Goal: Information Seeking & Learning: Learn about a topic

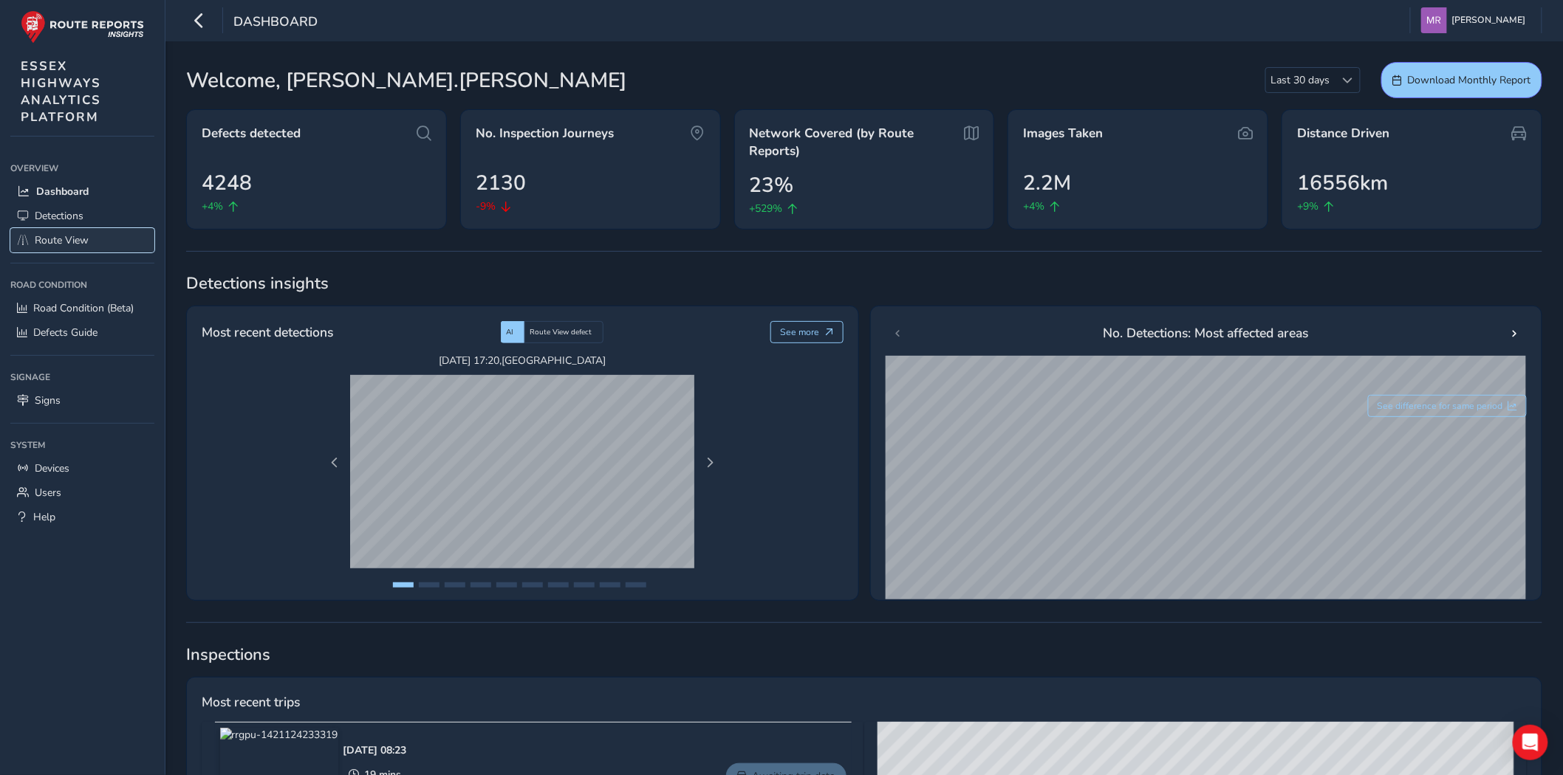
drag, startPoint x: 67, startPoint y: 230, endPoint x: 75, endPoint y: 227, distance: 8.9
click at [67, 233] on span "Route View" at bounding box center [62, 240] width 54 height 14
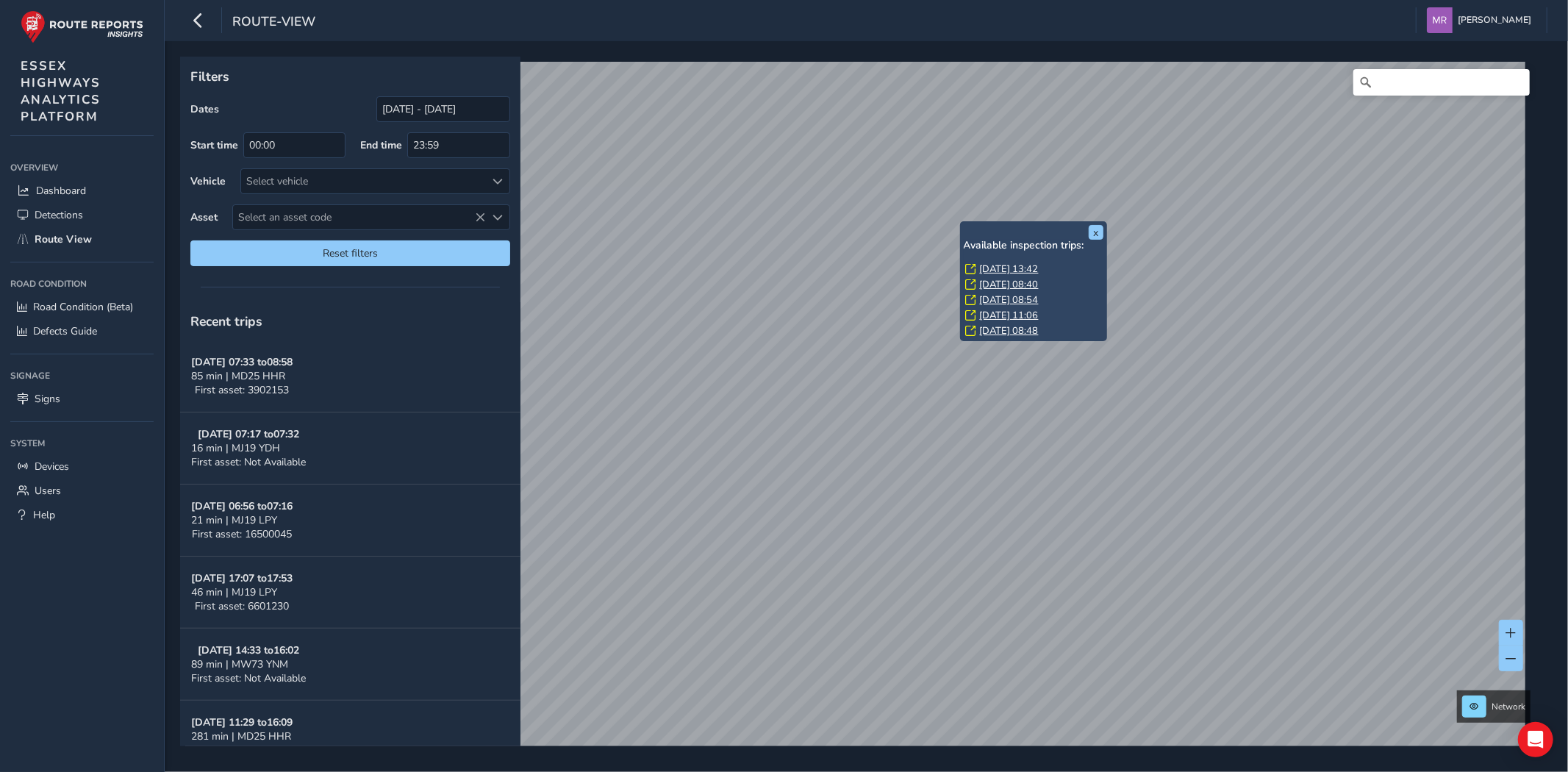
click at [1004, 263] on link "[DATE] 13:42" at bounding box center [1009, 269] width 59 height 13
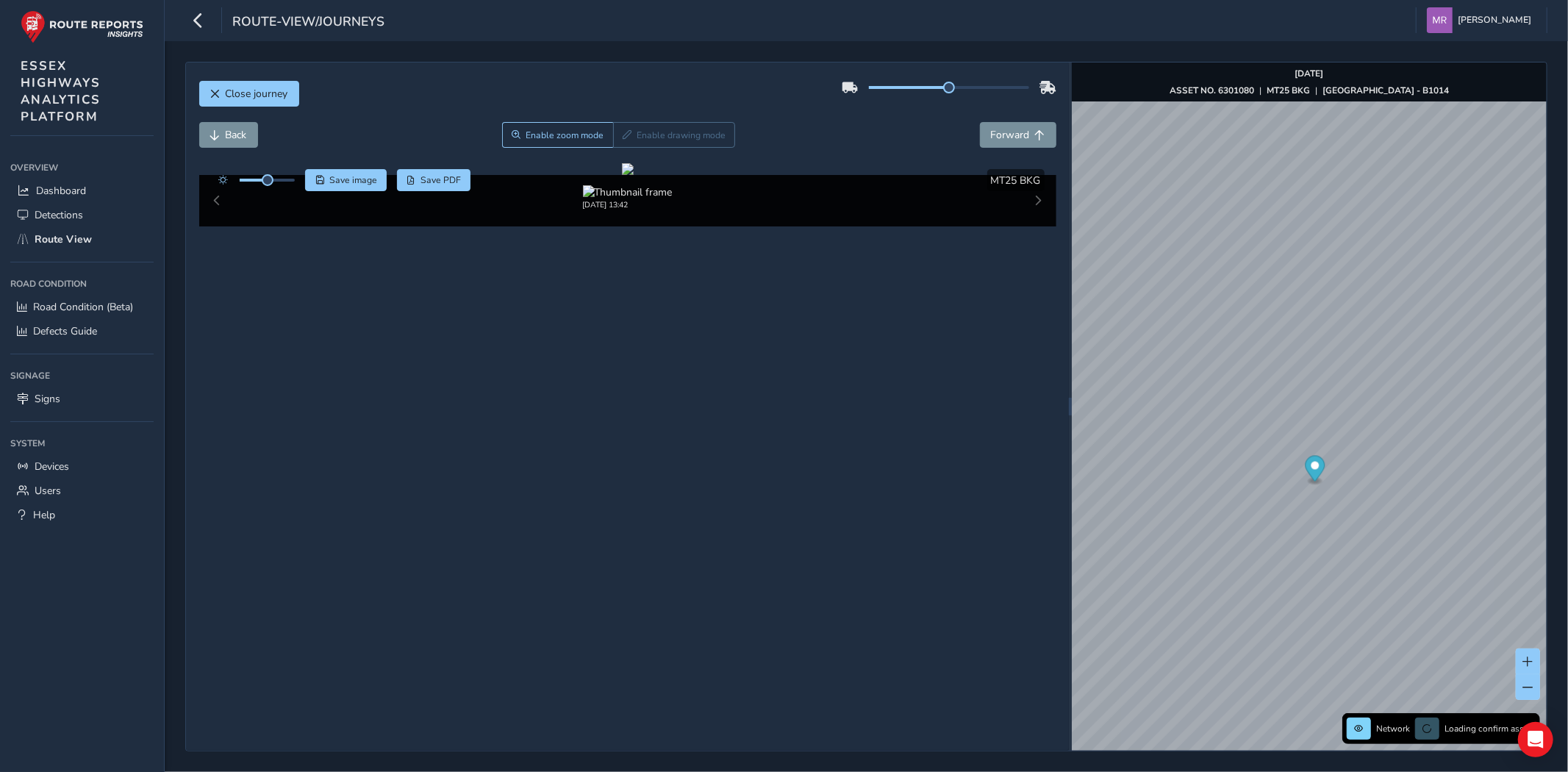
click at [288, 187] on div at bounding box center [253, 180] width 85 height 22
click at [288, 182] on div at bounding box center [253, 180] width 85 height 22
click at [280, 181] on div at bounding box center [267, 179] width 55 height 3
click at [221, 130] on button "Back" at bounding box center [228, 135] width 59 height 26
click at [228, 132] on span "Back" at bounding box center [236, 135] width 21 height 14
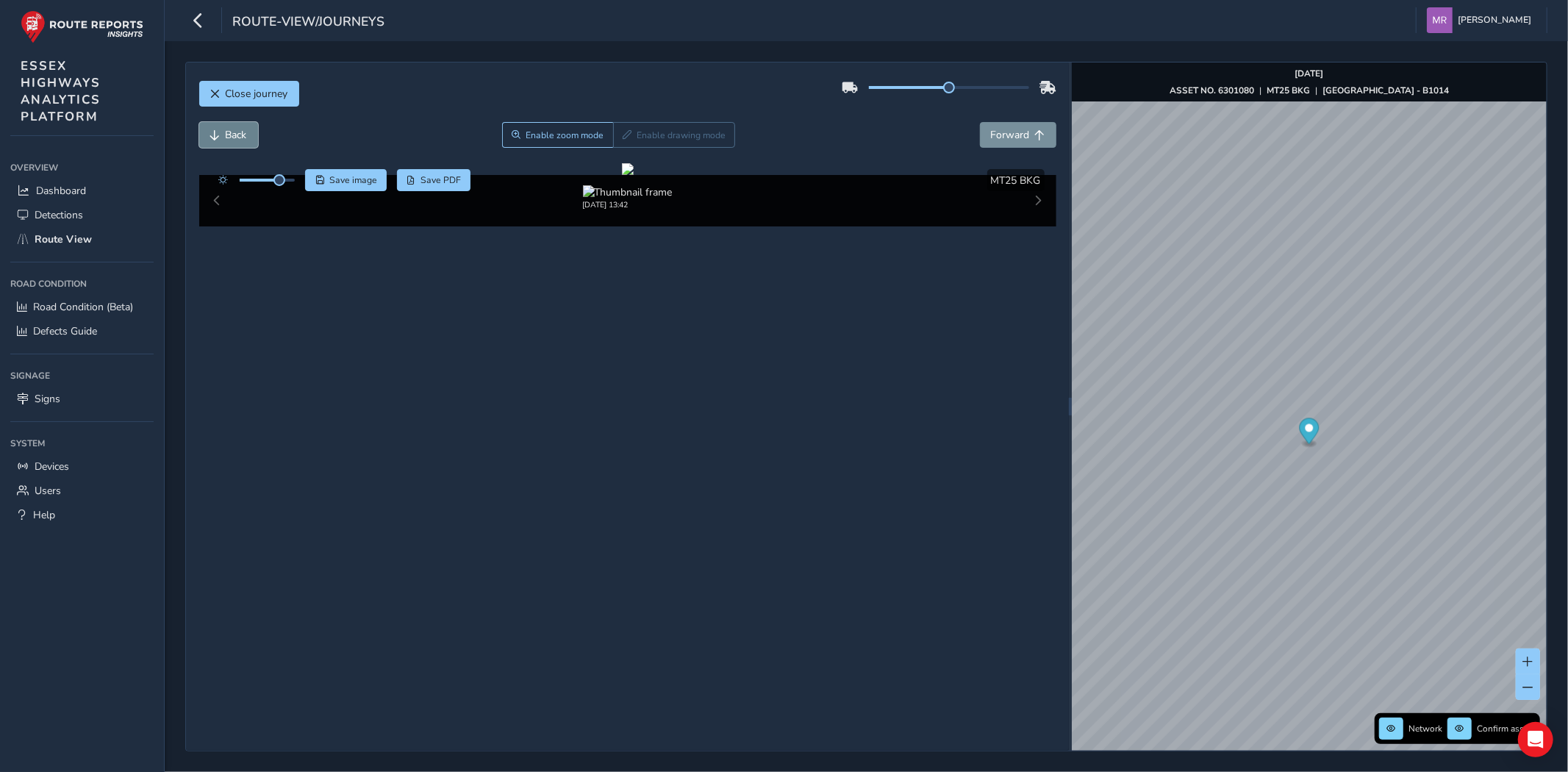
click at [228, 132] on span "Back" at bounding box center [236, 135] width 21 height 14
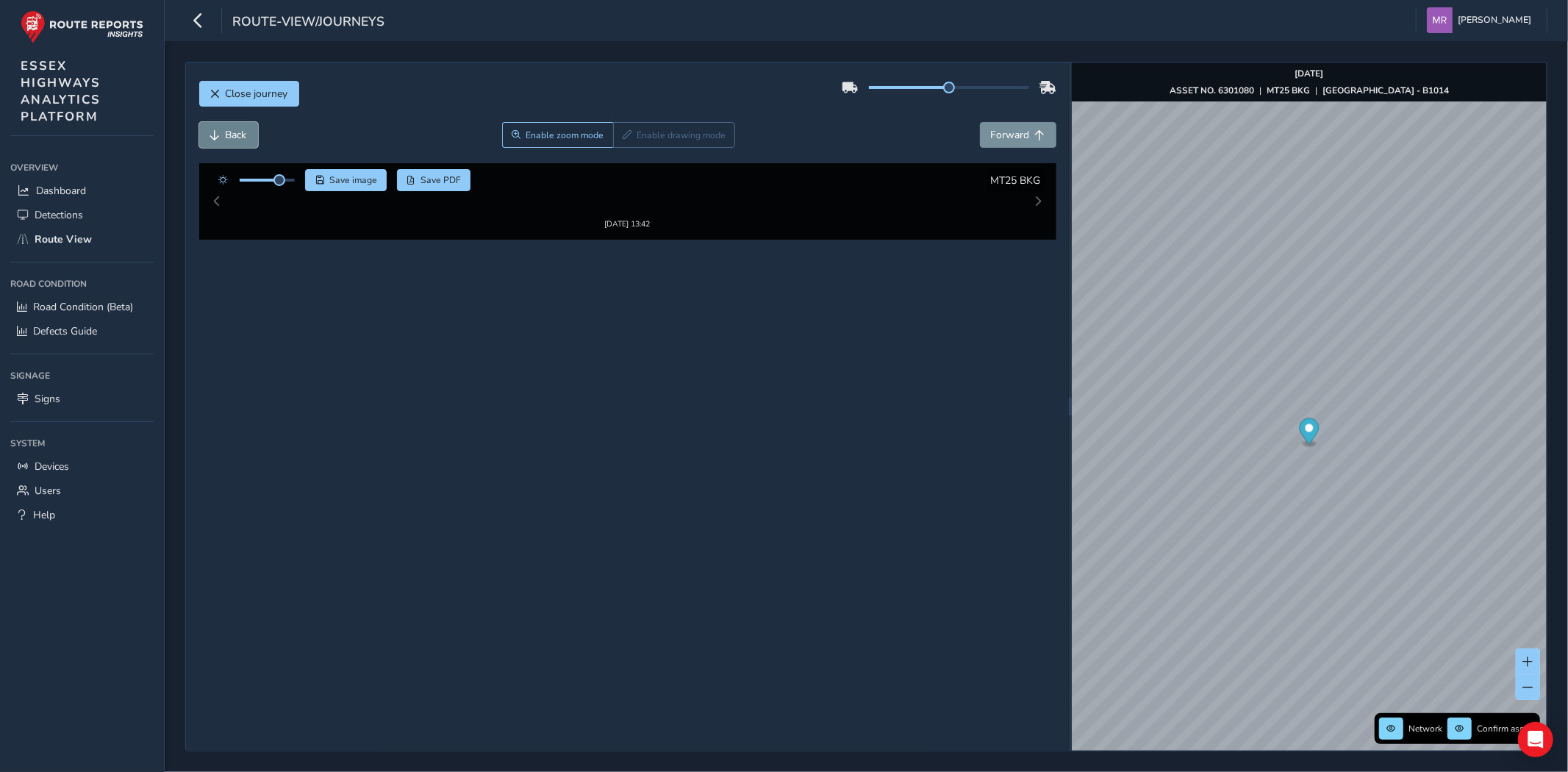
click at [228, 132] on span "Back" at bounding box center [236, 135] width 21 height 14
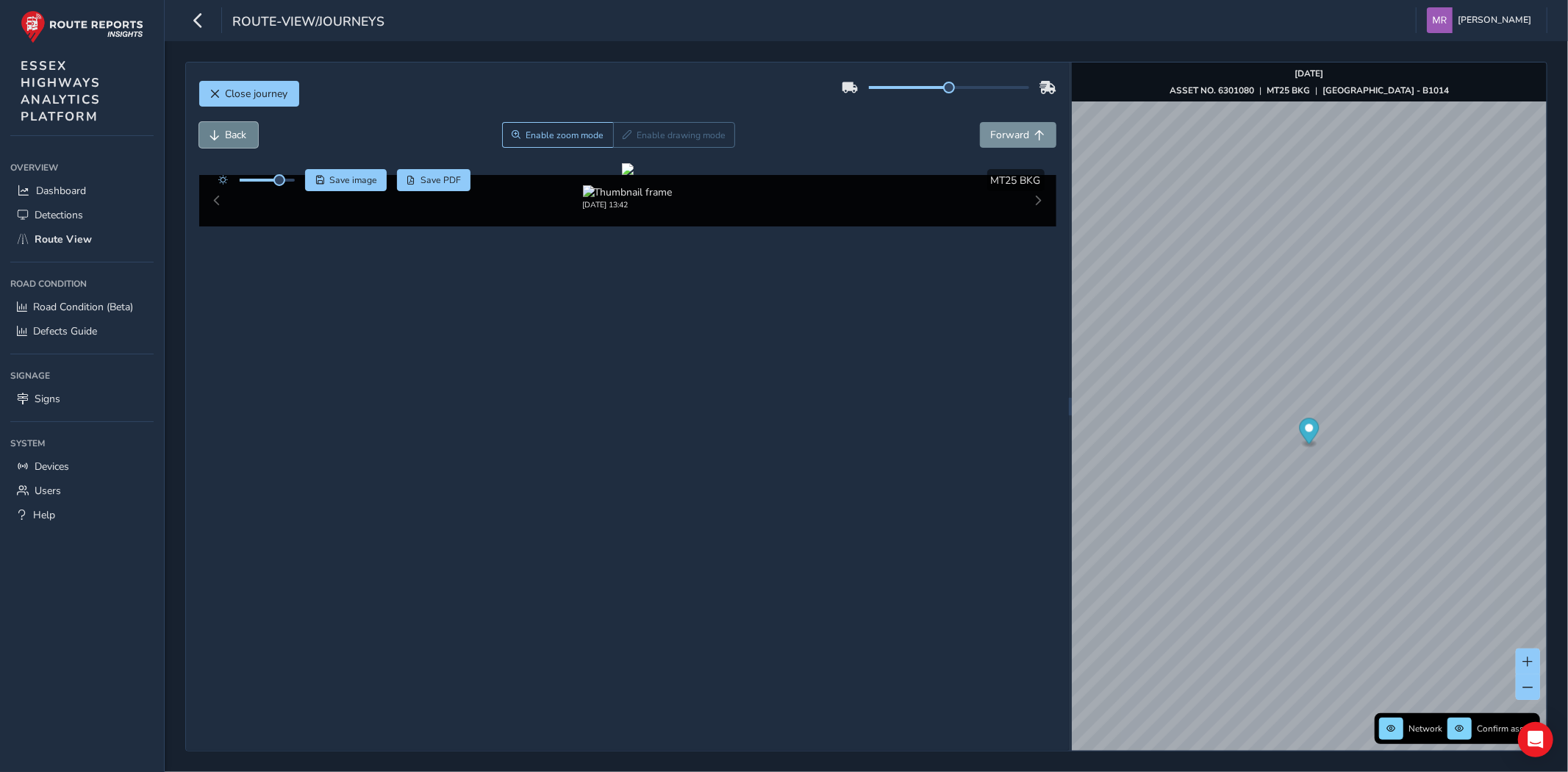
click at [228, 132] on span "Back" at bounding box center [236, 135] width 21 height 14
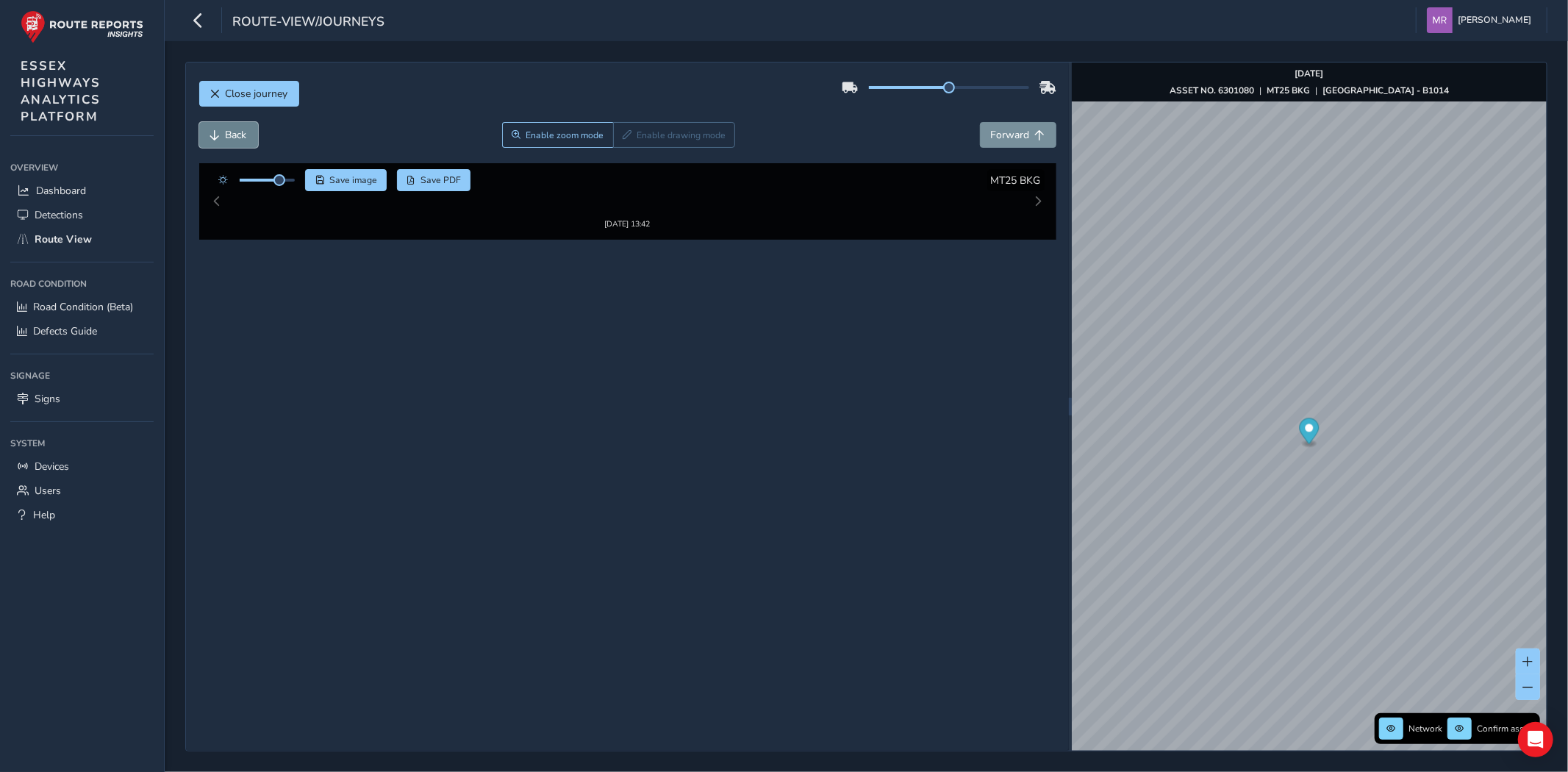
click at [228, 132] on span "Back" at bounding box center [236, 135] width 21 height 14
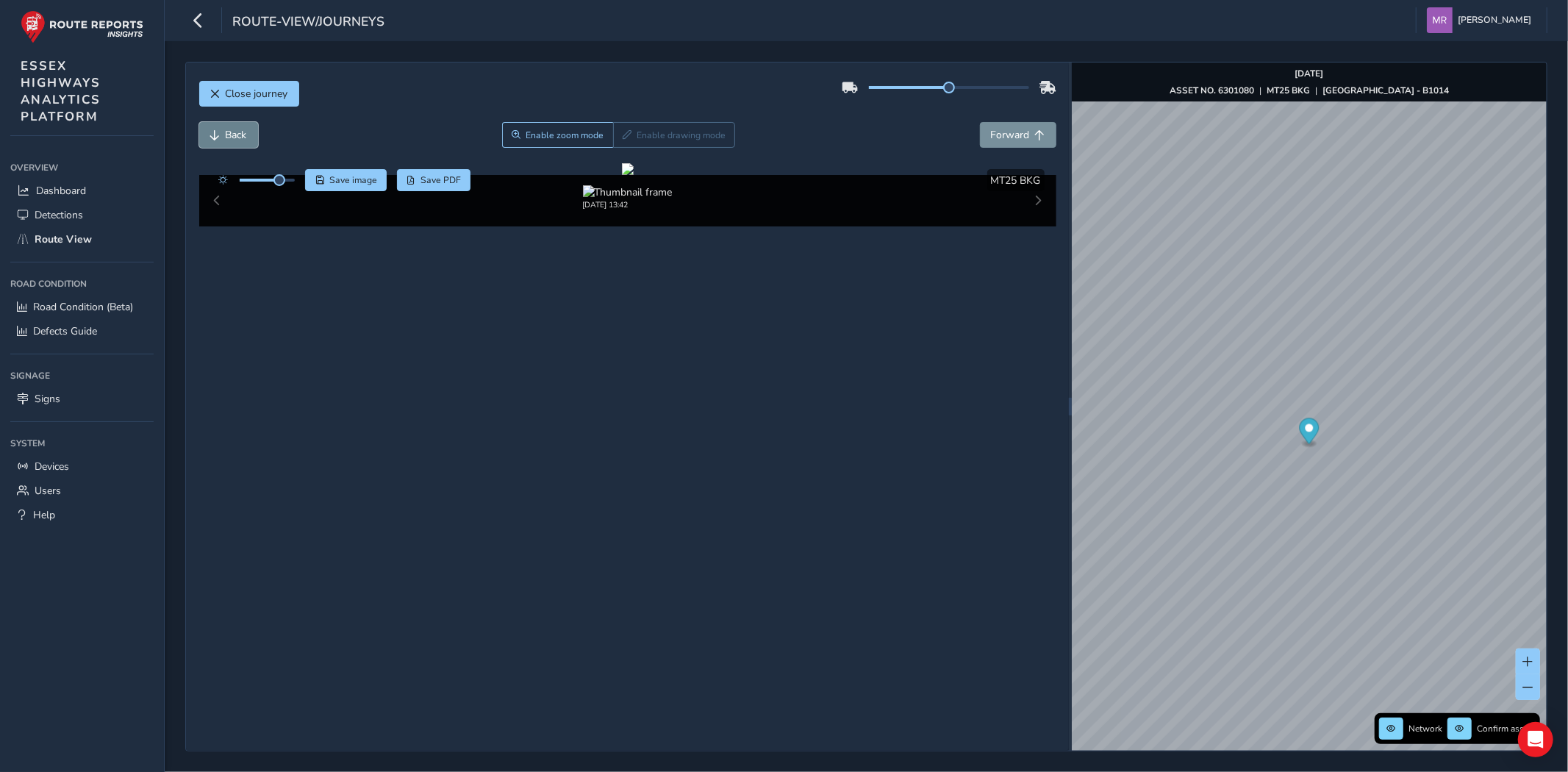
click at [228, 132] on span "Back" at bounding box center [236, 135] width 21 height 14
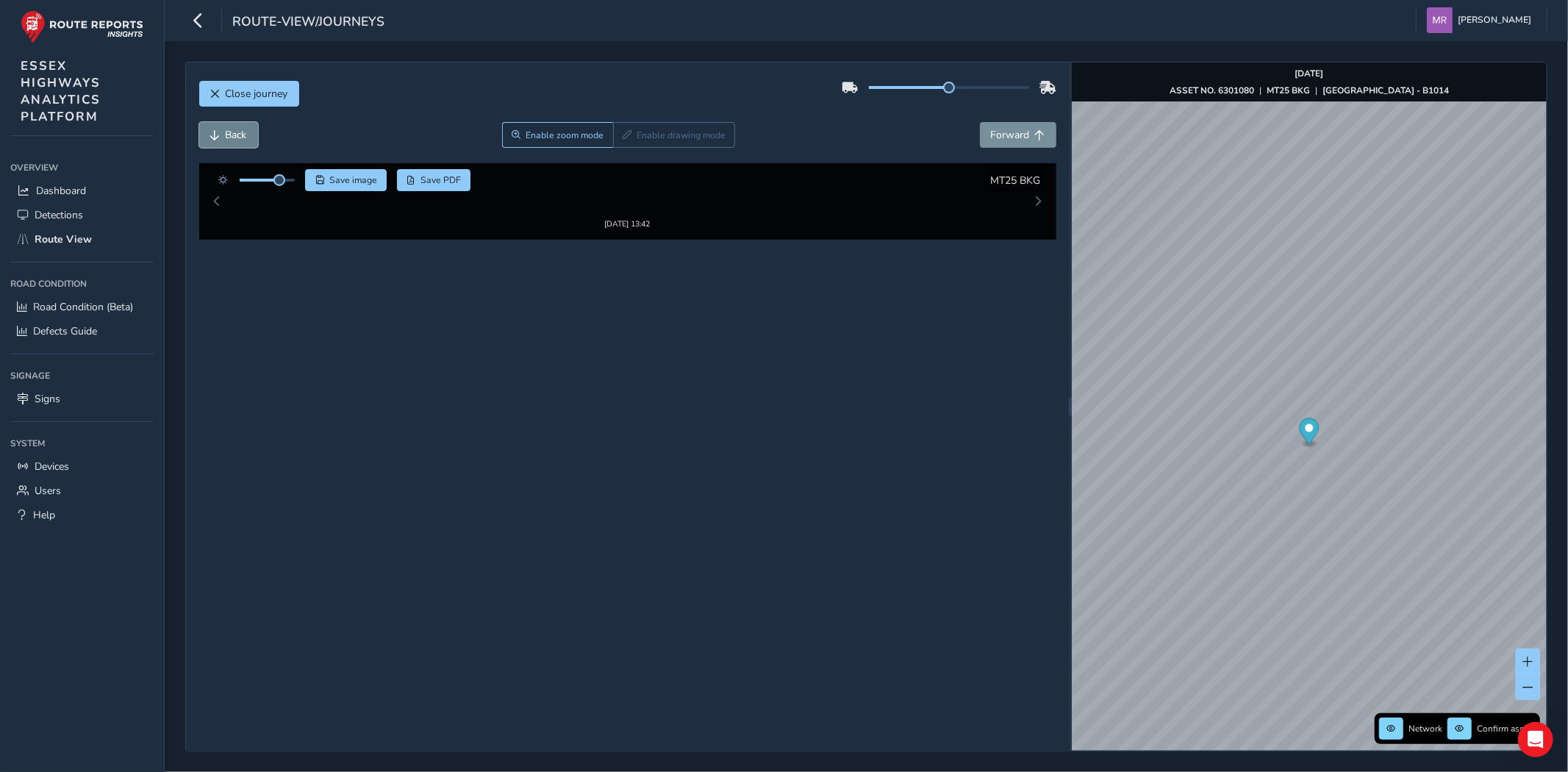
click at [228, 132] on span "Back" at bounding box center [236, 135] width 21 height 14
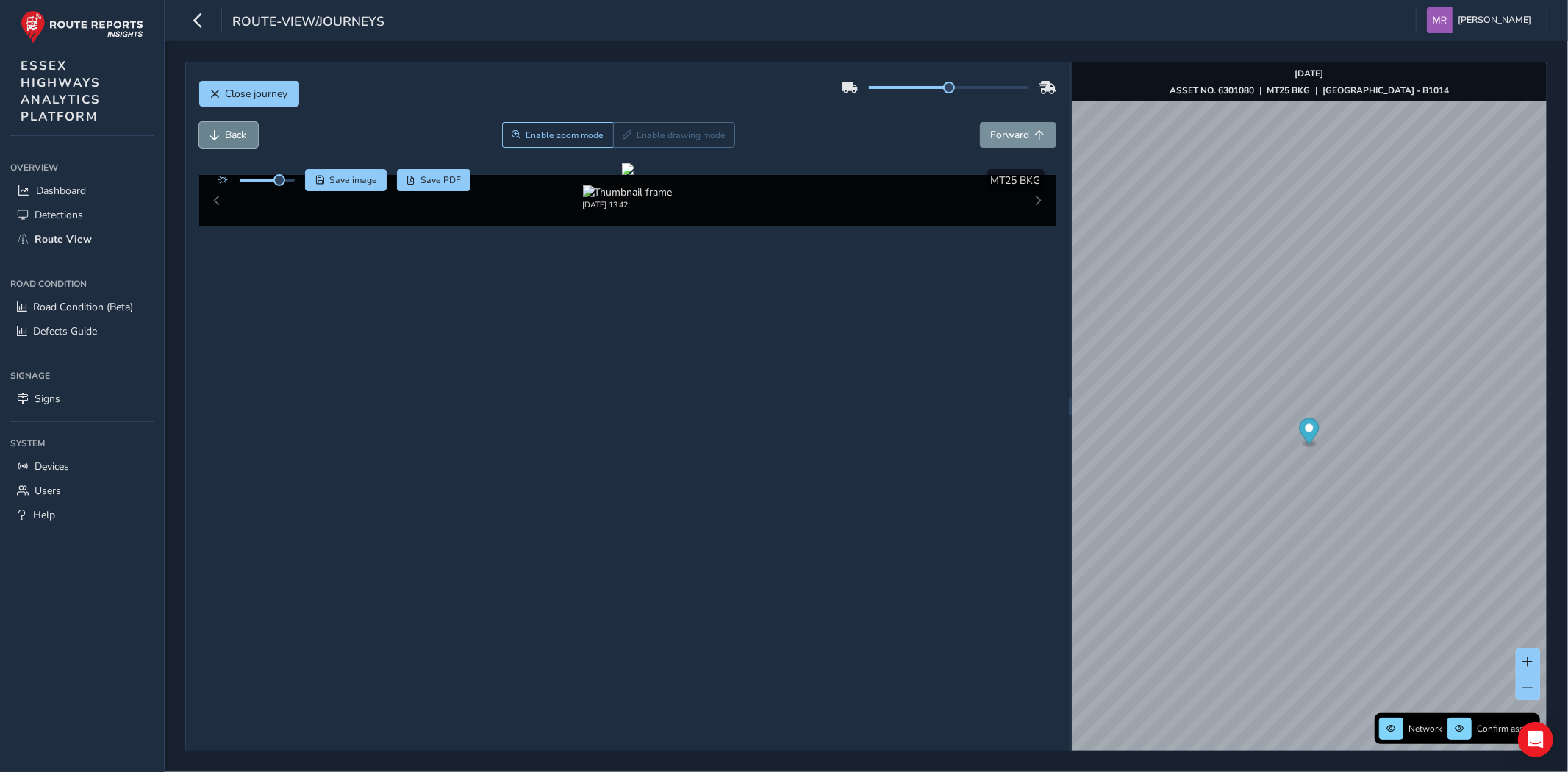
click at [228, 132] on span "Back" at bounding box center [236, 135] width 21 height 14
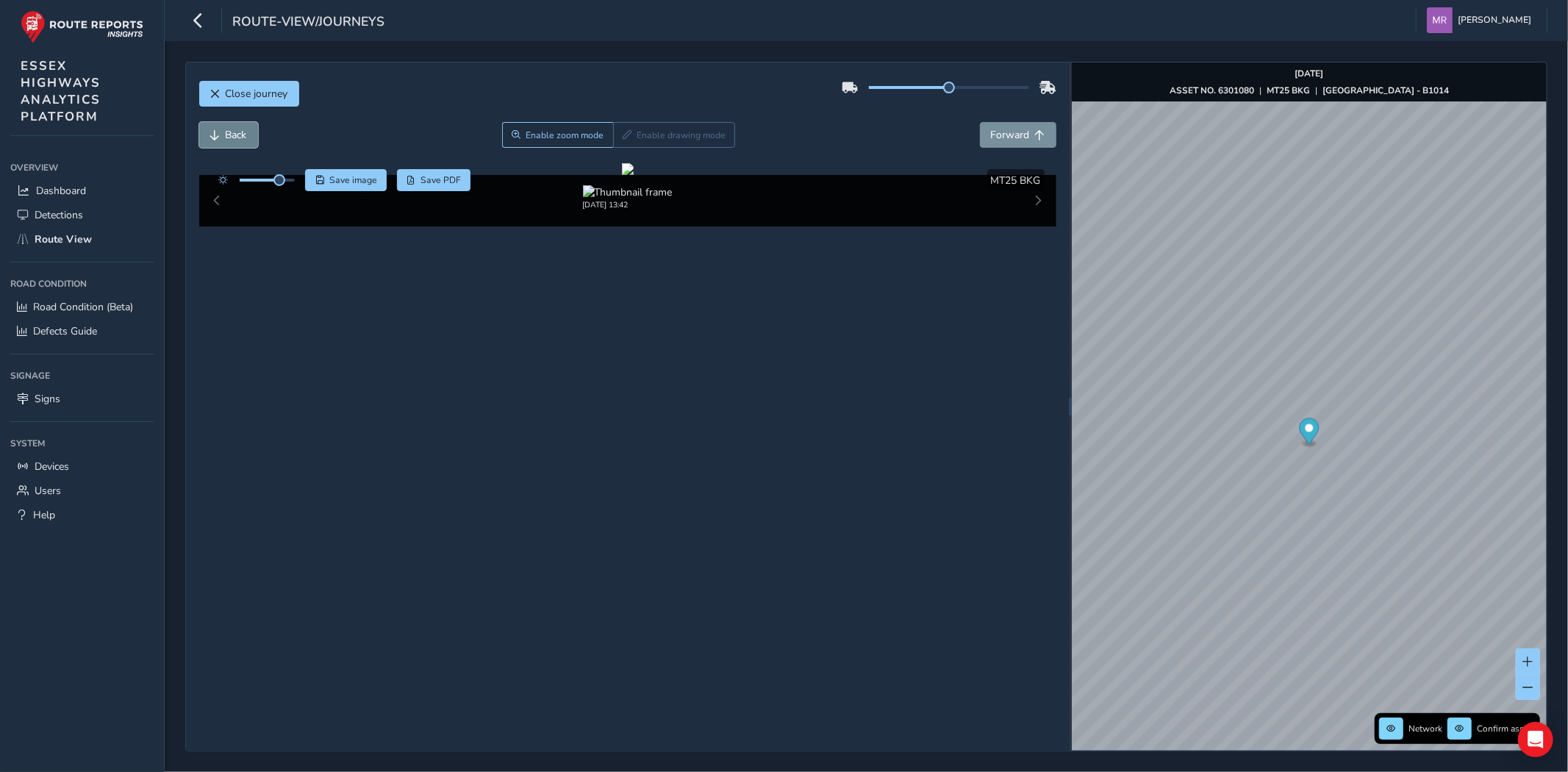
click at [228, 132] on span "Back" at bounding box center [236, 135] width 21 height 14
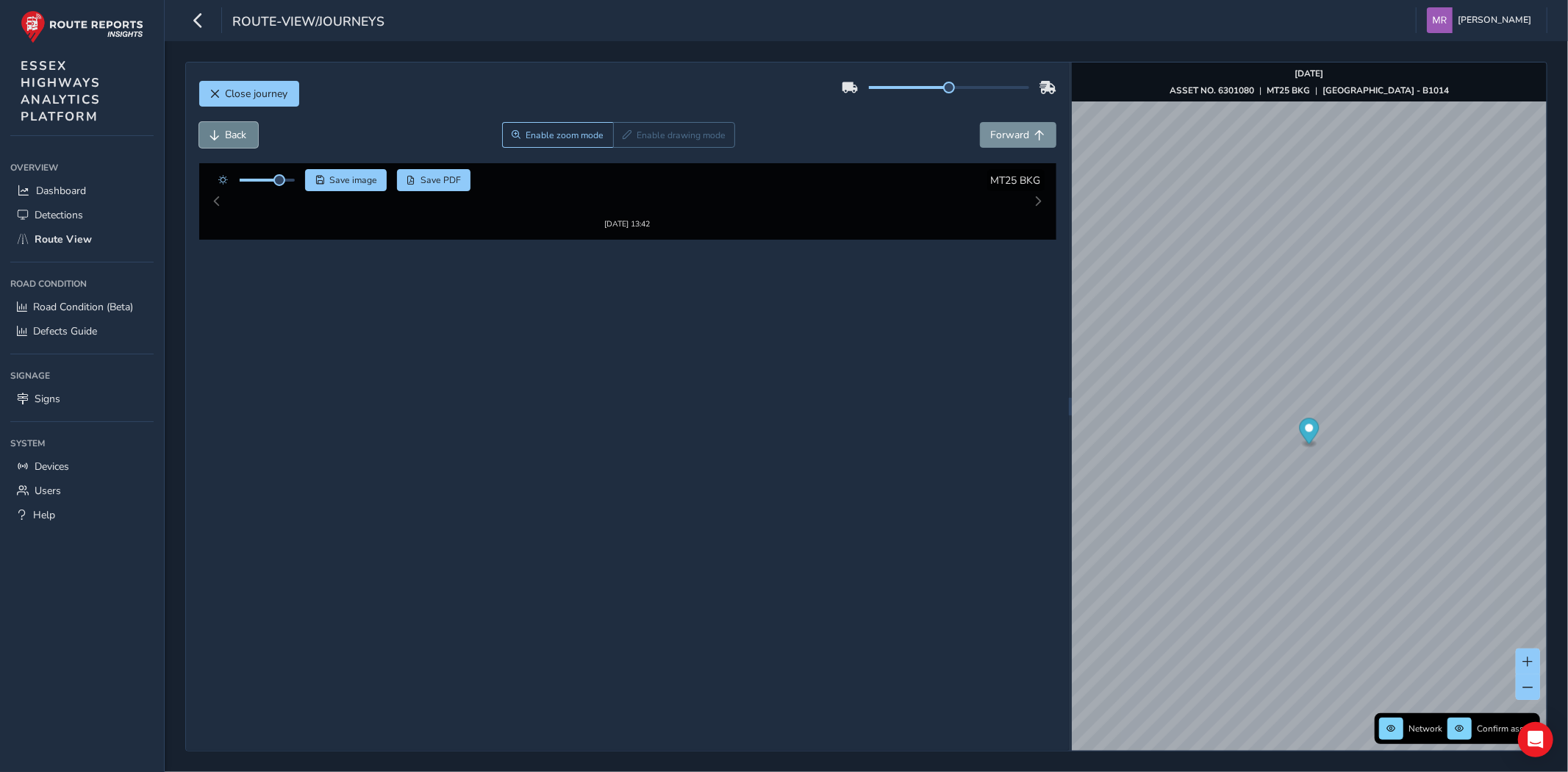
click at [228, 132] on span "Back" at bounding box center [236, 135] width 21 height 14
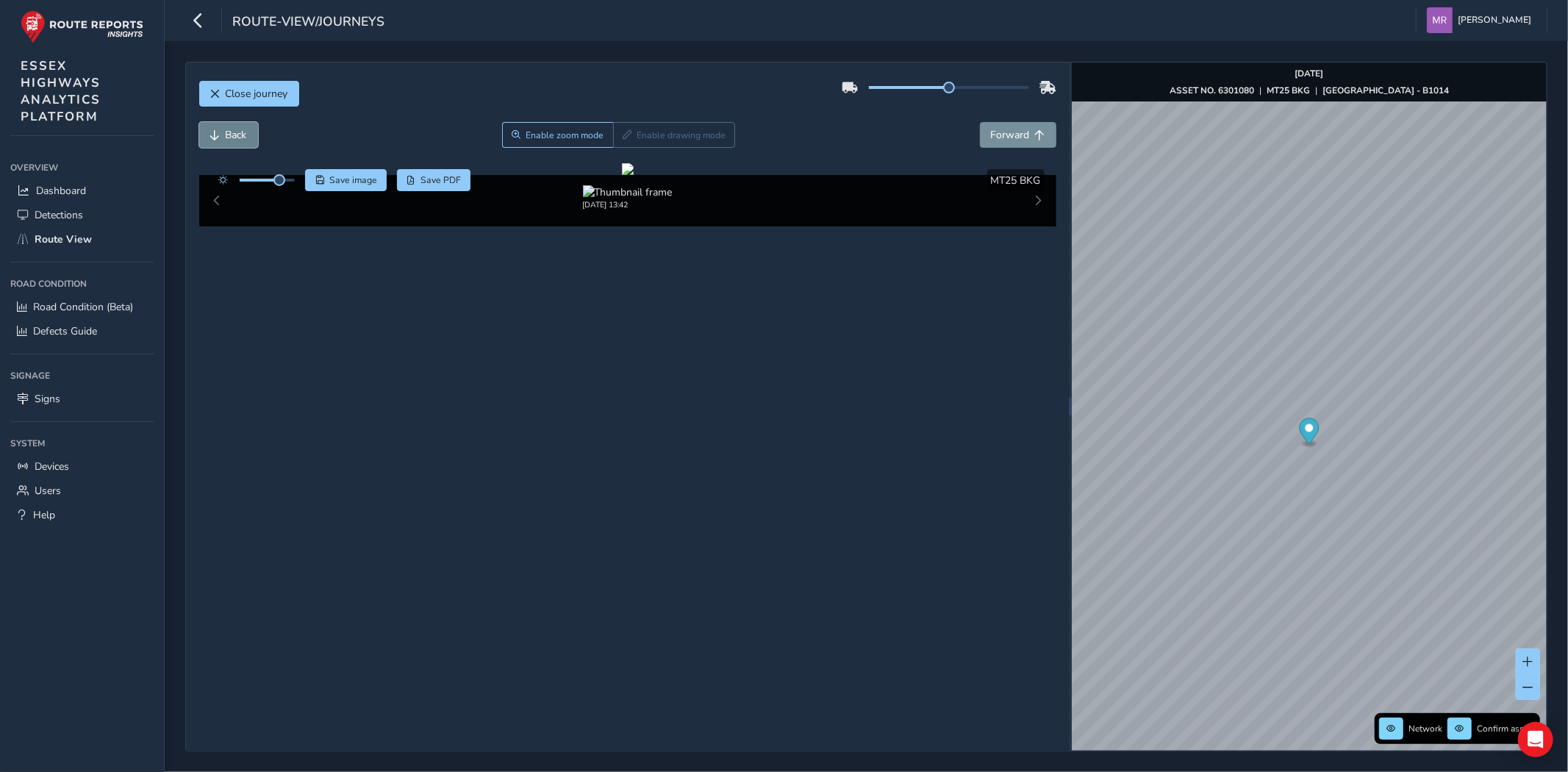
click at [228, 132] on span "Back" at bounding box center [236, 135] width 21 height 14
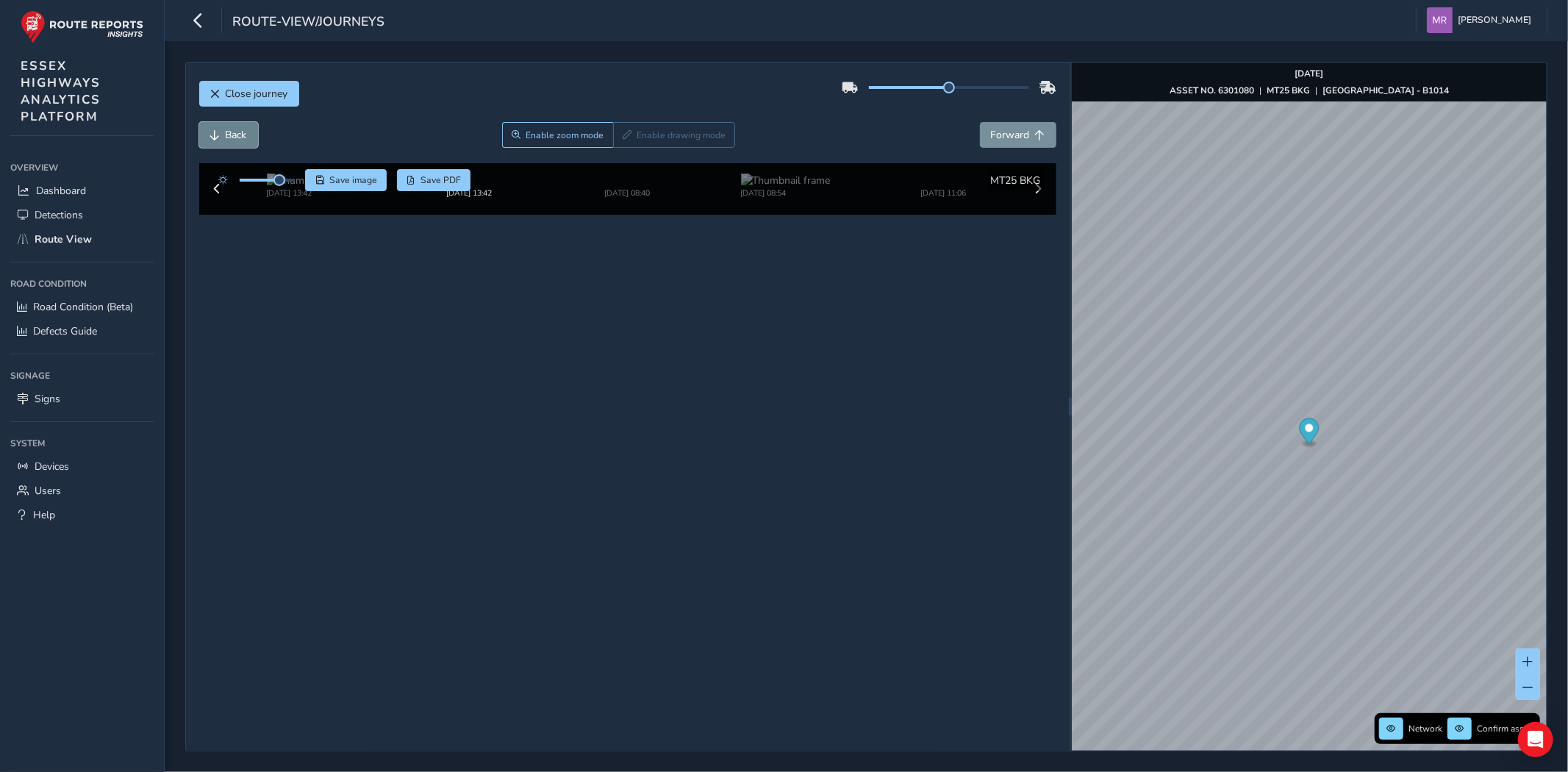
click at [228, 132] on span "Back" at bounding box center [236, 135] width 21 height 14
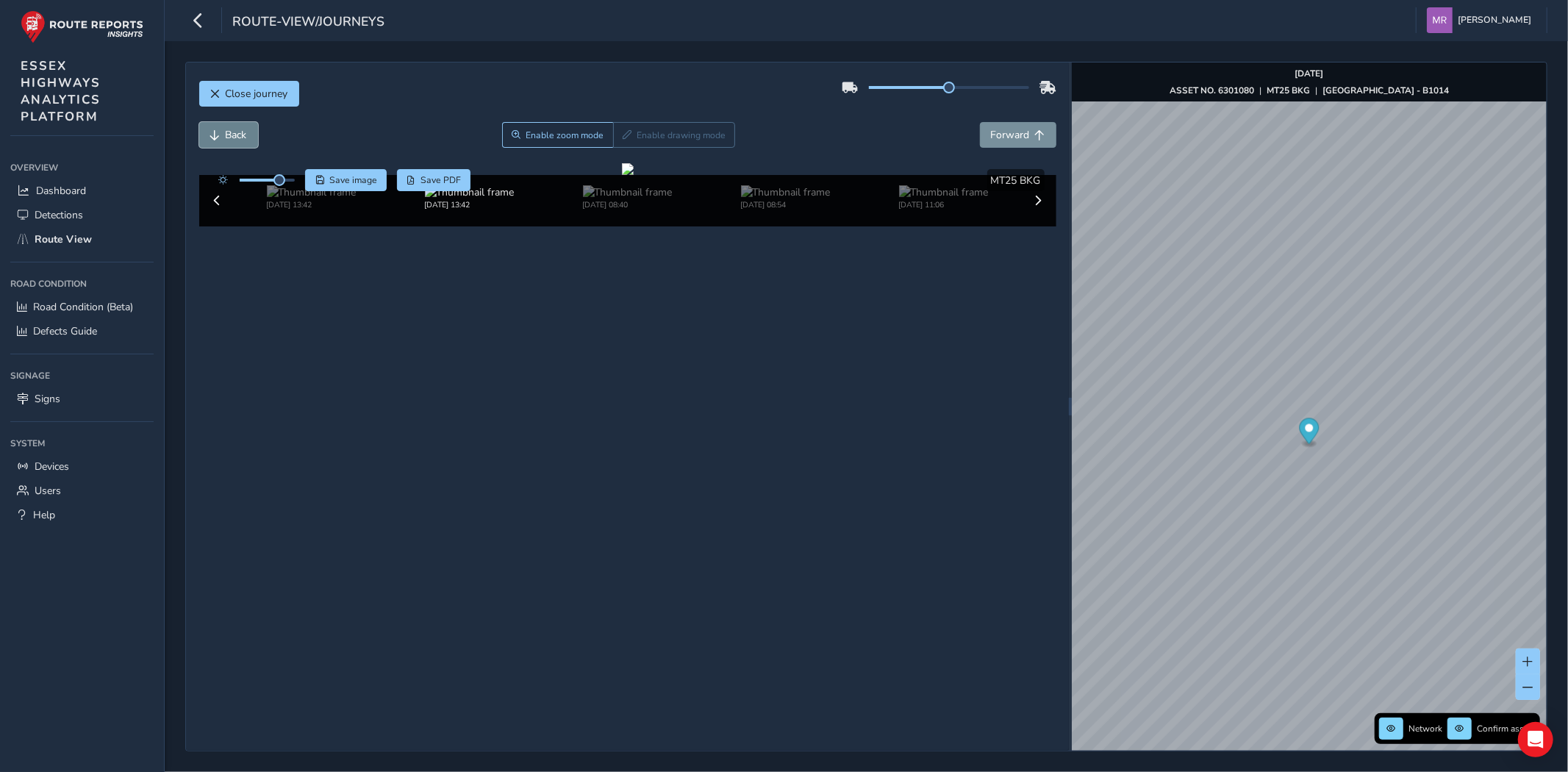
click at [228, 132] on span "Back" at bounding box center [236, 135] width 21 height 14
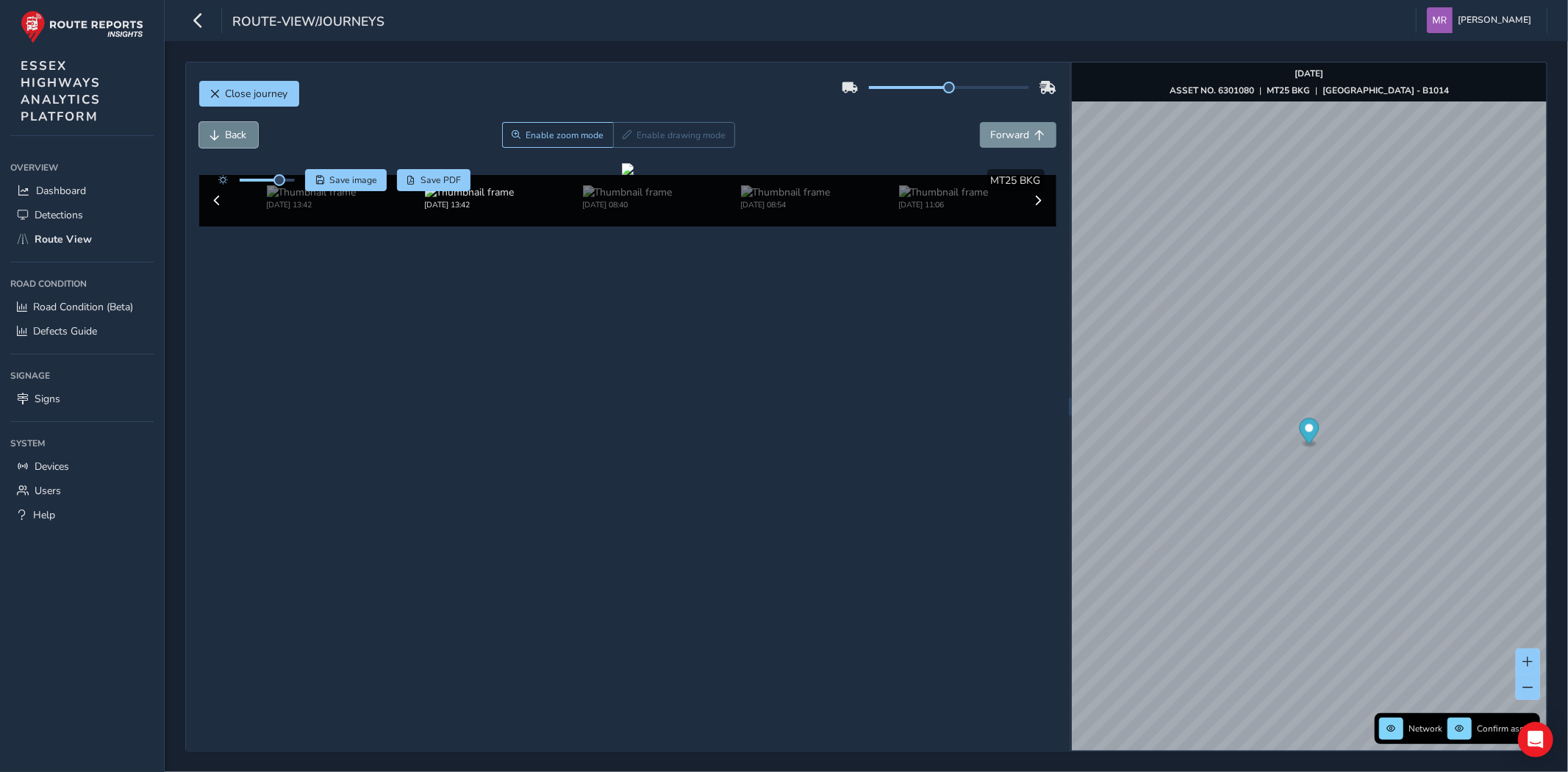
click at [228, 132] on span "Back" at bounding box center [236, 135] width 21 height 14
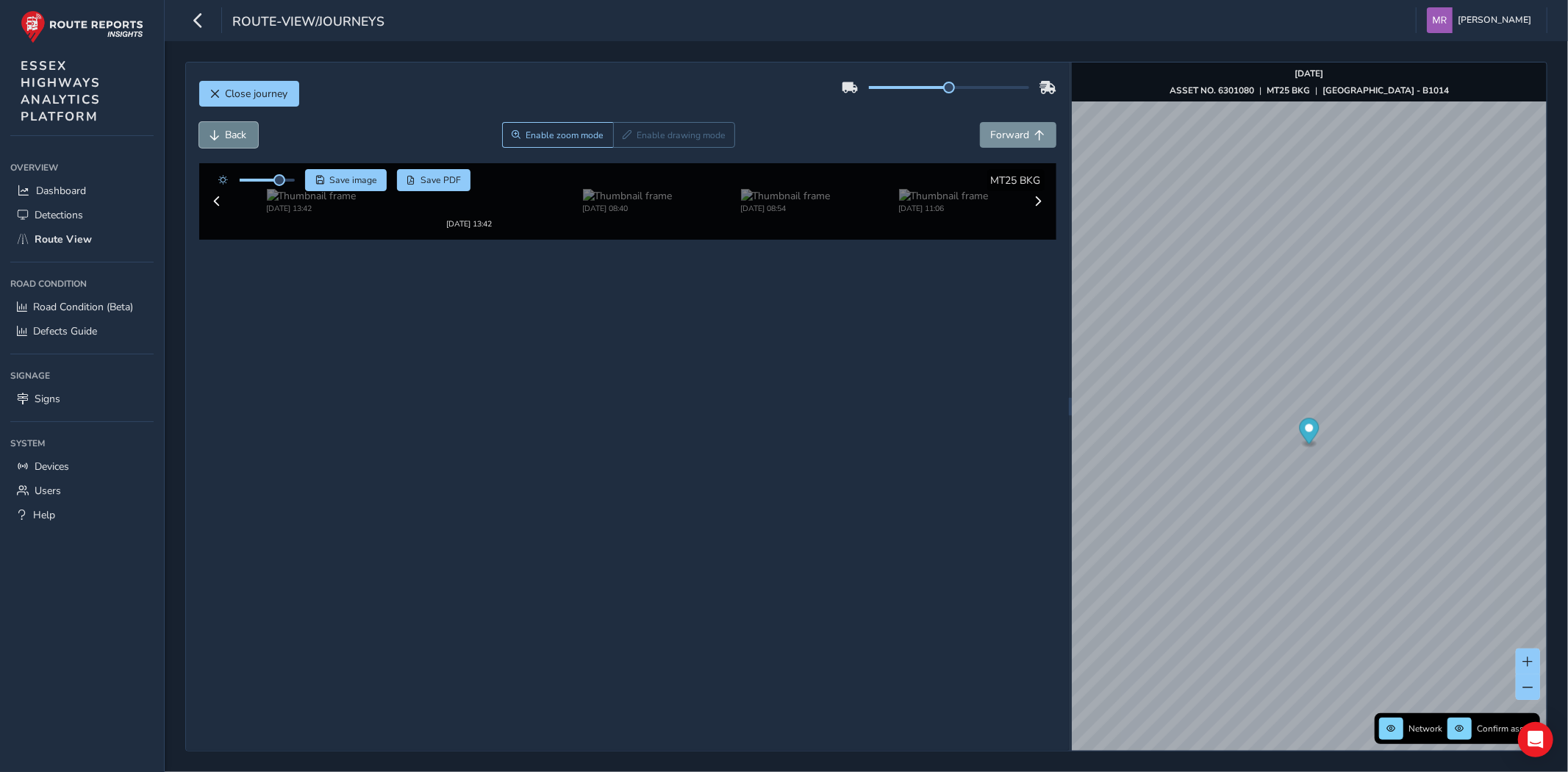
click at [228, 132] on span "Back" at bounding box center [236, 135] width 21 height 14
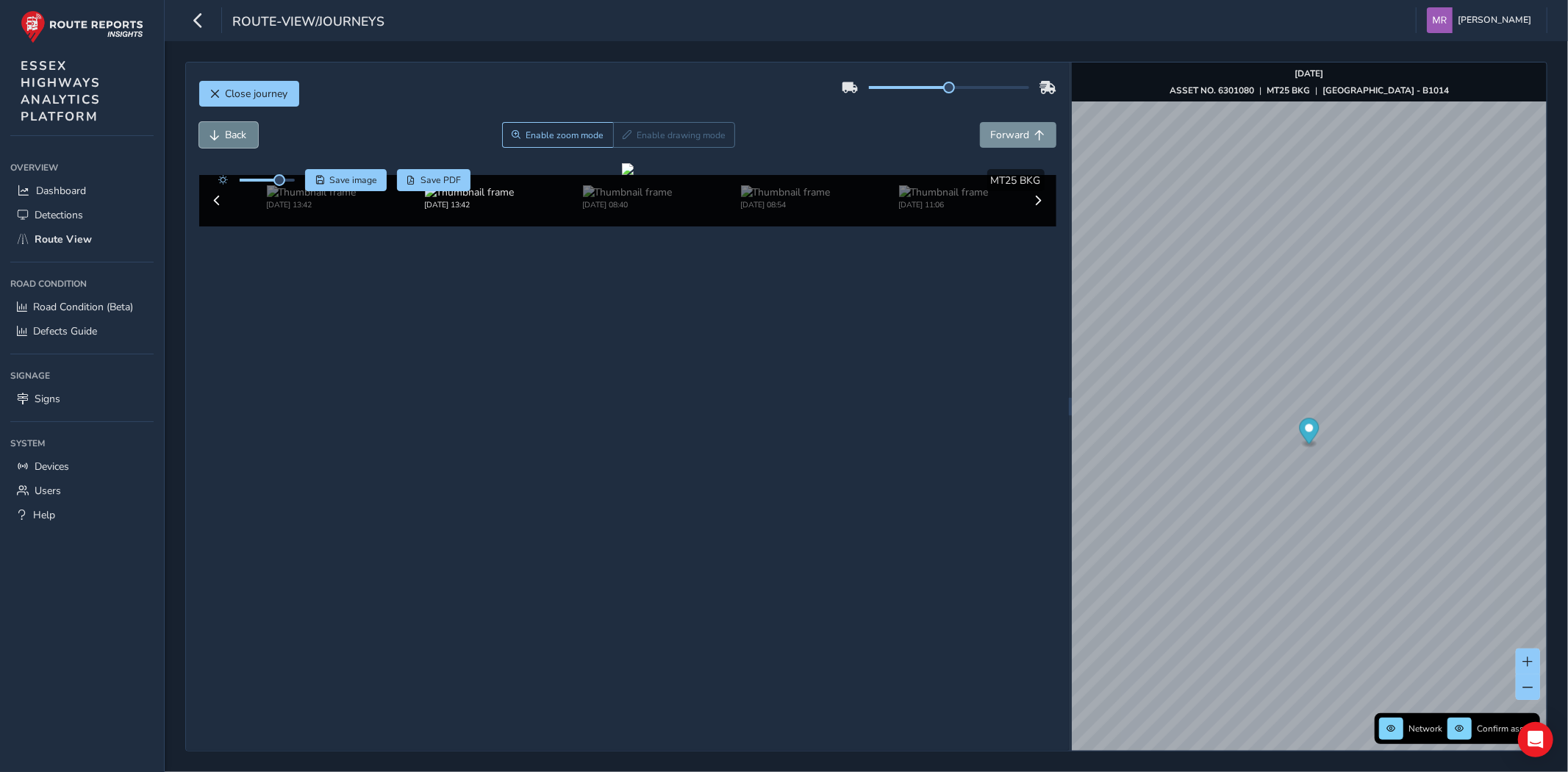
click at [228, 132] on span "Back" at bounding box center [236, 135] width 21 height 14
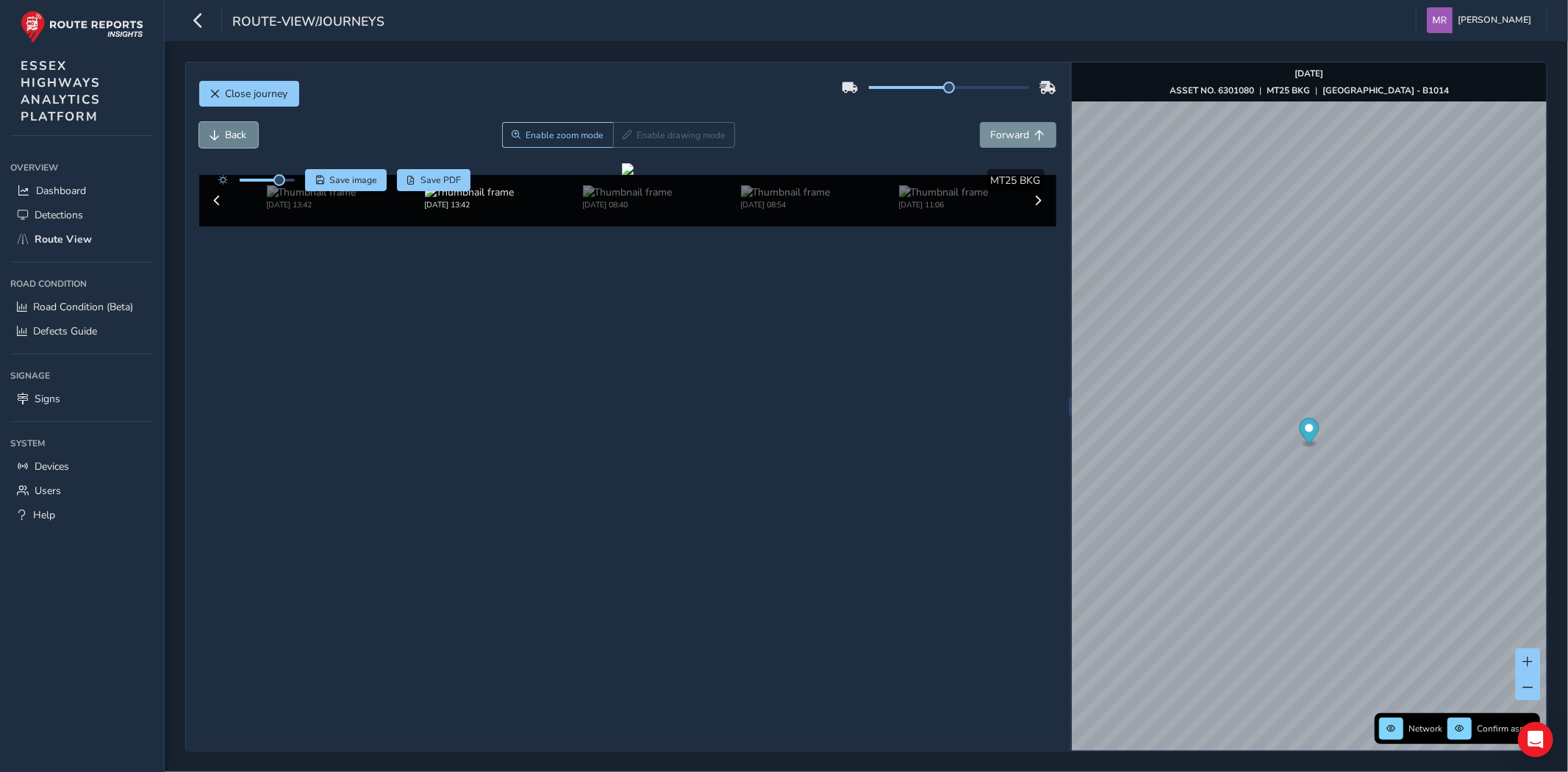
click at [228, 132] on span "Back" at bounding box center [236, 135] width 21 height 14
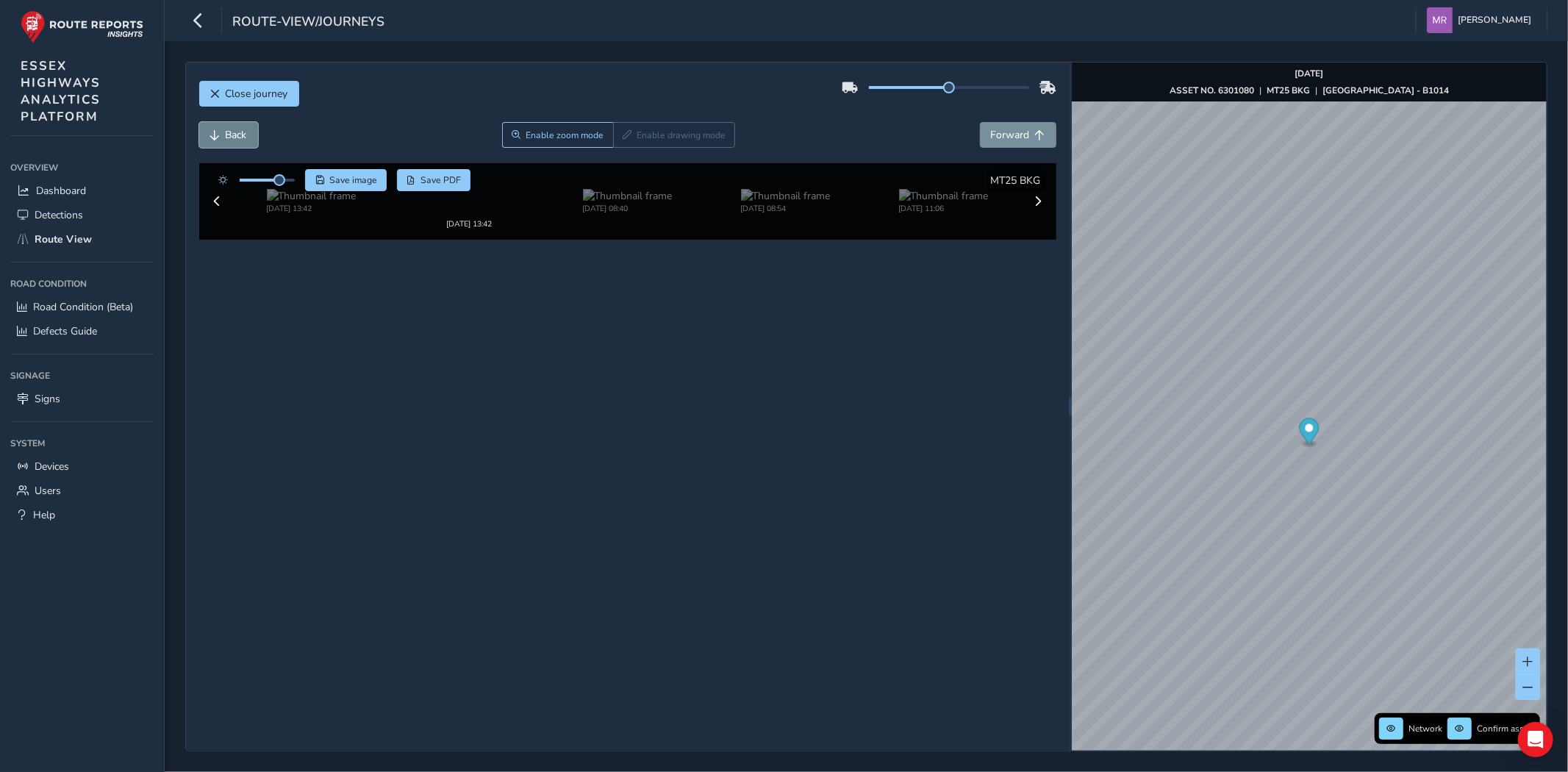
click at [228, 132] on span "Back" at bounding box center [236, 135] width 21 height 14
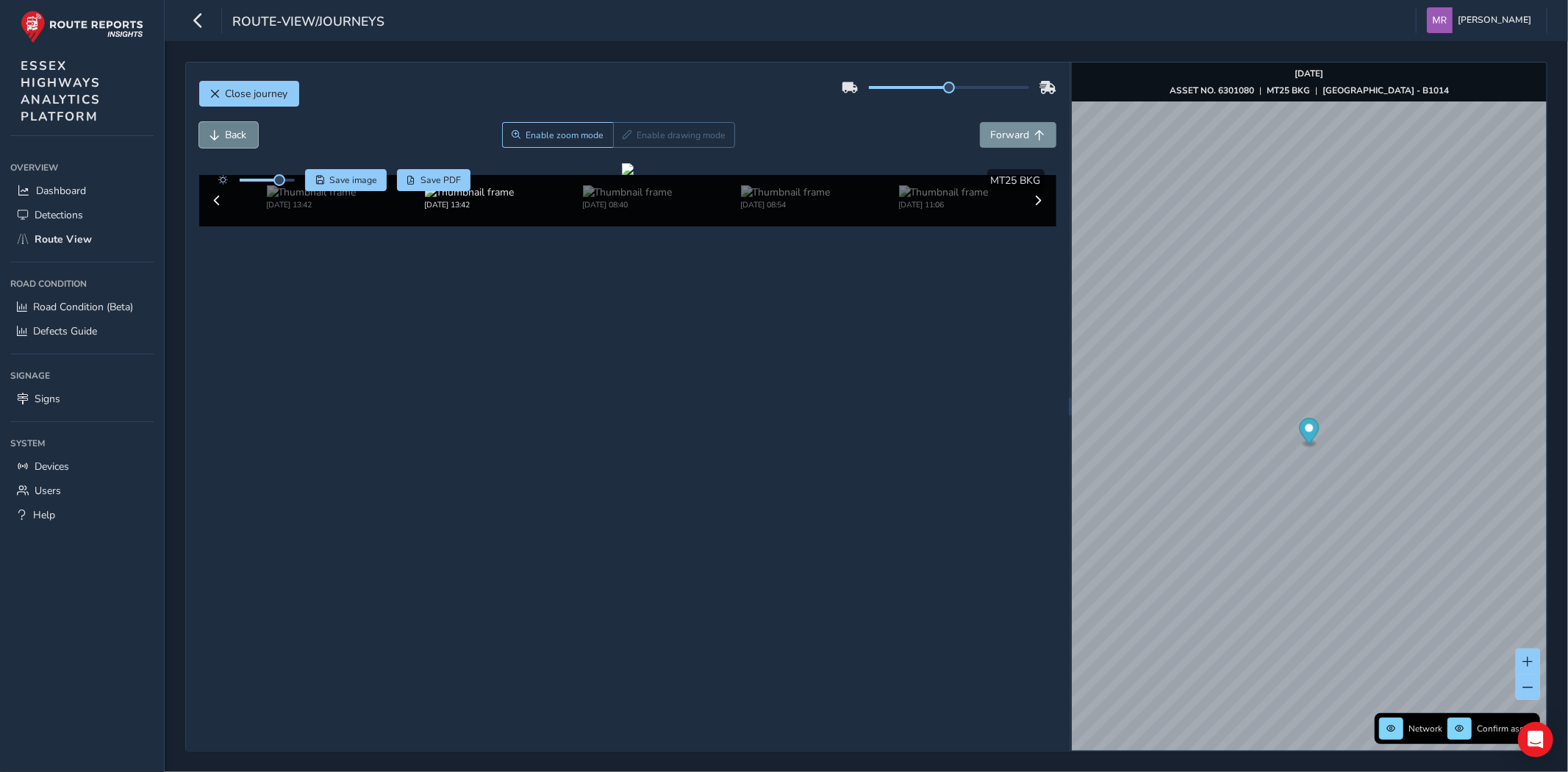
click at [228, 132] on span "Back" at bounding box center [236, 135] width 21 height 14
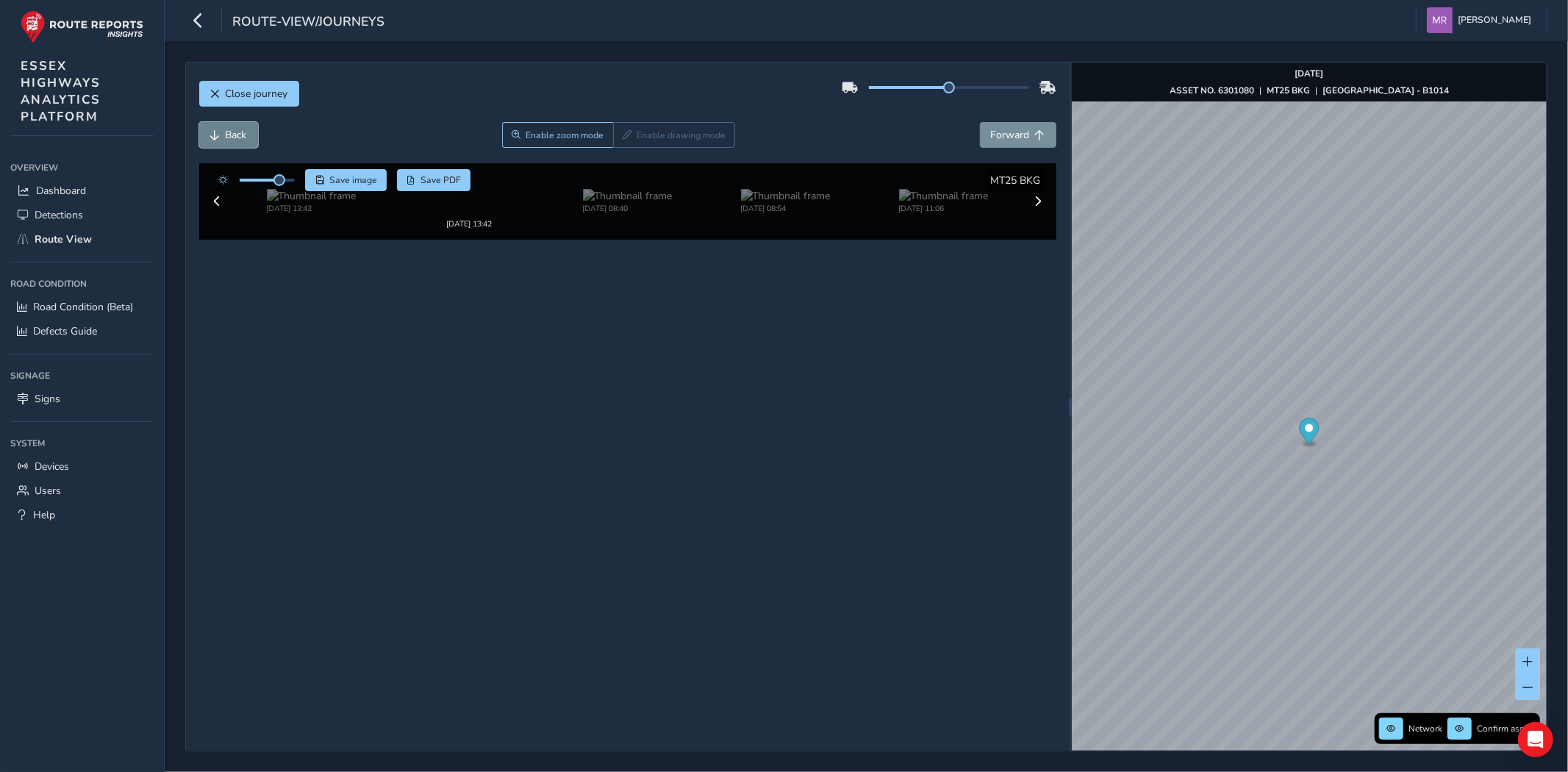
click at [228, 132] on span "Back" at bounding box center [236, 135] width 21 height 14
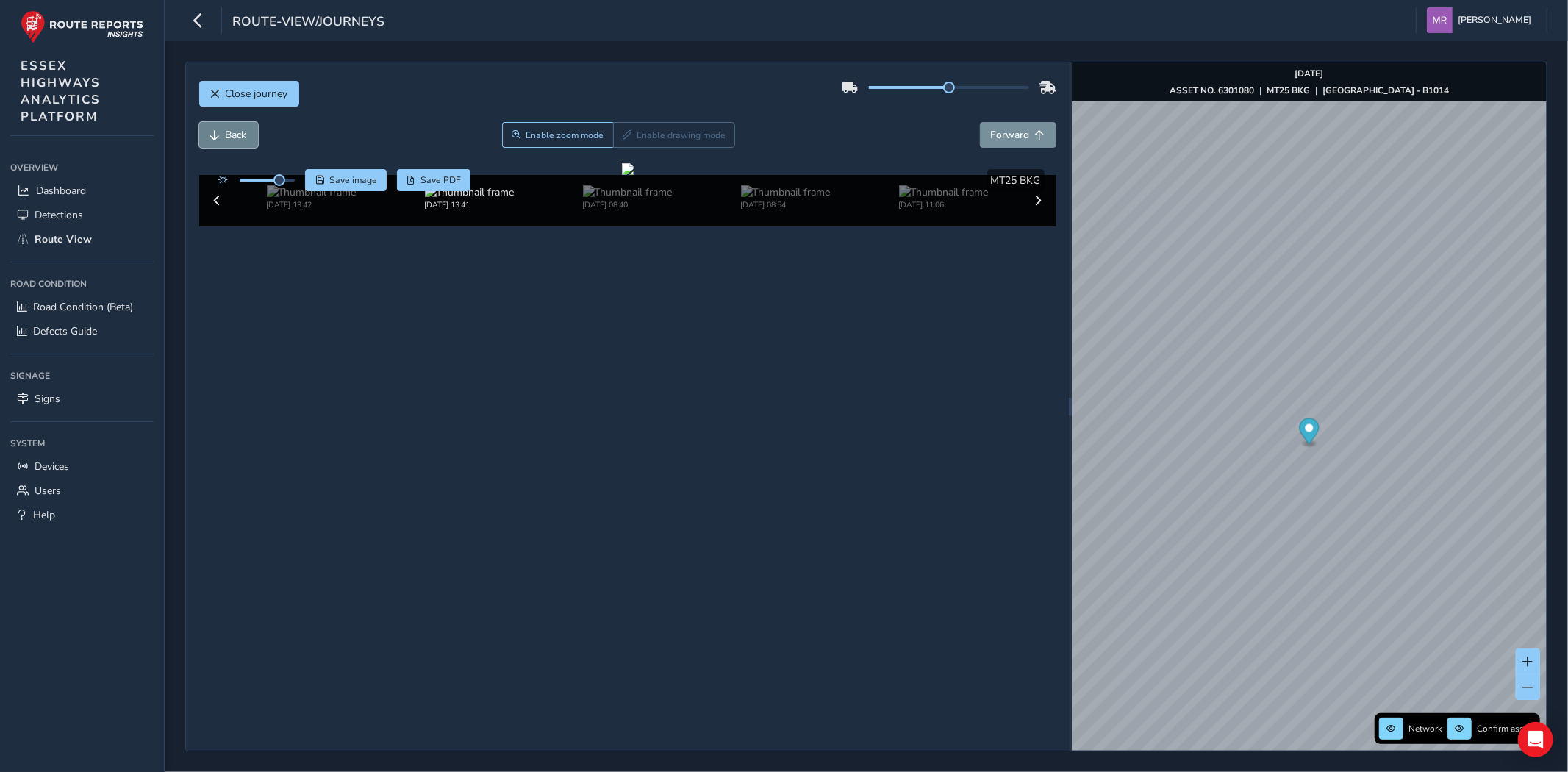
click at [228, 132] on span "Back" at bounding box center [236, 135] width 21 height 14
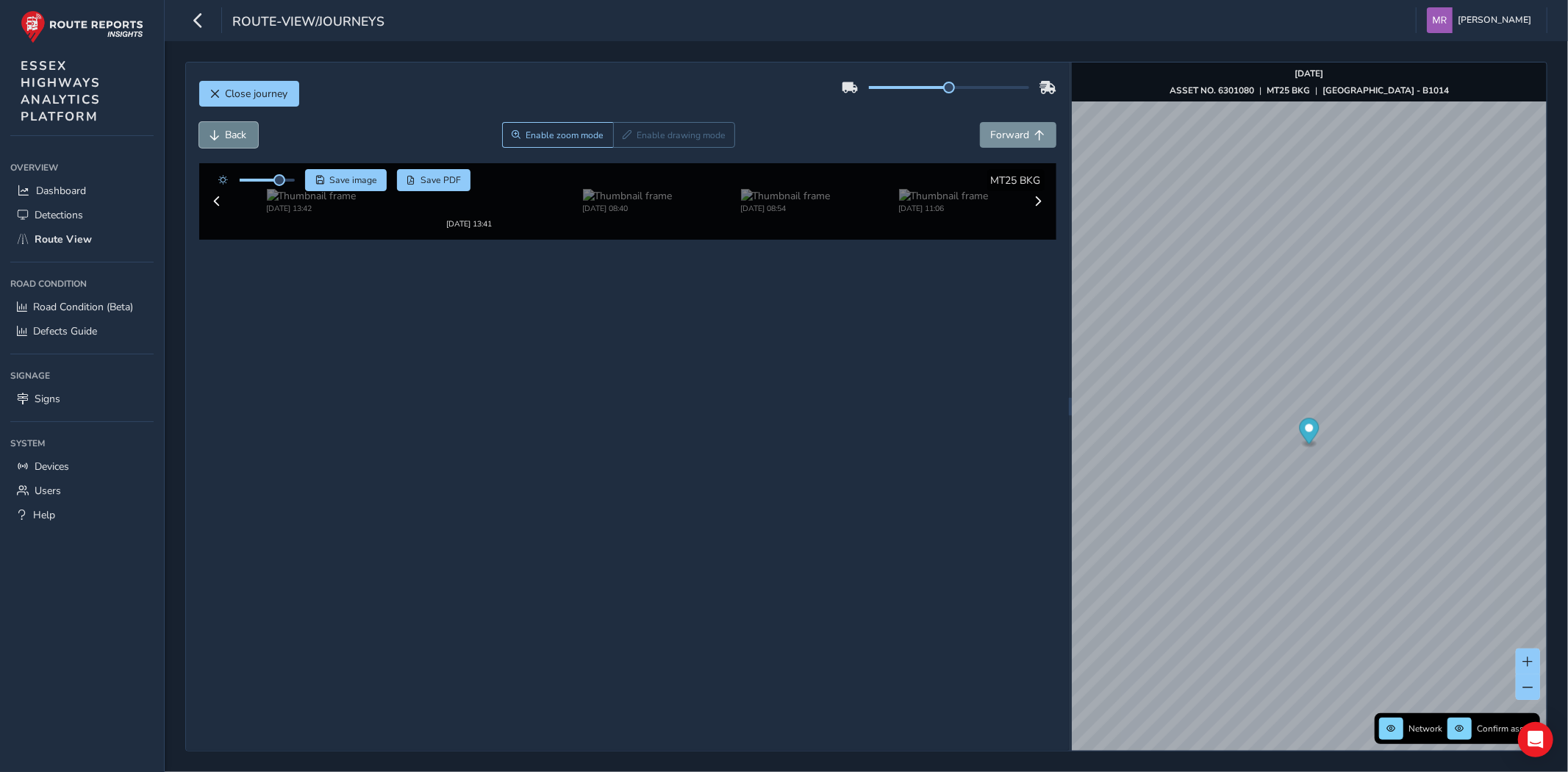
click at [228, 132] on span "Back" at bounding box center [236, 135] width 21 height 14
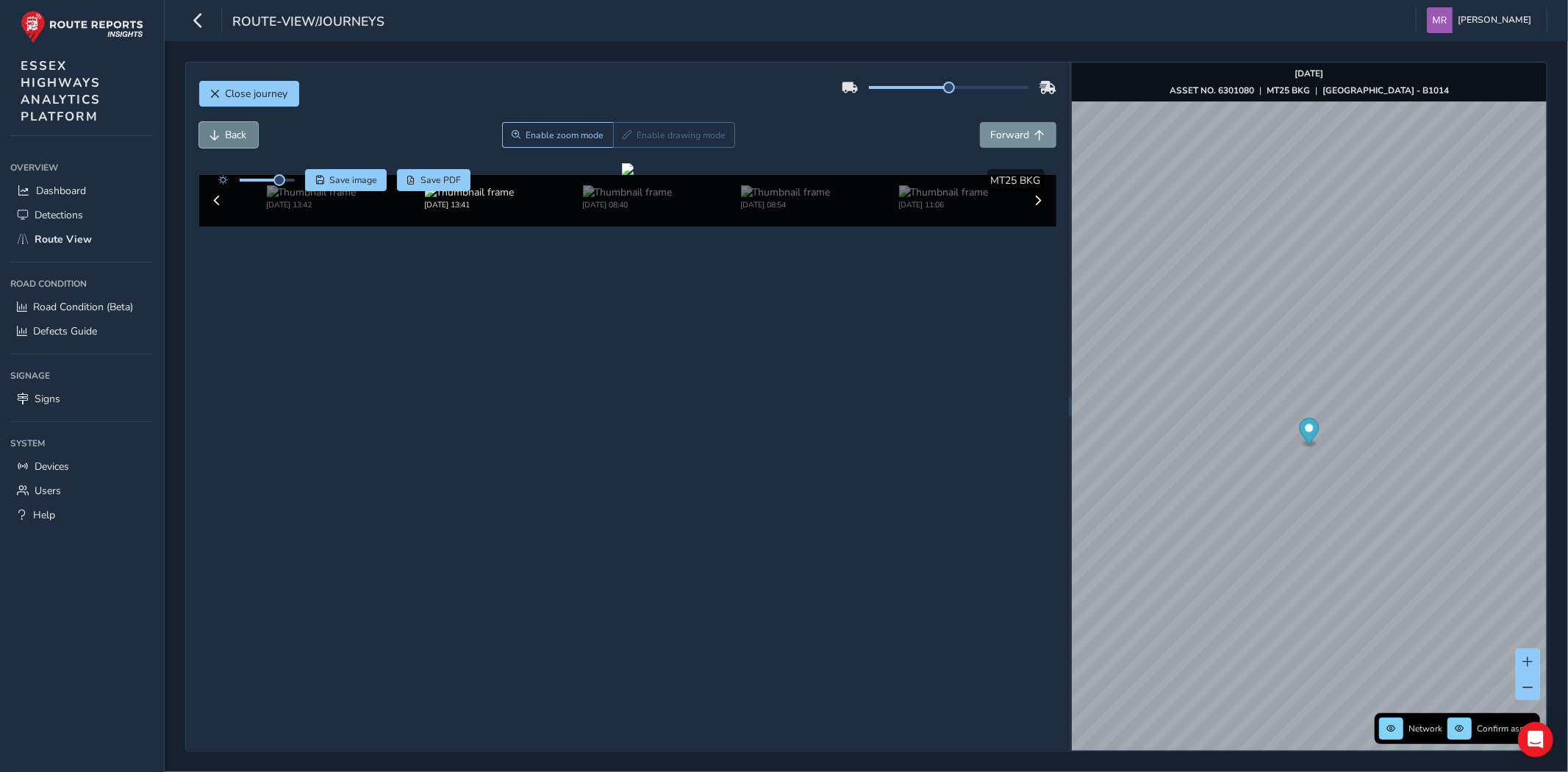
click at [228, 132] on span "Back" at bounding box center [236, 135] width 21 height 14
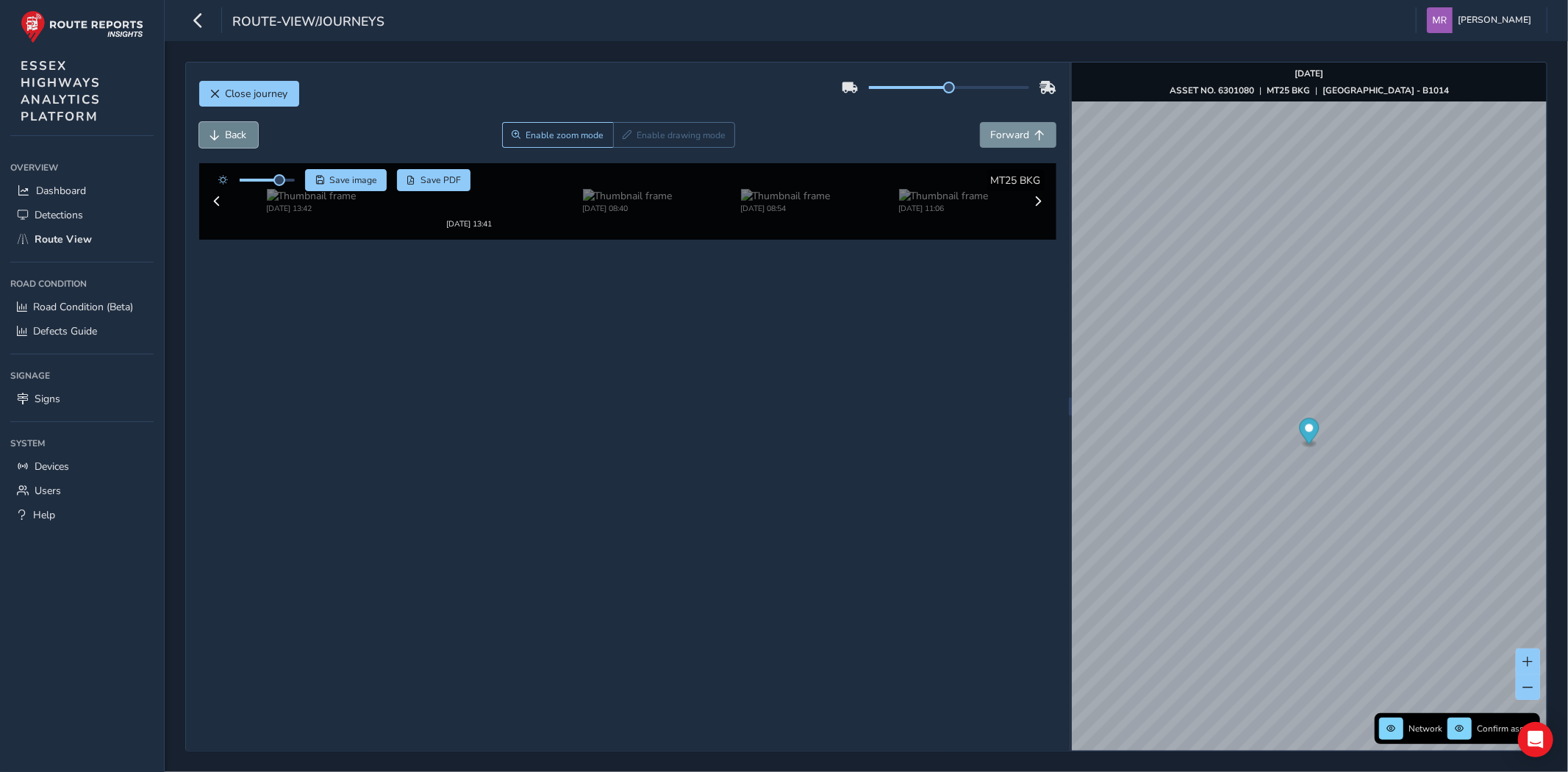
click at [228, 132] on span "Back" at bounding box center [236, 135] width 21 height 14
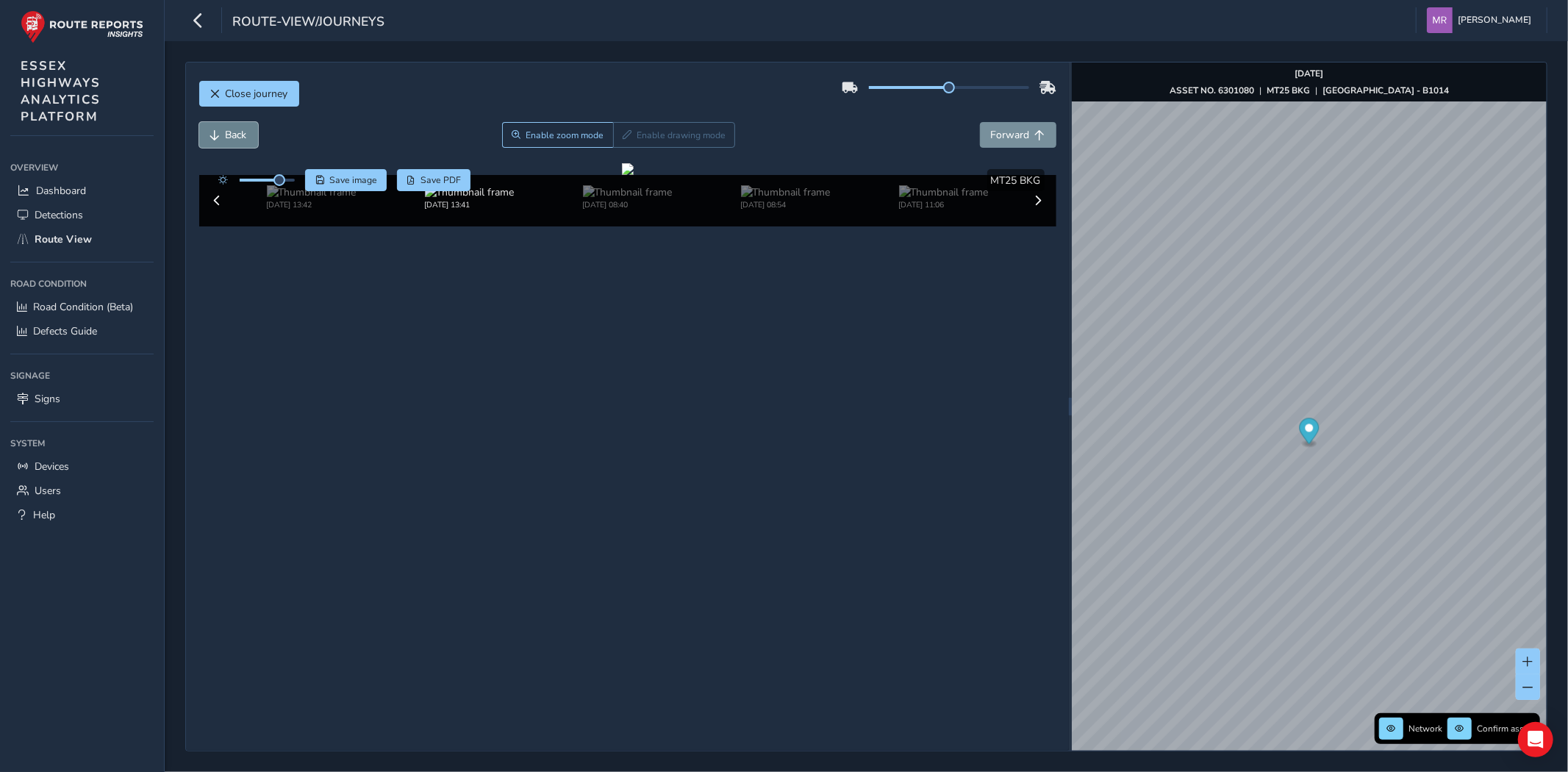
click at [228, 132] on span "Back" at bounding box center [236, 135] width 21 height 14
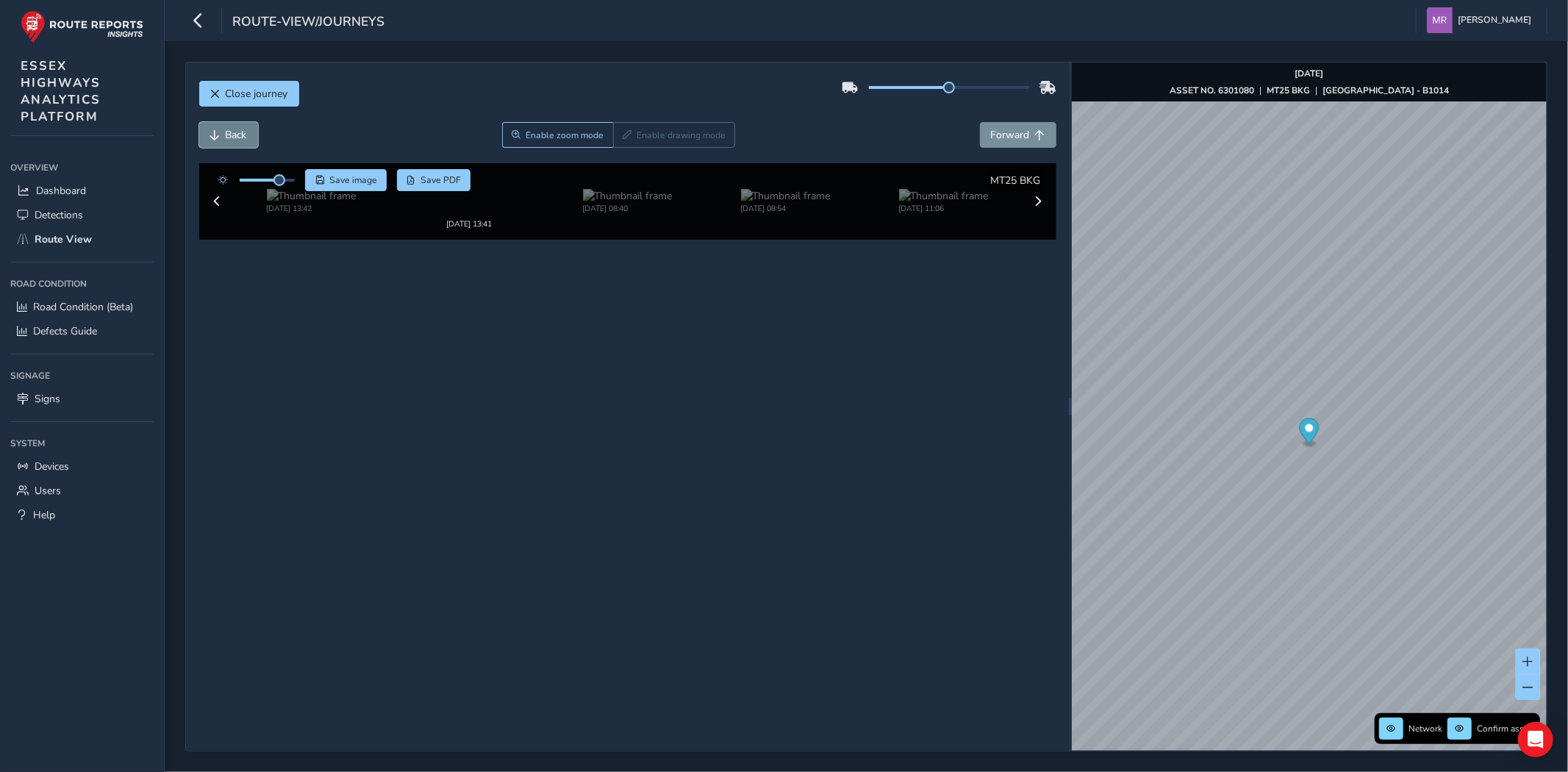
click at [228, 132] on span "Back" at bounding box center [236, 135] width 21 height 14
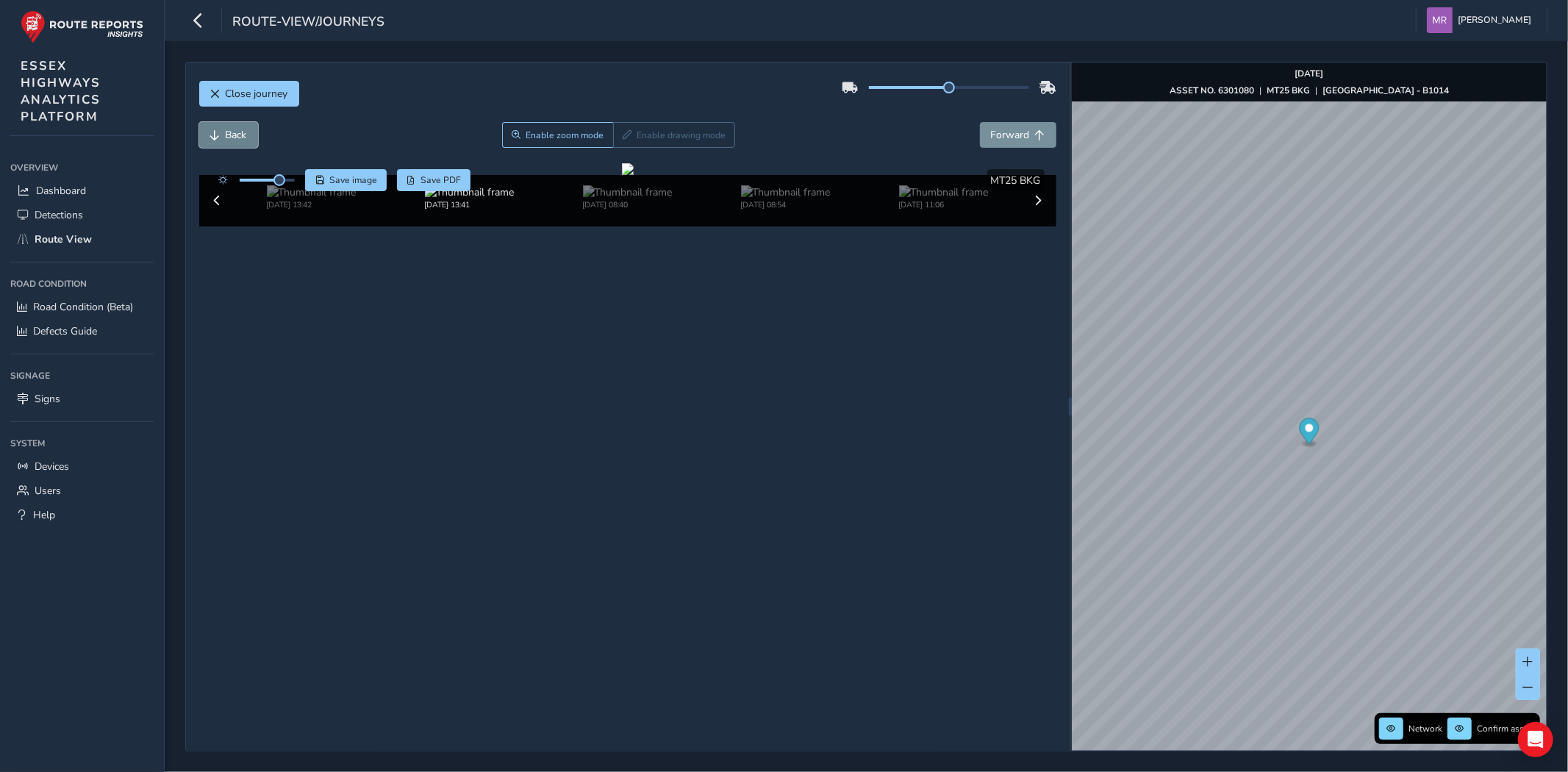
click at [228, 132] on span "Back" at bounding box center [236, 135] width 21 height 14
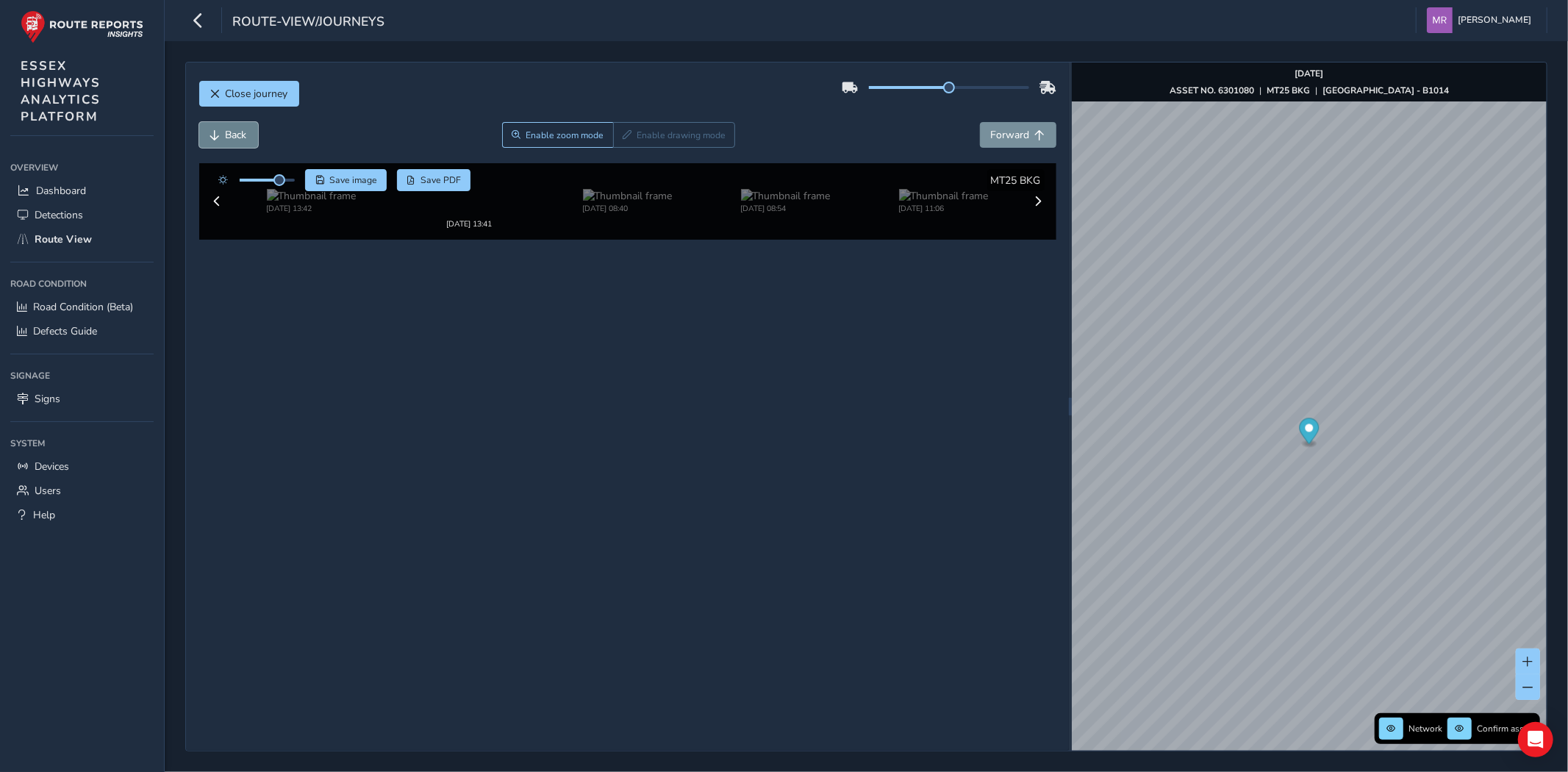
click at [228, 132] on span "Back" at bounding box center [236, 135] width 21 height 14
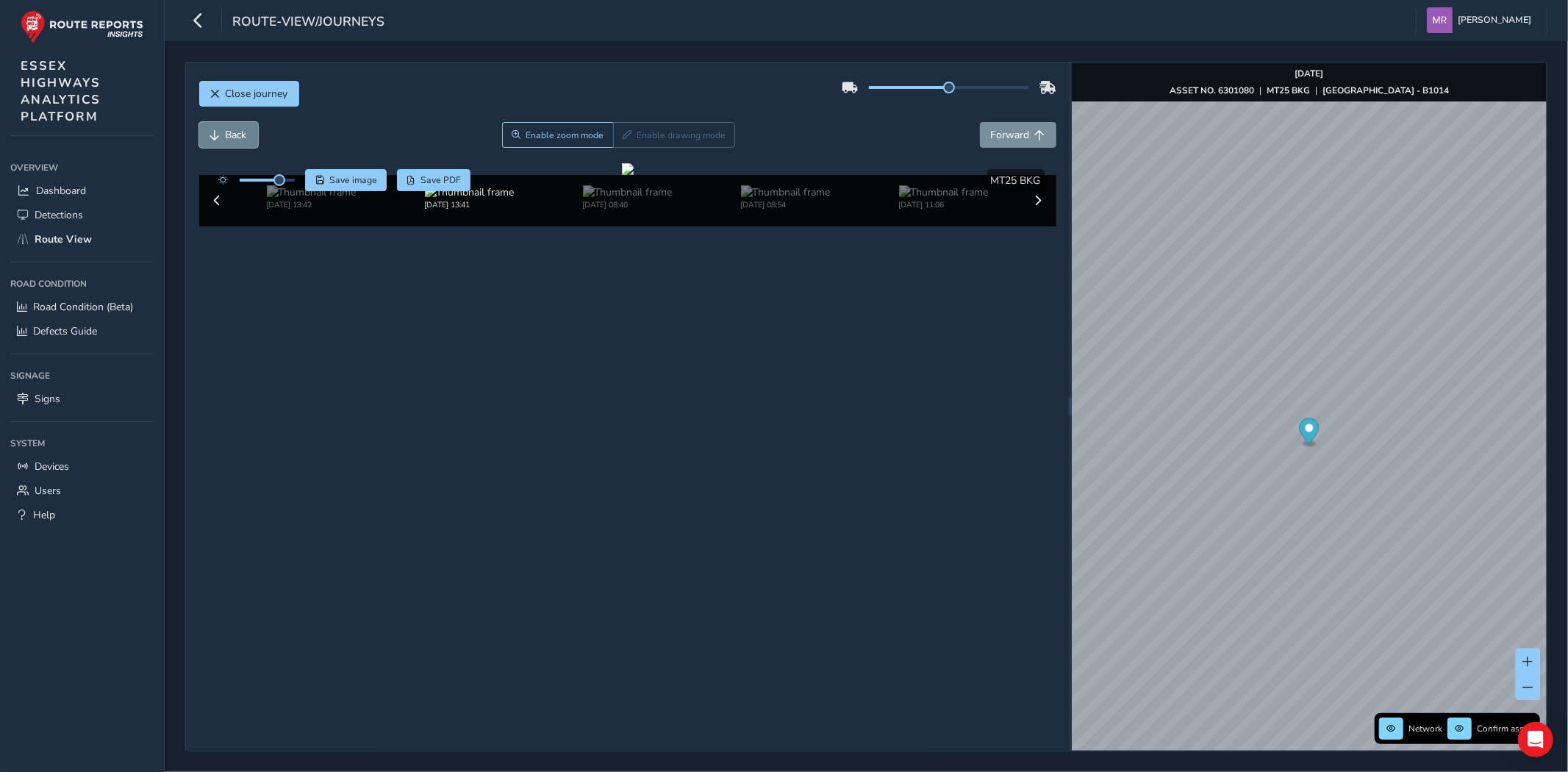
click at [228, 132] on span "Back" at bounding box center [236, 135] width 21 height 14
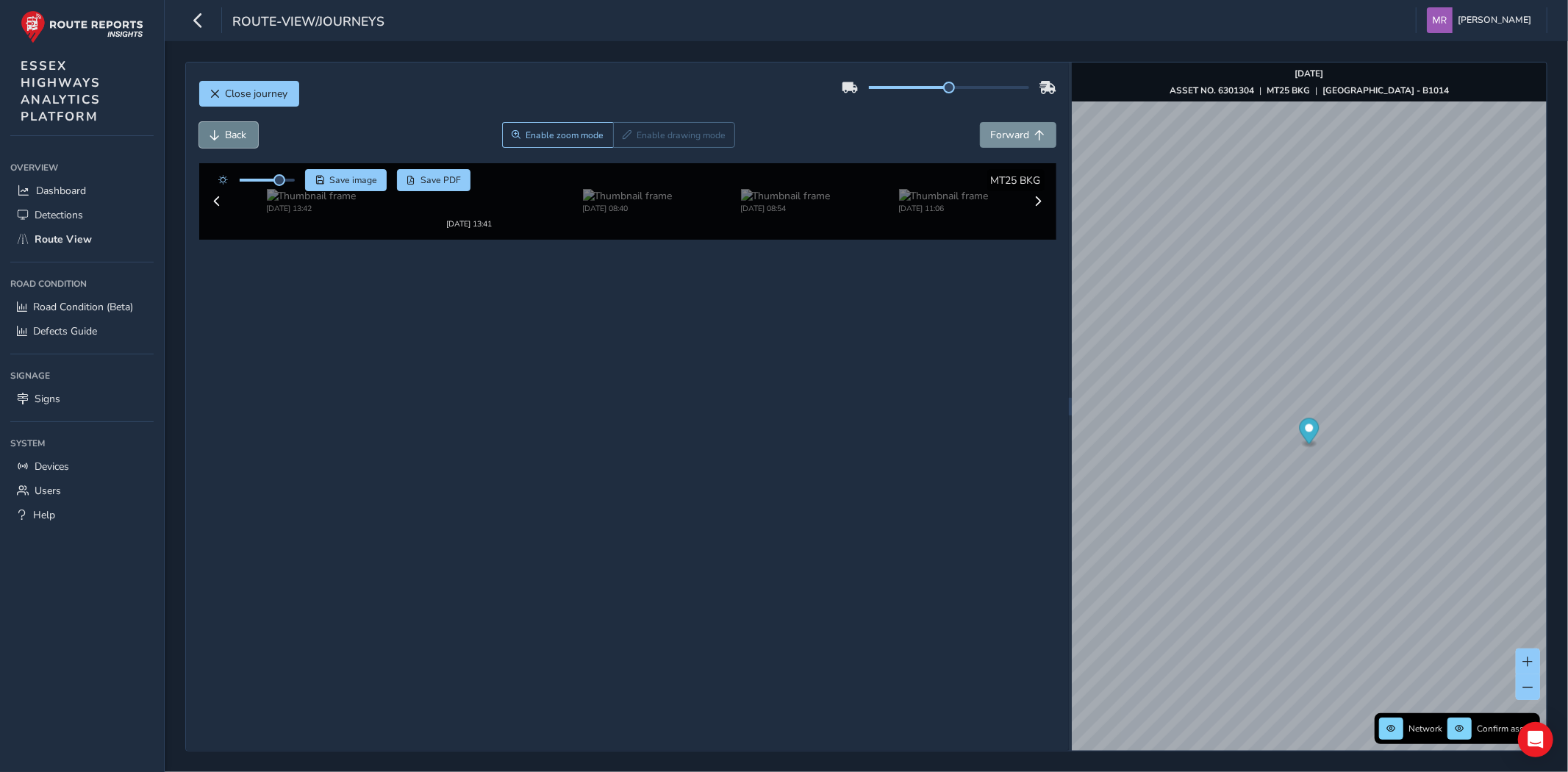
click at [228, 132] on span "Back" at bounding box center [236, 135] width 21 height 14
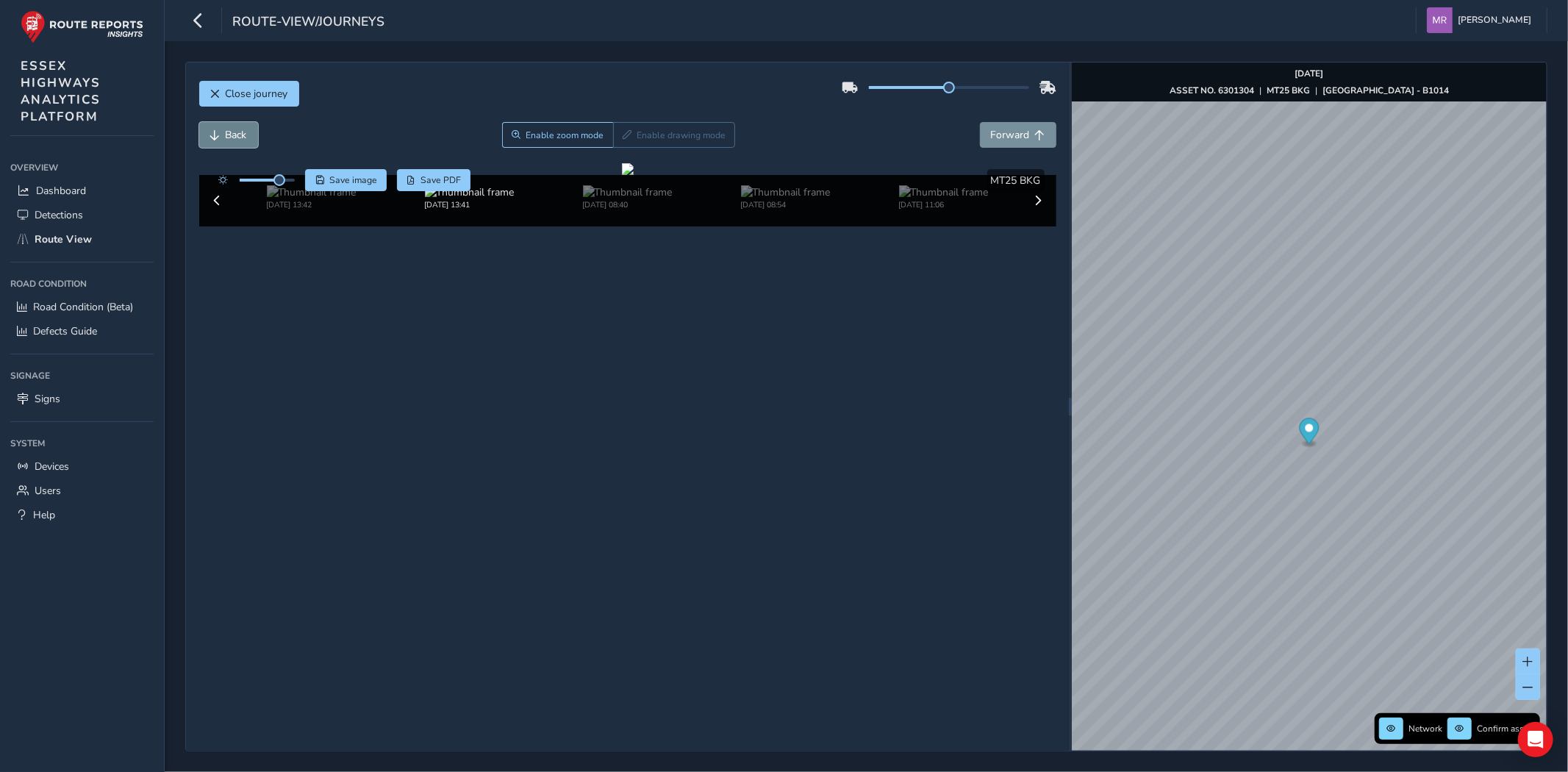
click at [228, 132] on span "Back" at bounding box center [236, 135] width 21 height 14
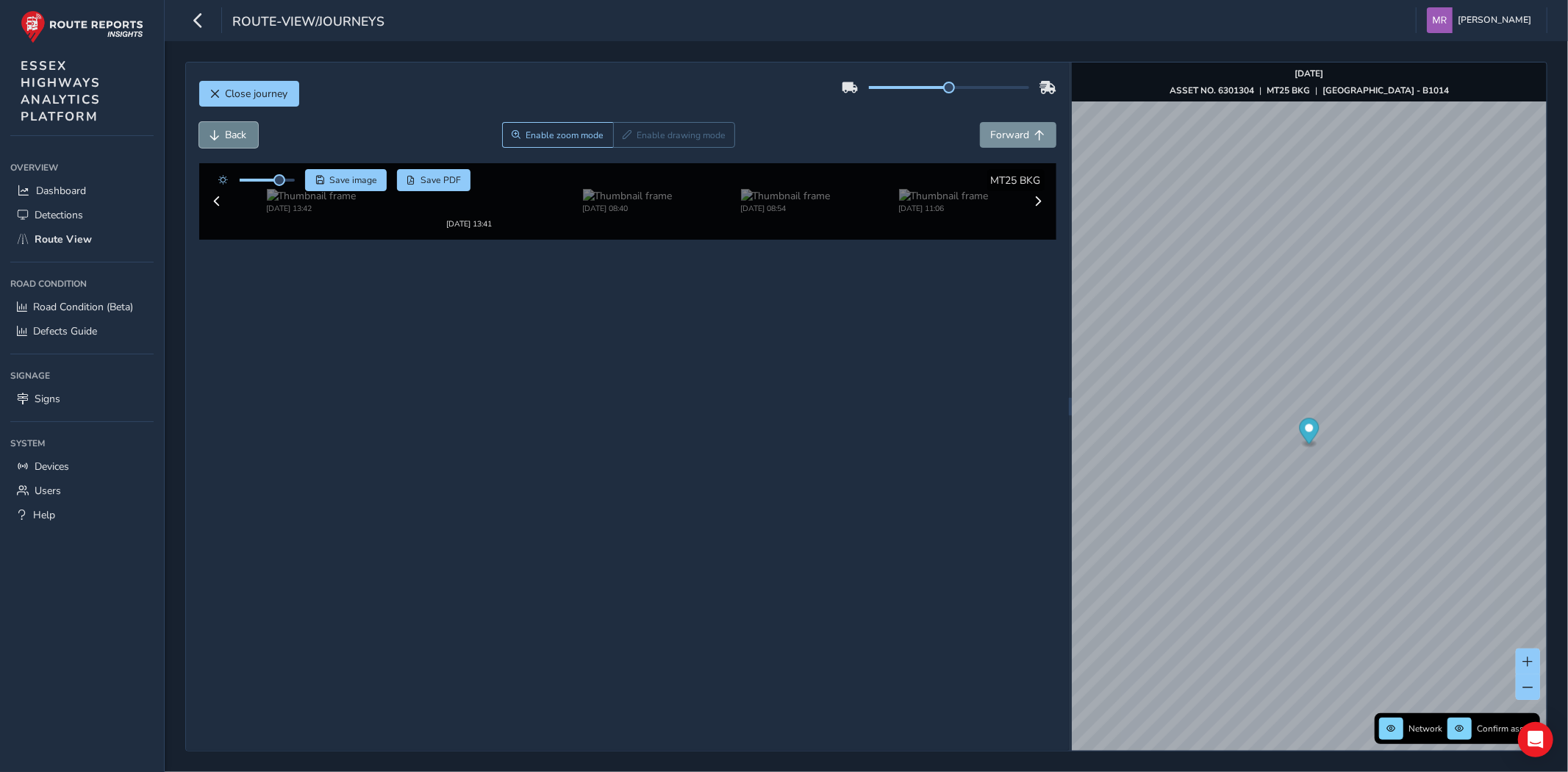
click at [228, 132] on span "Back" at bounding box center [236, 135] width 21 height 14
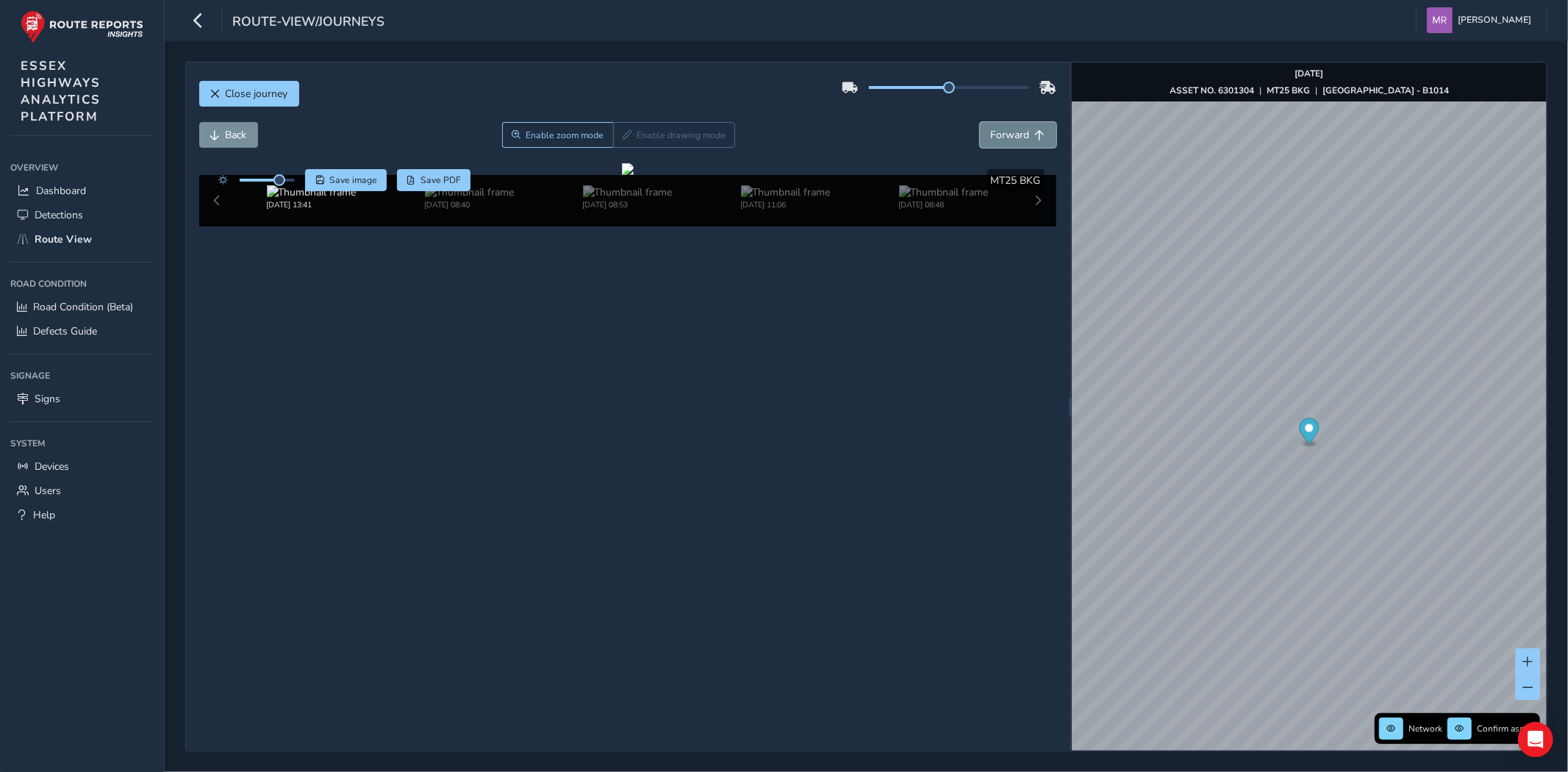
click at [1017, 143] on button "Forward" at bounding box center [1018, 135] width 77 height 26
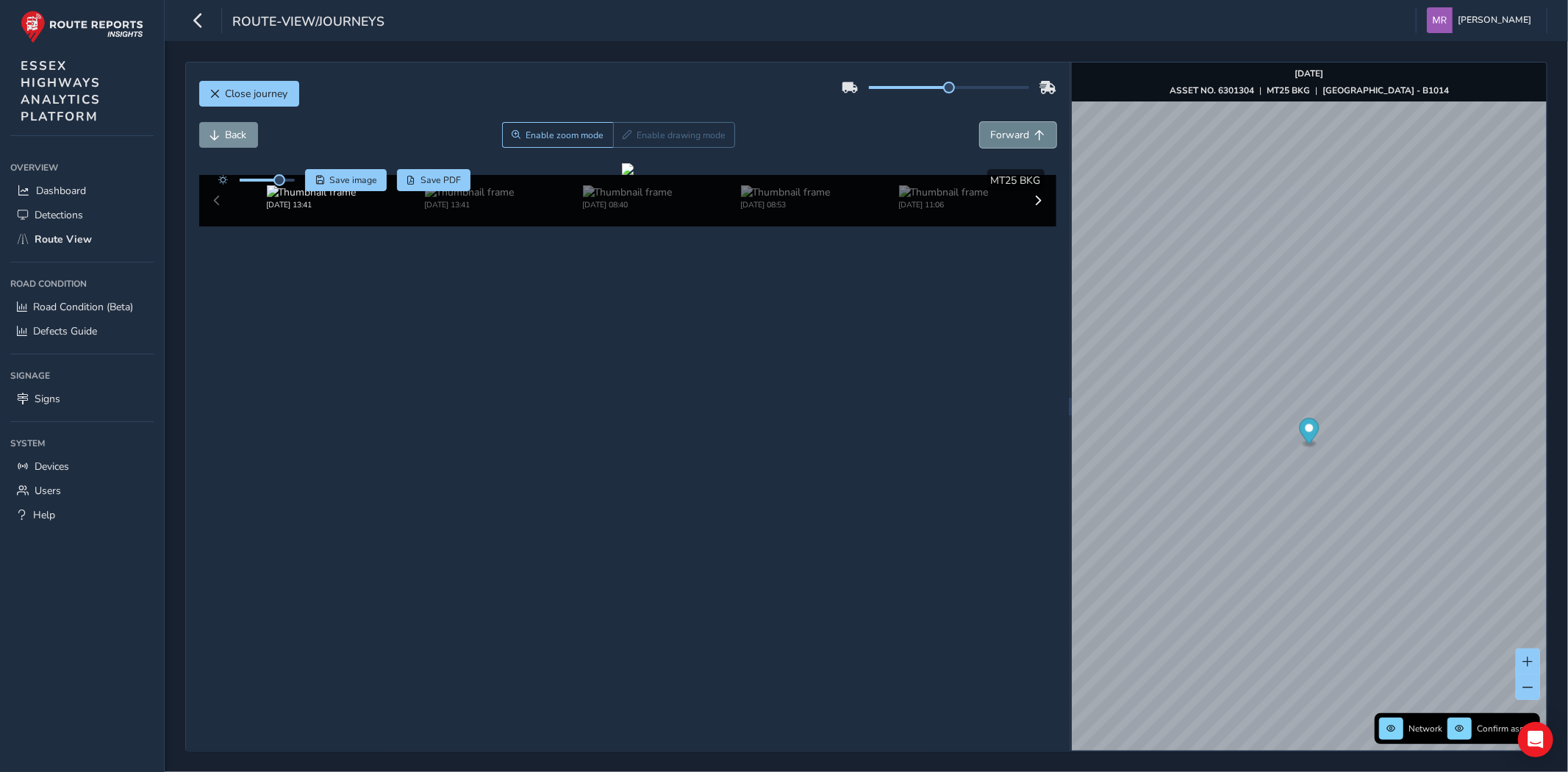
click at [1017, 143] on button "Forward" at bounding box center [1018, 135] width 77 height 26
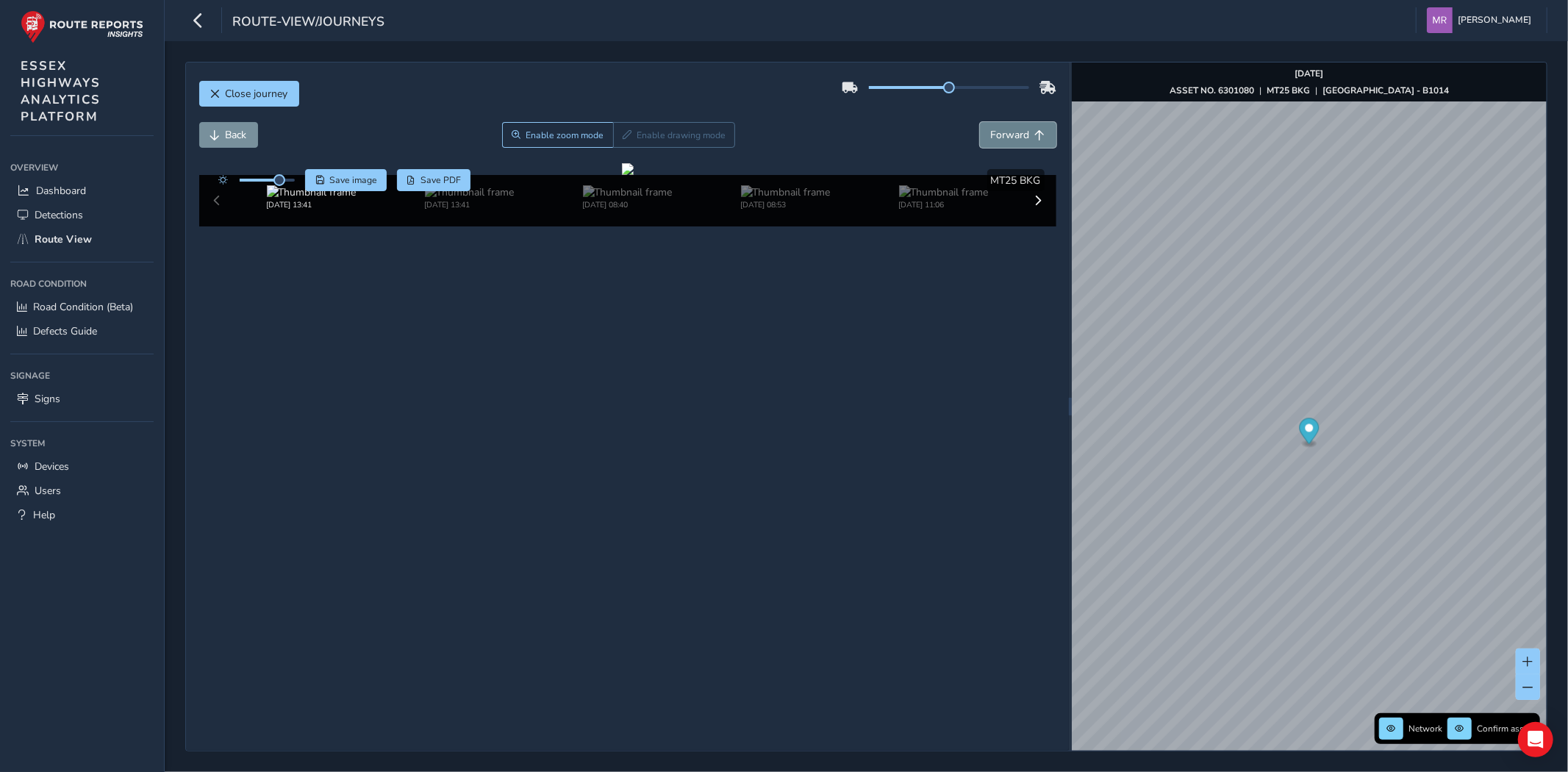
click at [1017, 143] on button "Forward" at bounding box center [1018, 135] width 77 height 26
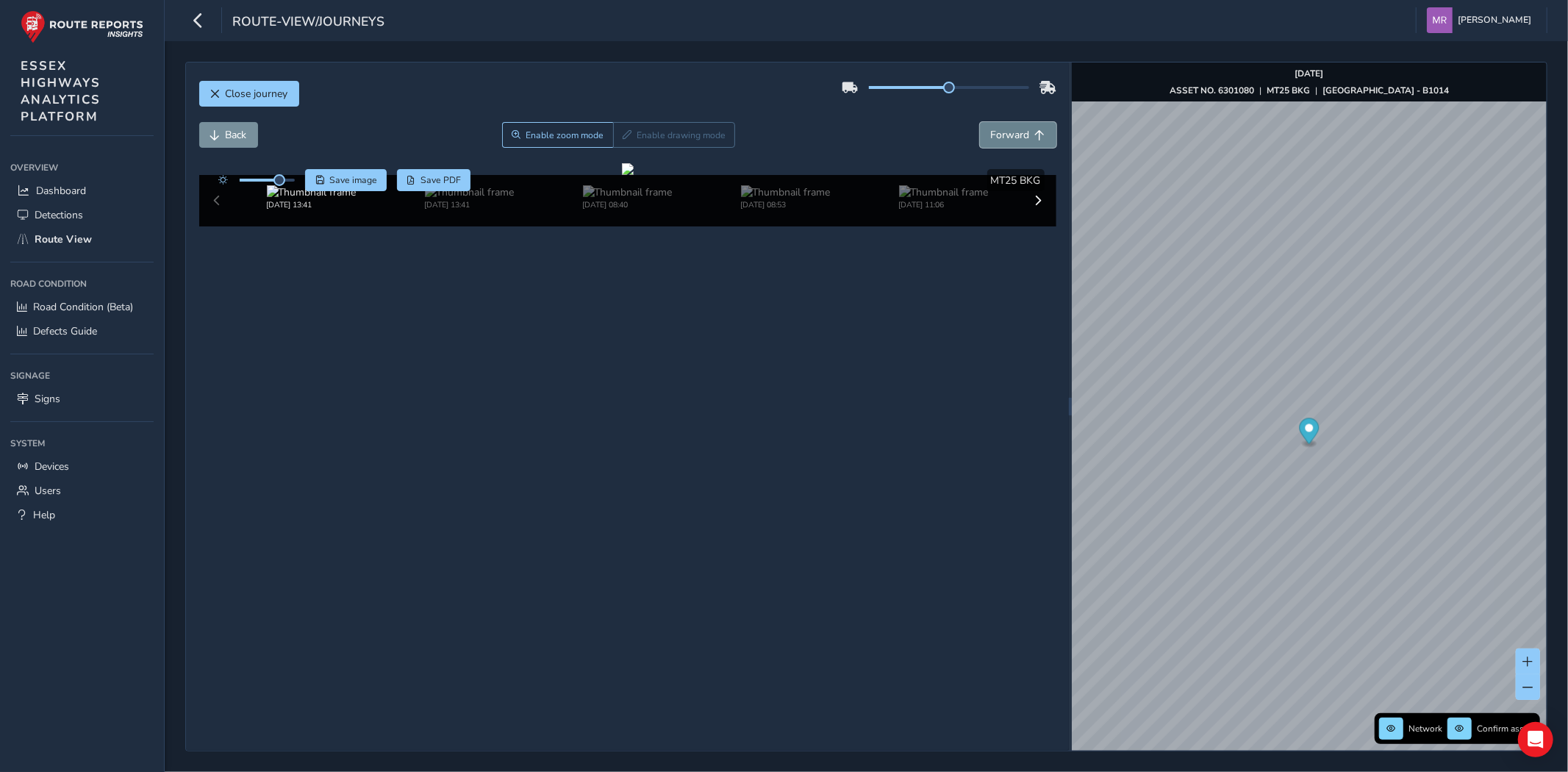
click at [1017, 143] on button "Forward" at bounding box center [1018, 135] width 77 height 26
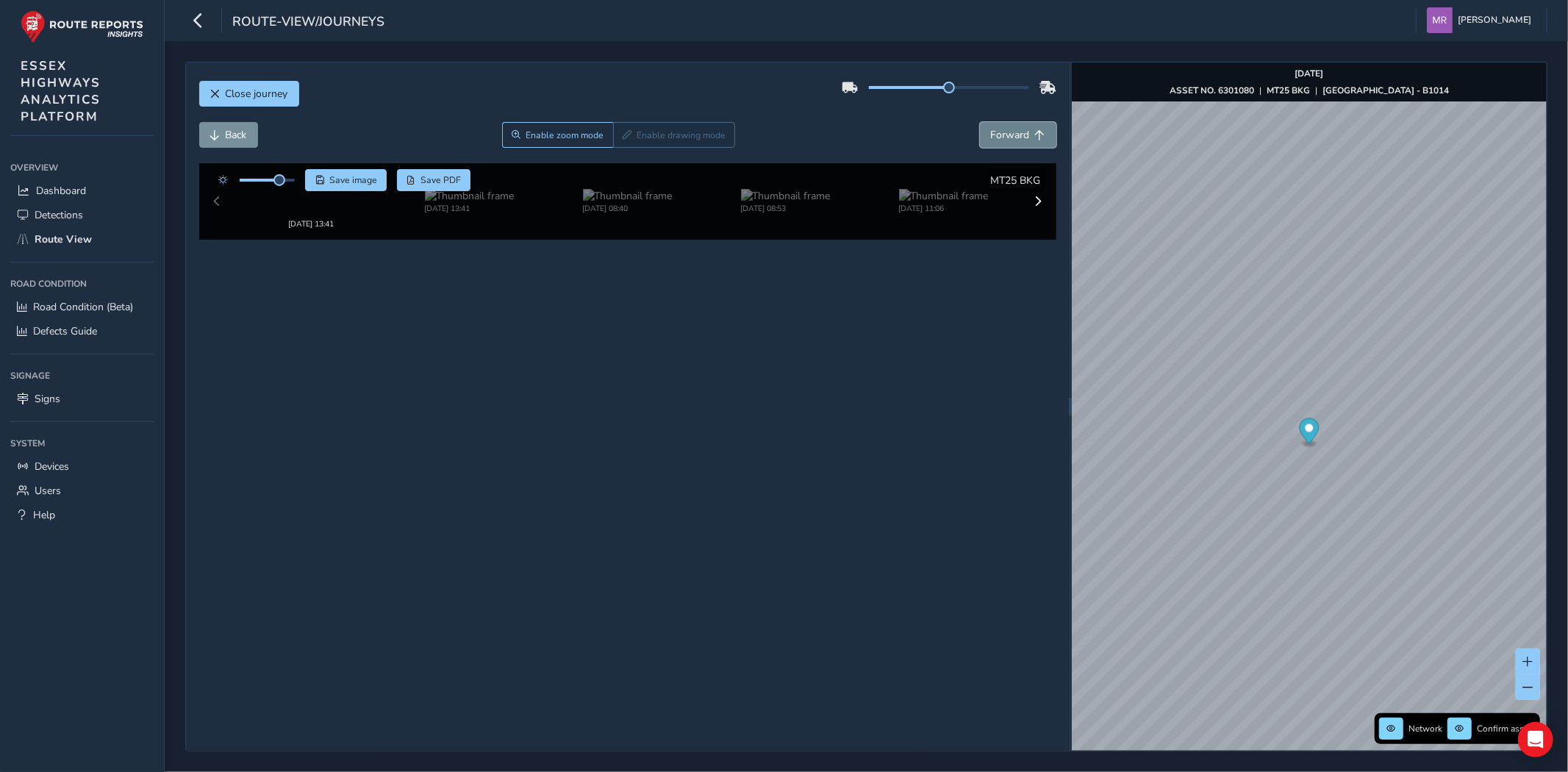
click at [1017, 143] on button "Forward" at bounding box center [1018, 135] width 77 height 26
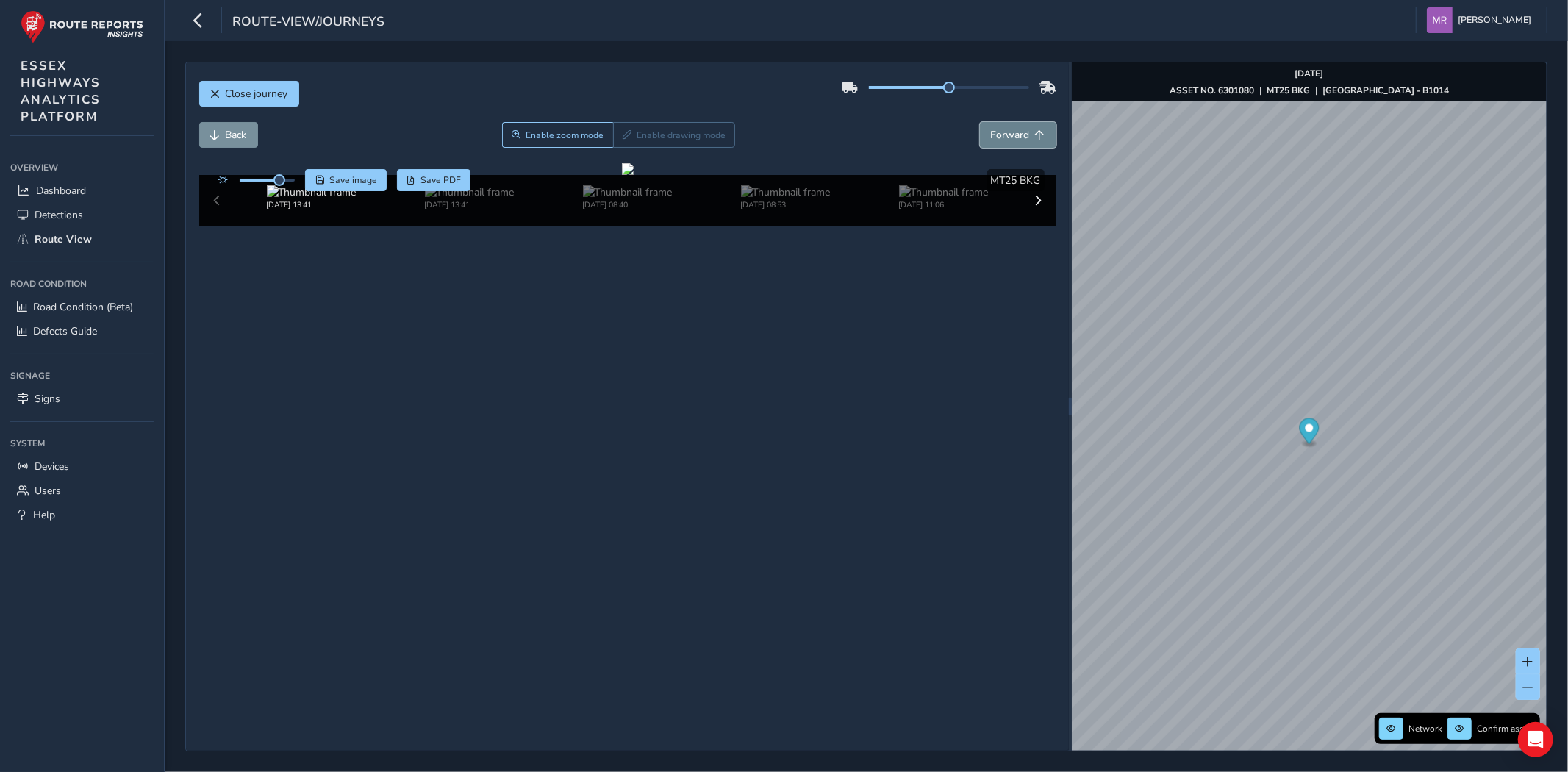
click at [1017, 143] on button "Forward" at bounding box center [1018, 135] width 77 height 26
click at [1017, 144] on button "Forward" at bounding box center [1018, 135] width 77 height 26
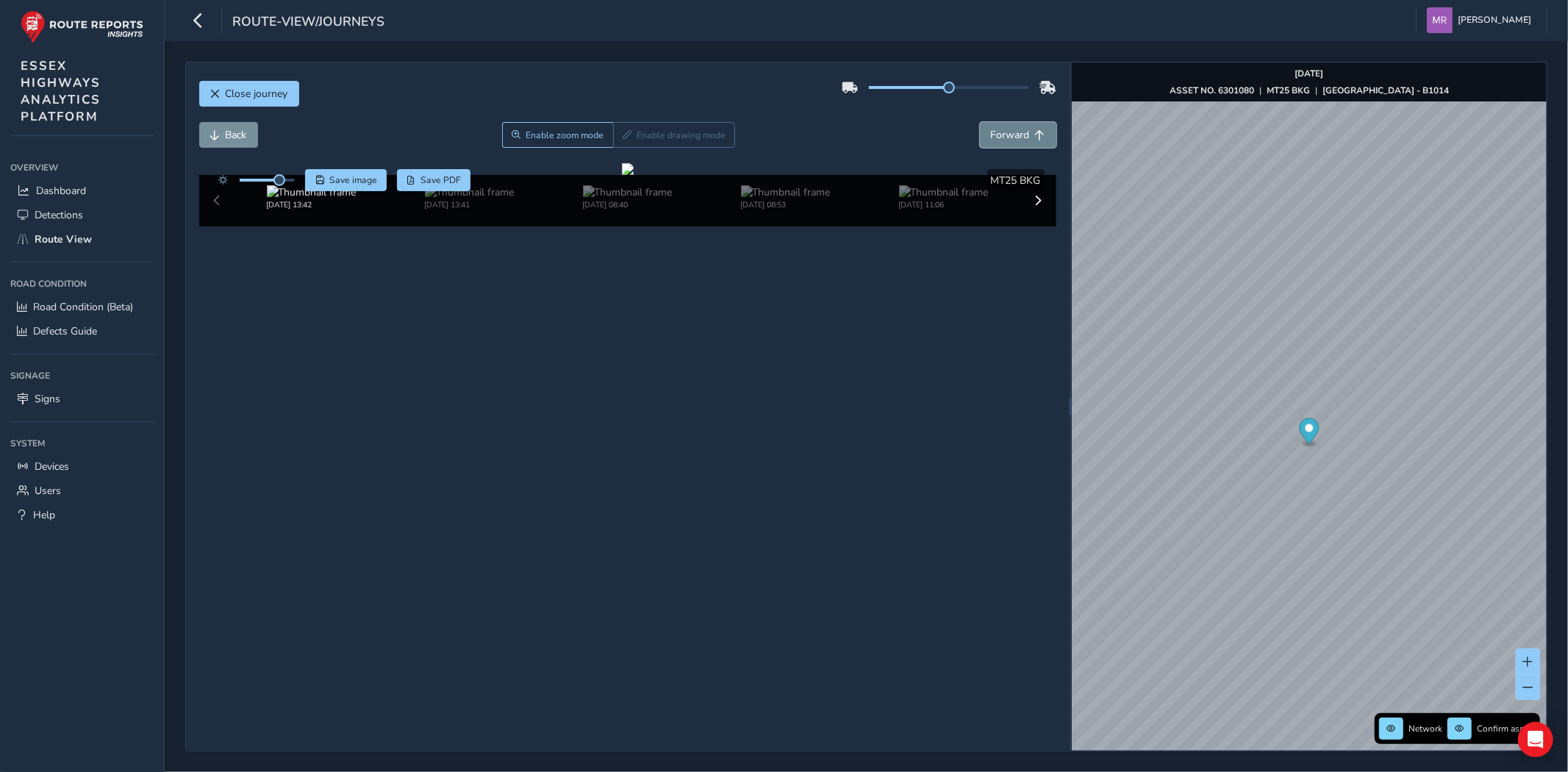
click at [1017, 144] on button "Forward" at bounding box center [1018, 135] width 77 height 26
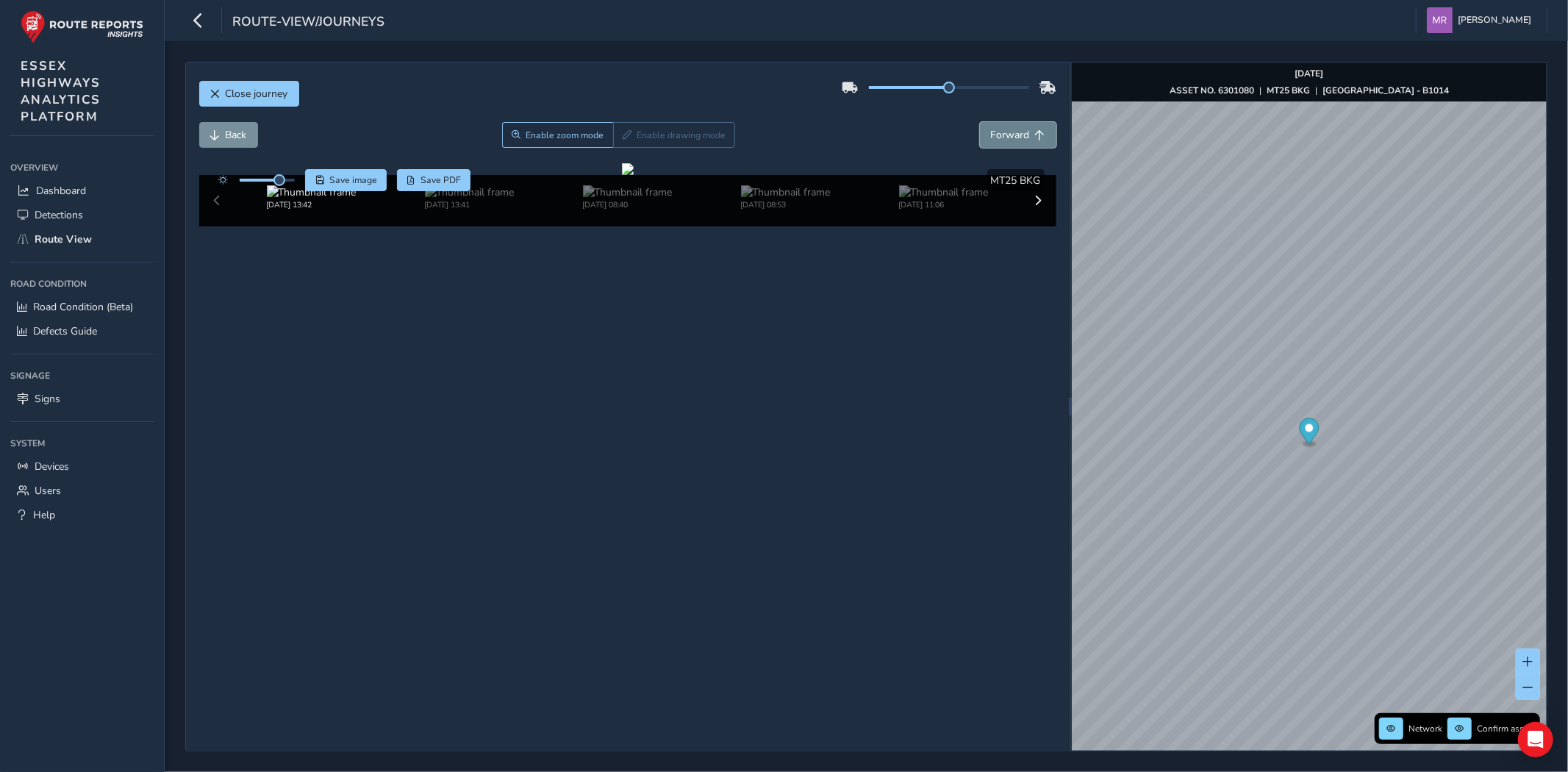
click at [1017, 144] on button "Forward" at bounding box center [1018, 135] width 77 height 26
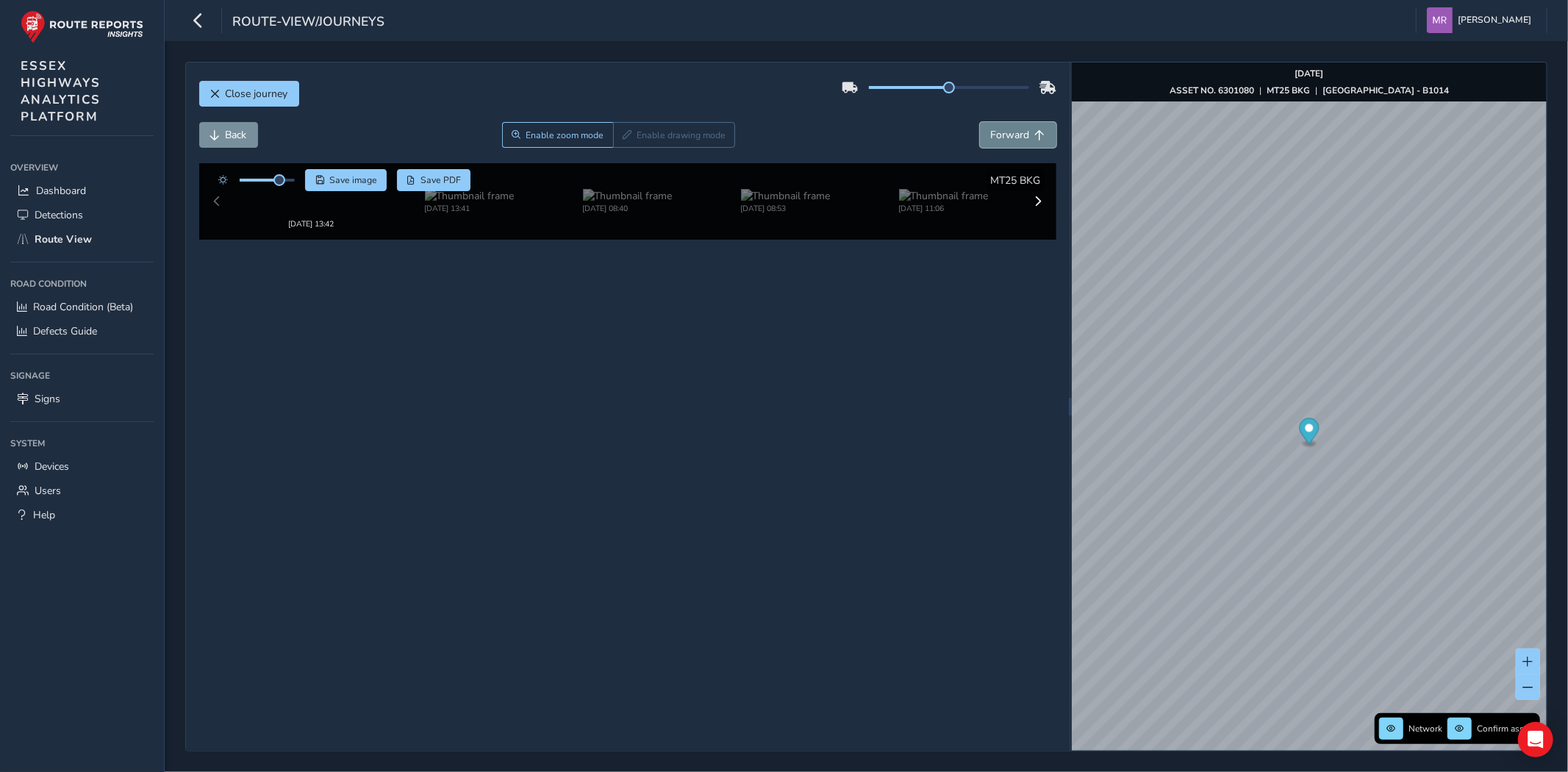
click at [1017, 144] on button "Forward" at bounding box center [1018, 135] width 77 height 26
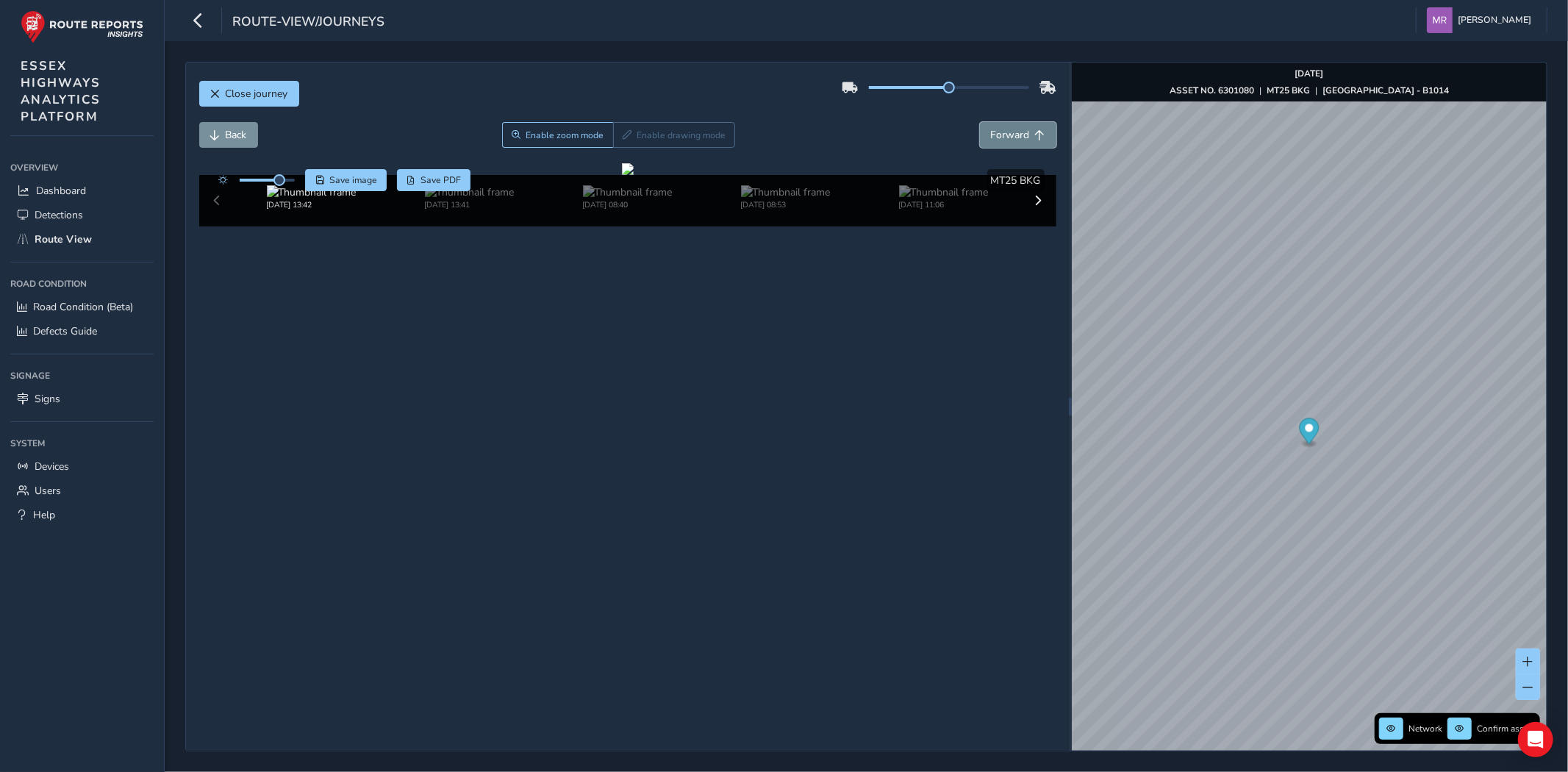
click at [1017, 144] on button "Forward" at bounding box center [1018, 135] width 77 height 26
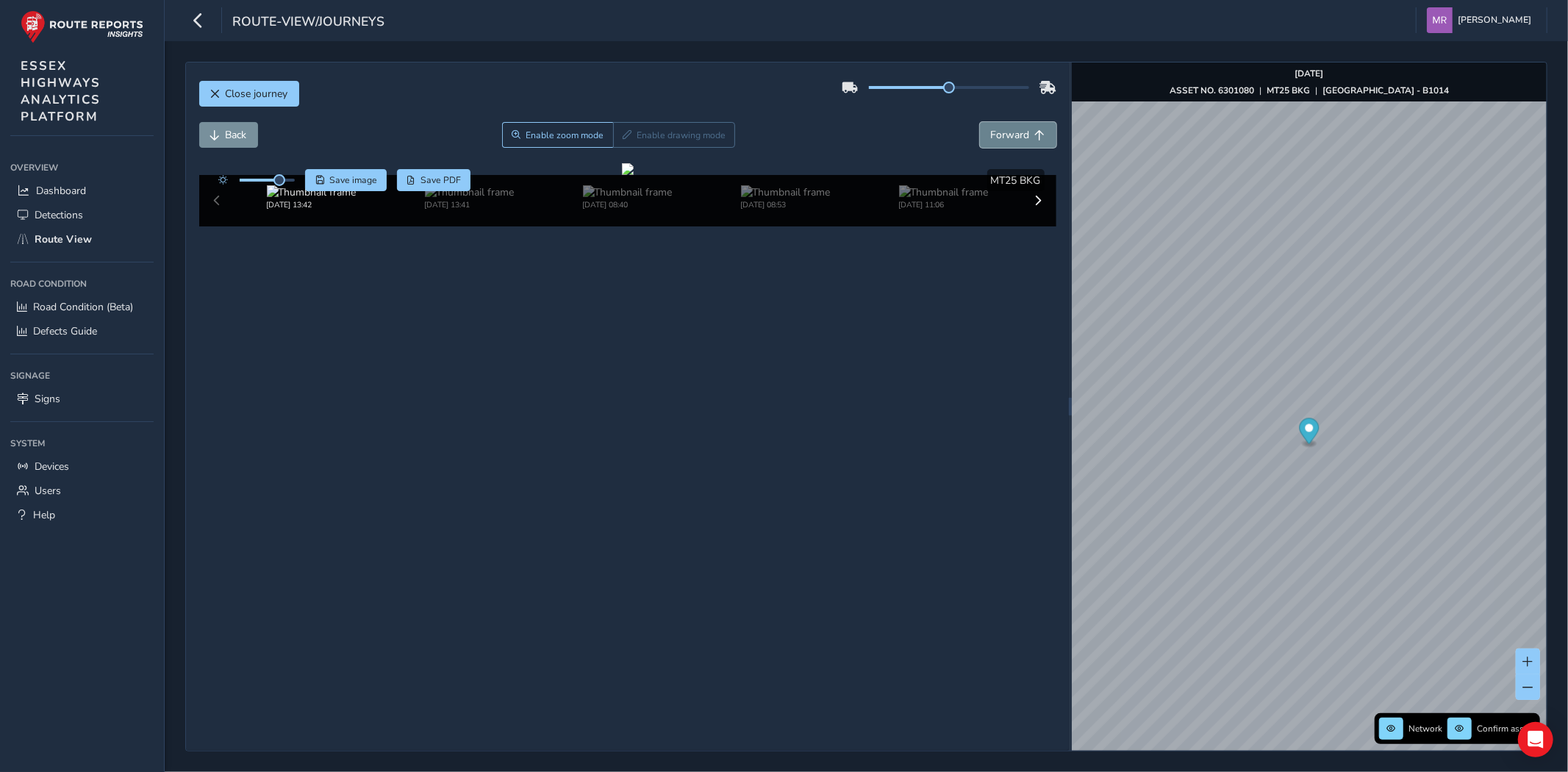
click at [1017, 144] on button "Forward" at bounding box center [1018, 135] width 77 height 26
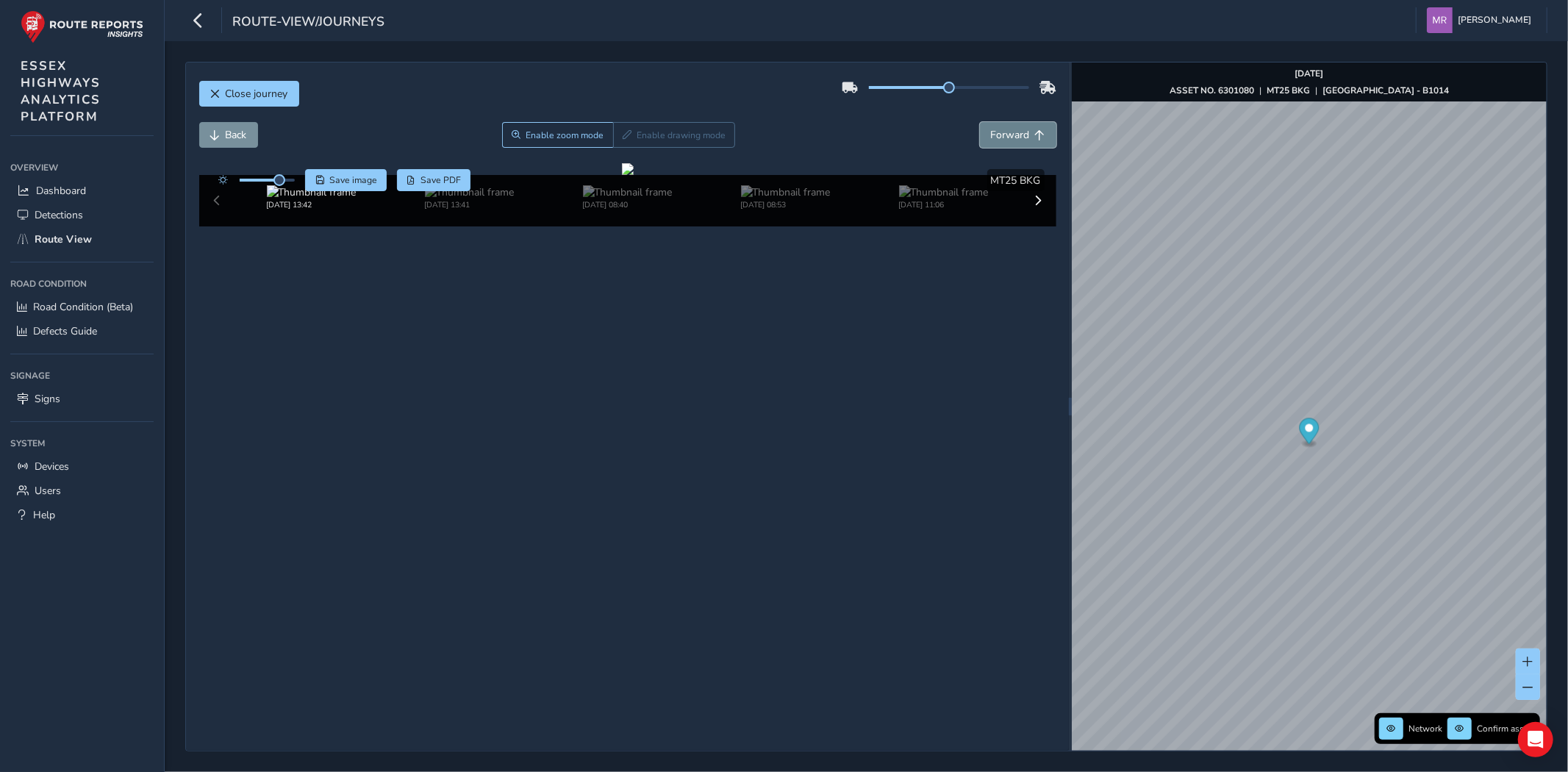
click at [1017, 144] on button "Forward" at bounding box center [1018, 135] width 77 height 26
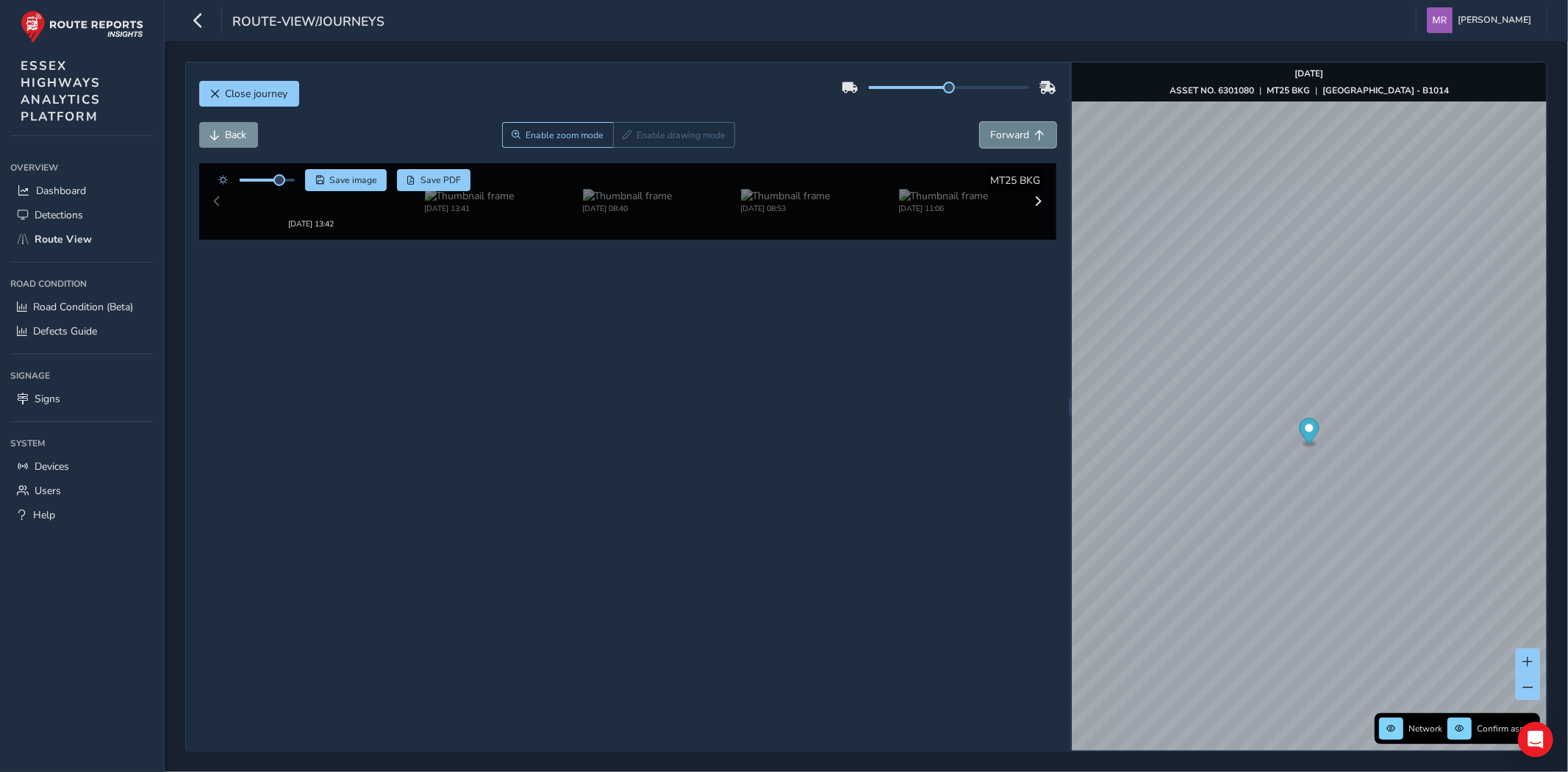
click at [1017, 144] on button "Forward" at bounding box center [1018, 135] width 77 height 26
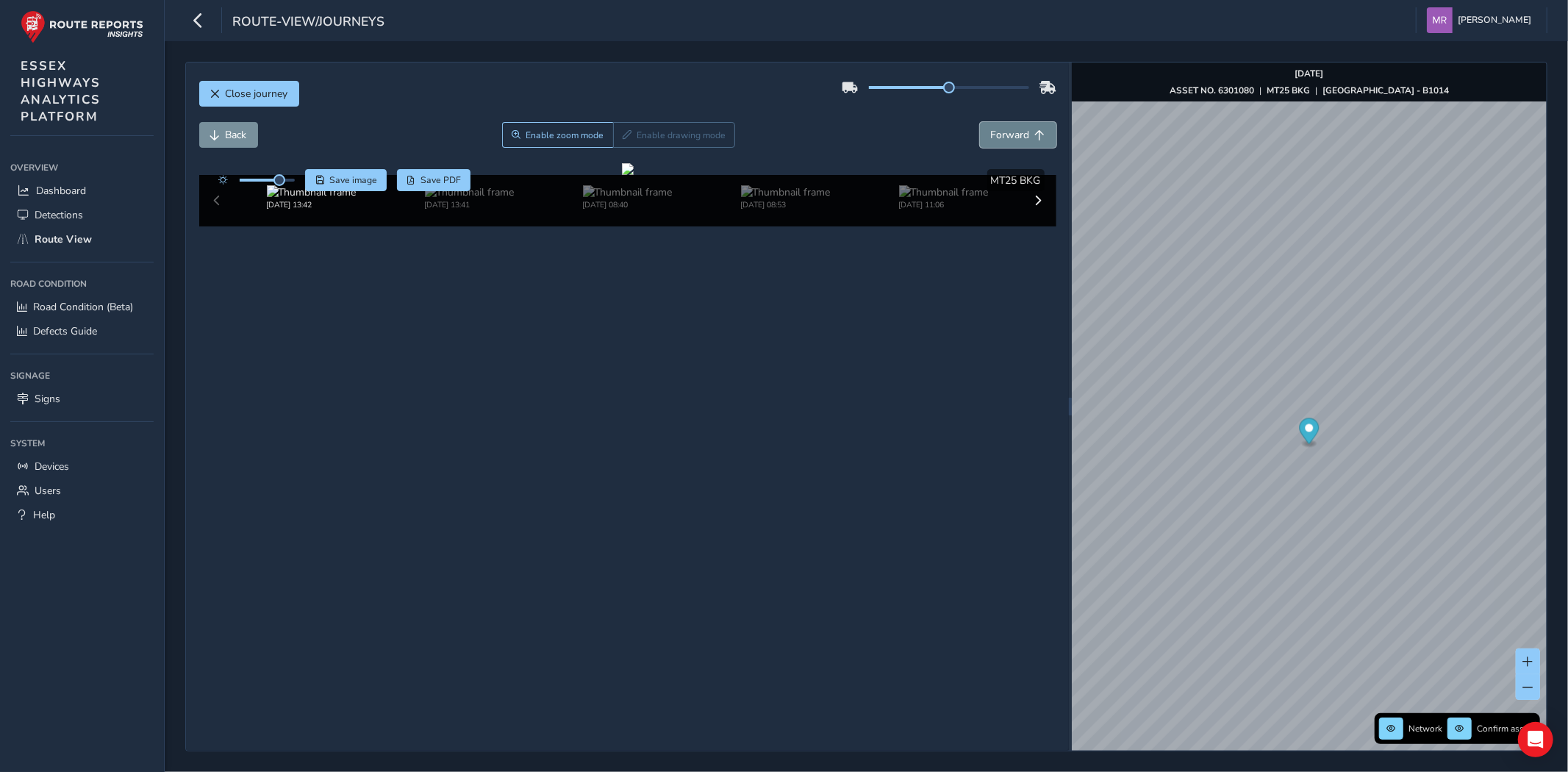
click at [1017, 144] on button "Forward" at bounding box center [1018, 135] width 77 height 26
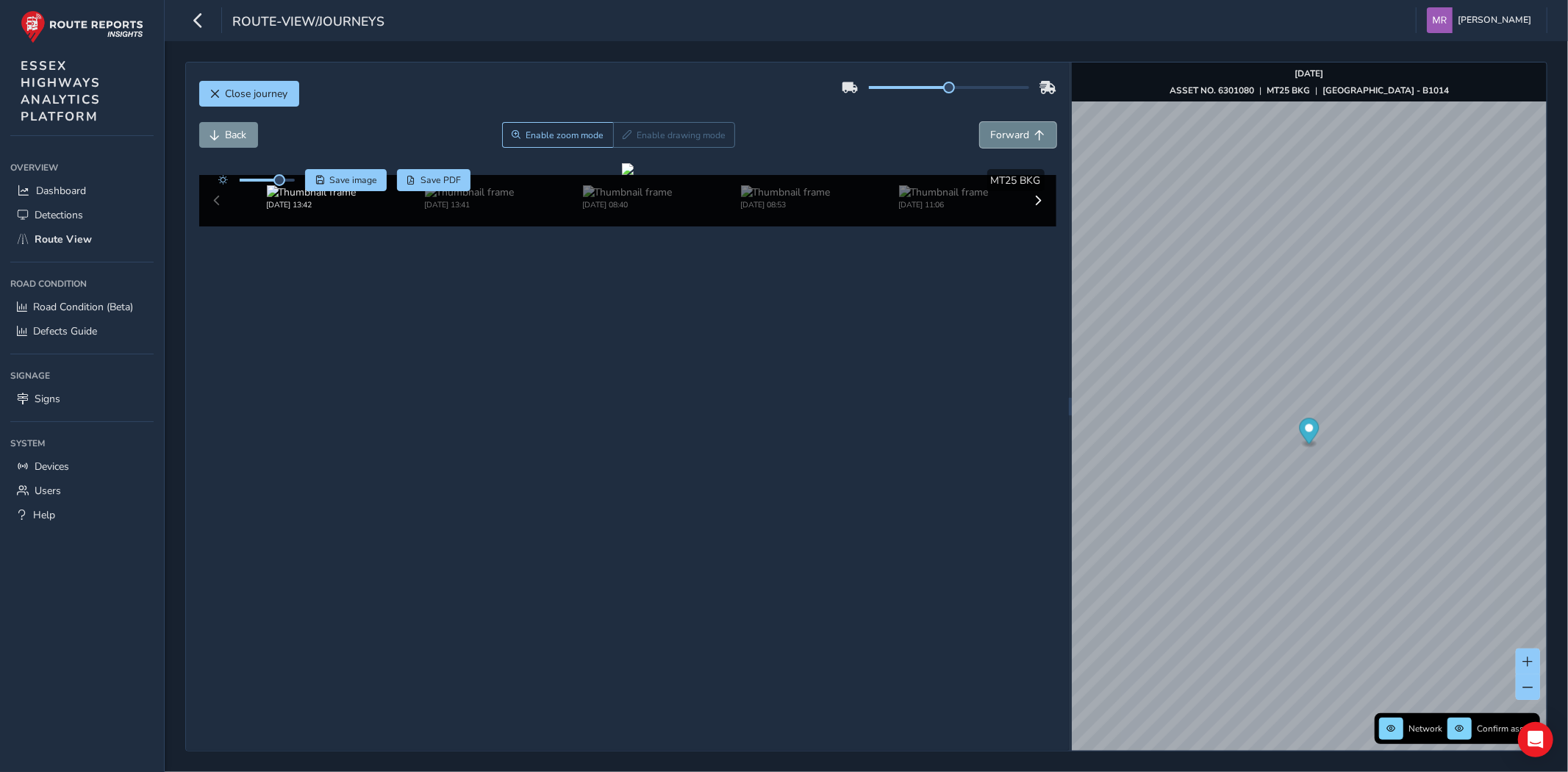
click at [1017, 144] on button "Forward" at bounding box center [1018, 135] width 77 height 26
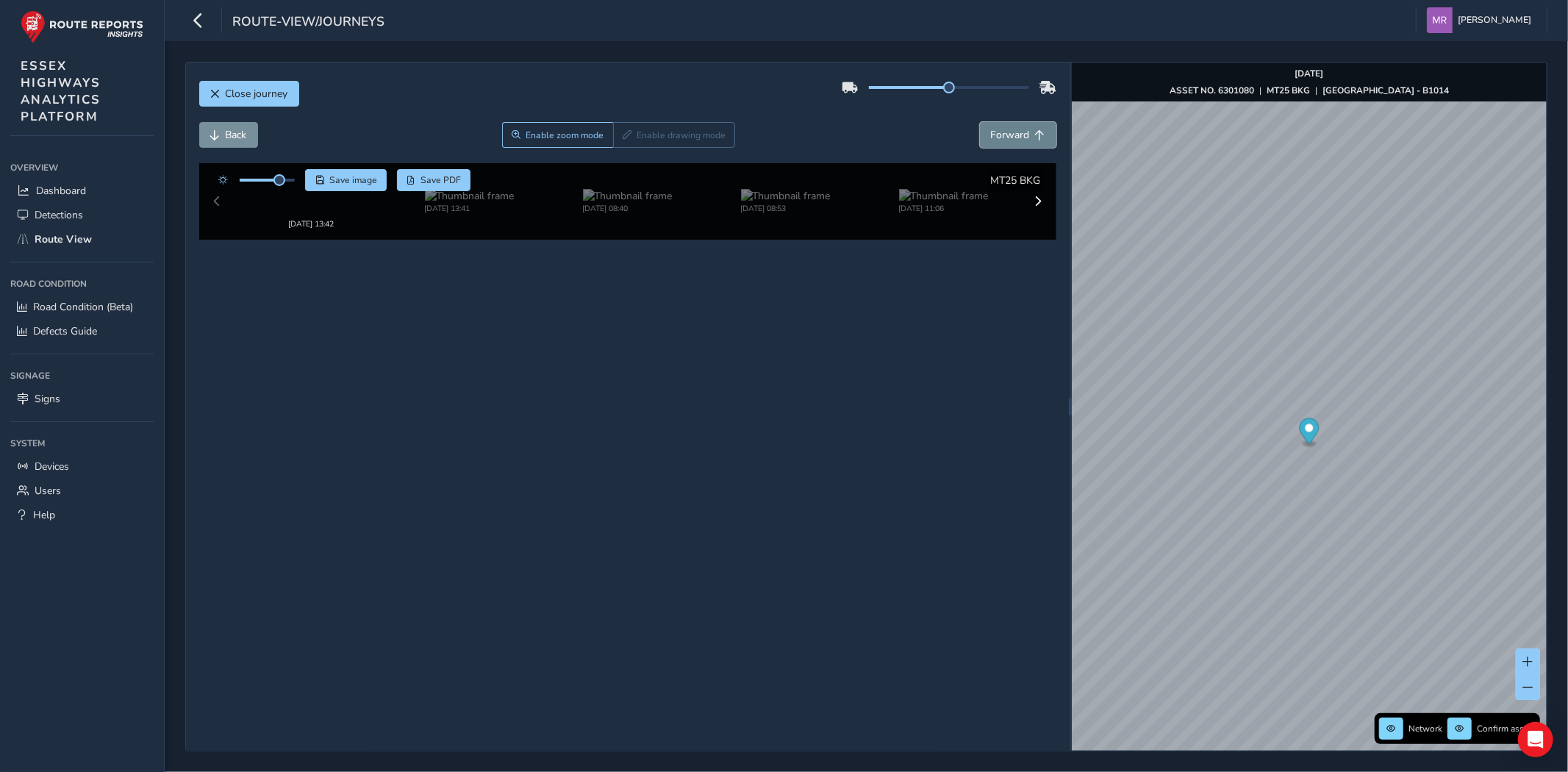
click at [1017, 144] on button "Forward" at bounding box center [1018, 135] width 77 height 26
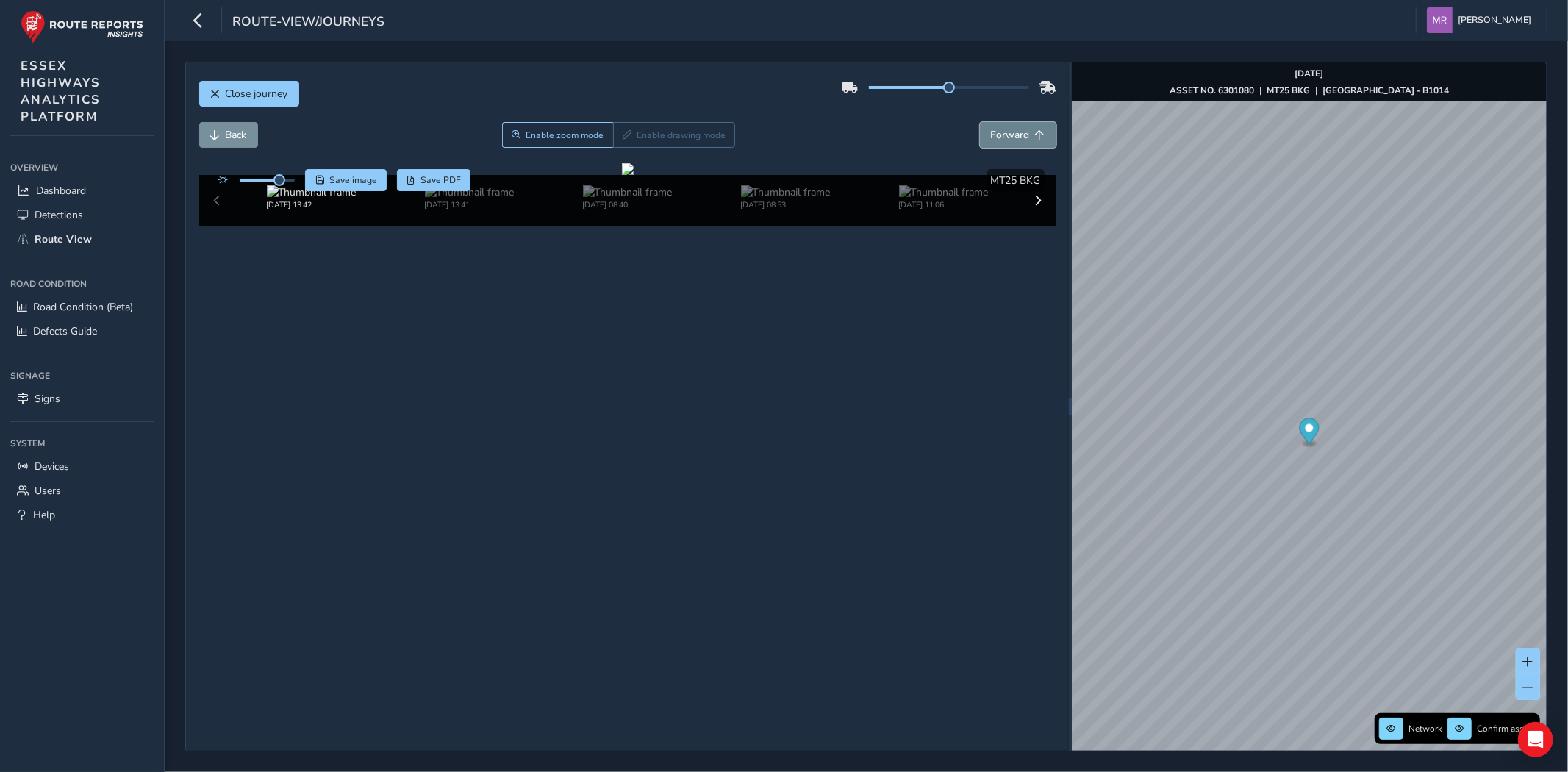
click at [1017, 144] on button "Forward" at bounding box center [1018, 135] width 77 height 26
click at [233, 143] on button "Back" at bounding box center [228, 135] width 59 height 26
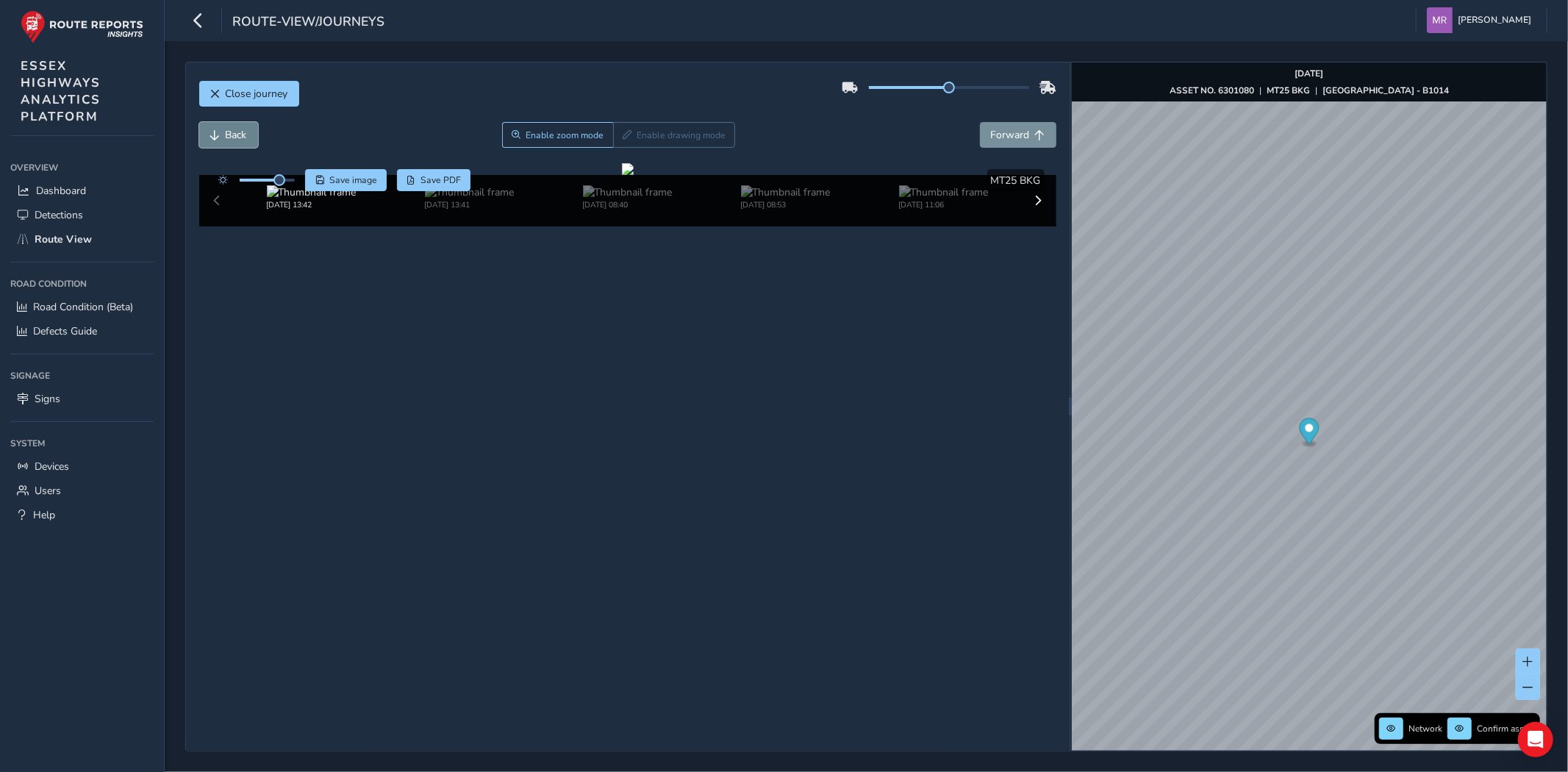
click at [233, 143] on button "Back" at bounding box center [228, 135] width 59 height 26
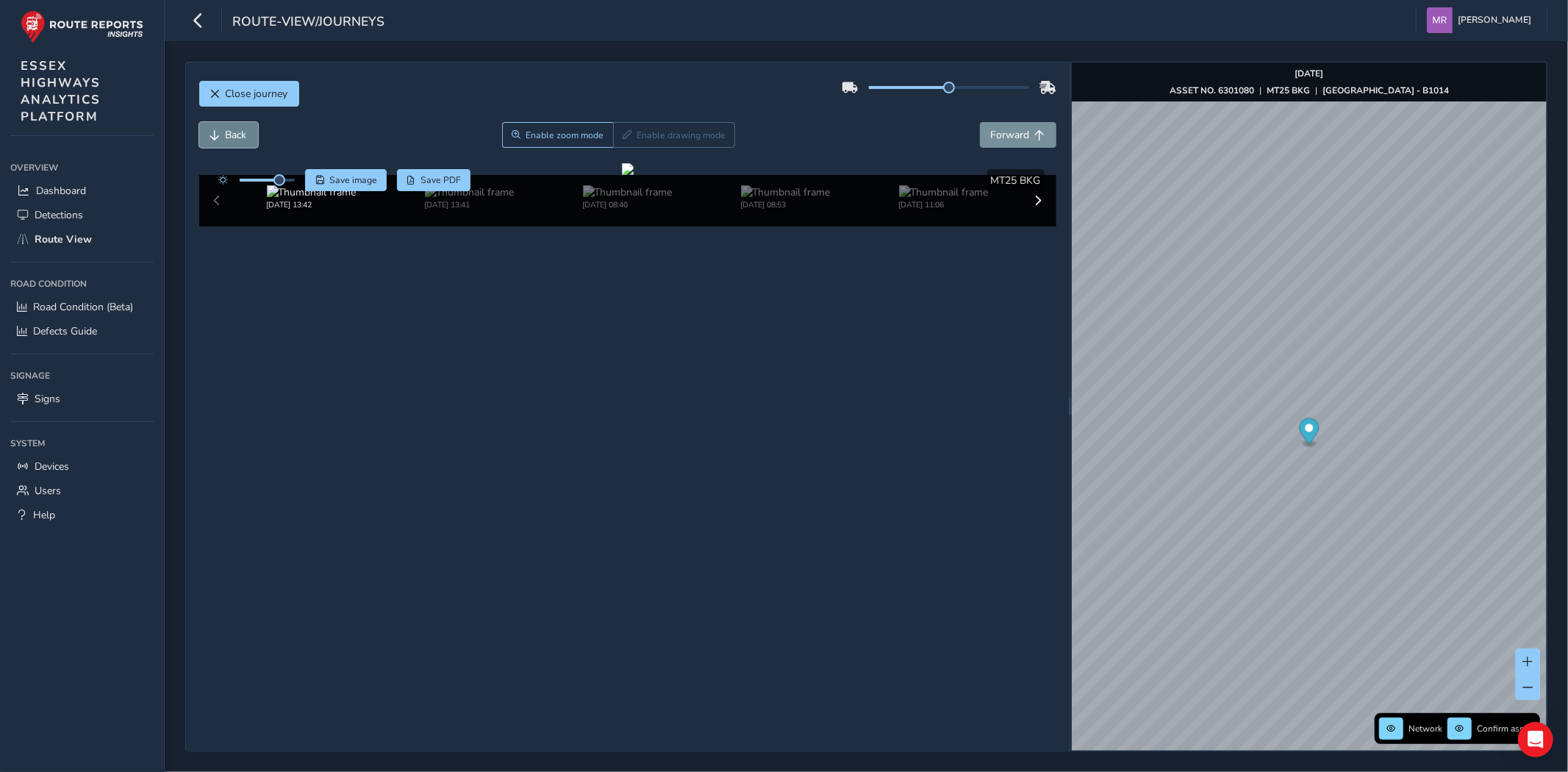
click at [233, 143] on button "Back" at bounding box center [228, 135] width 59 height 26
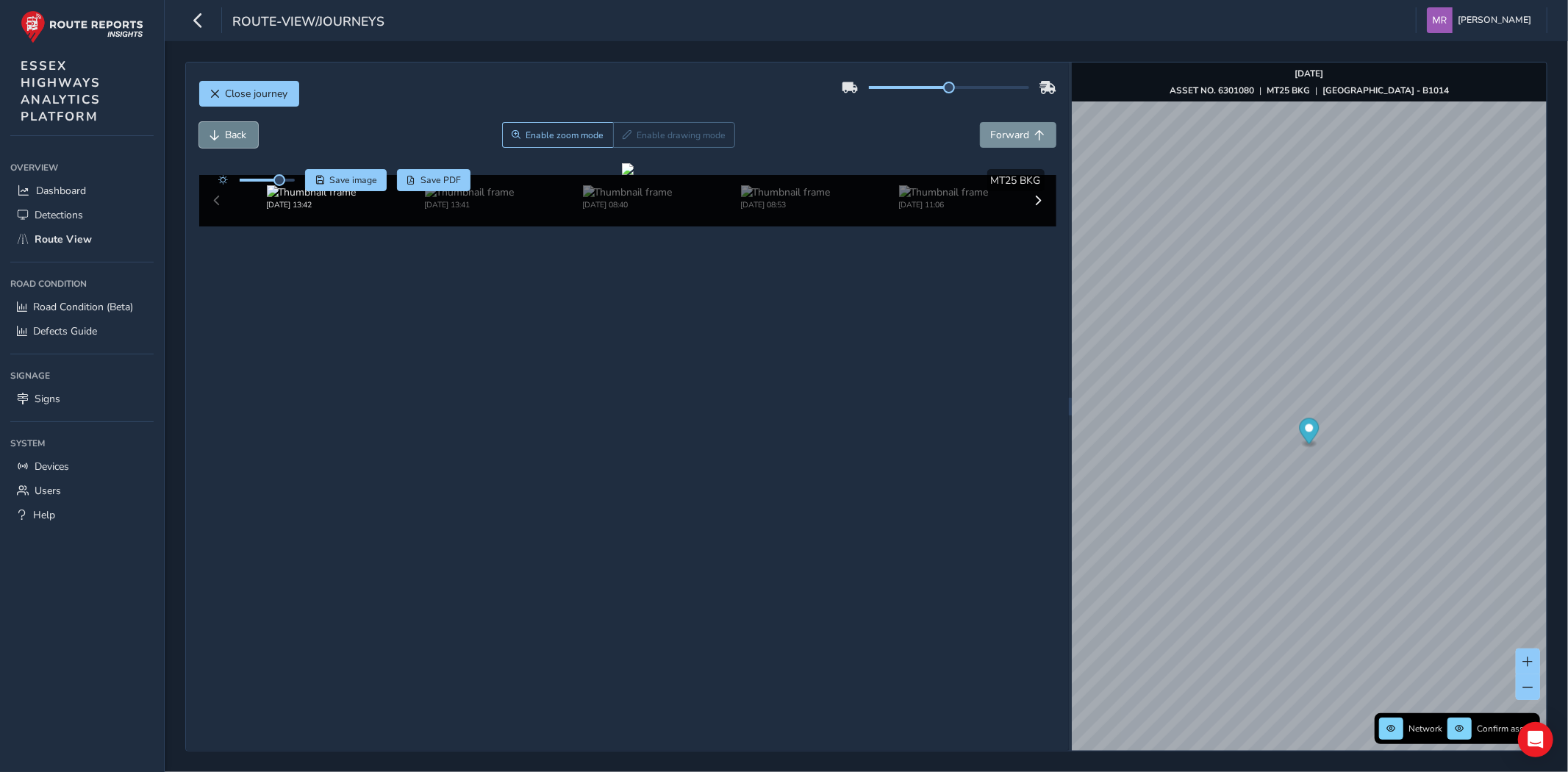
click at [233, 143] on button "Back" at bounding box center [228, 135] width 59 height 26
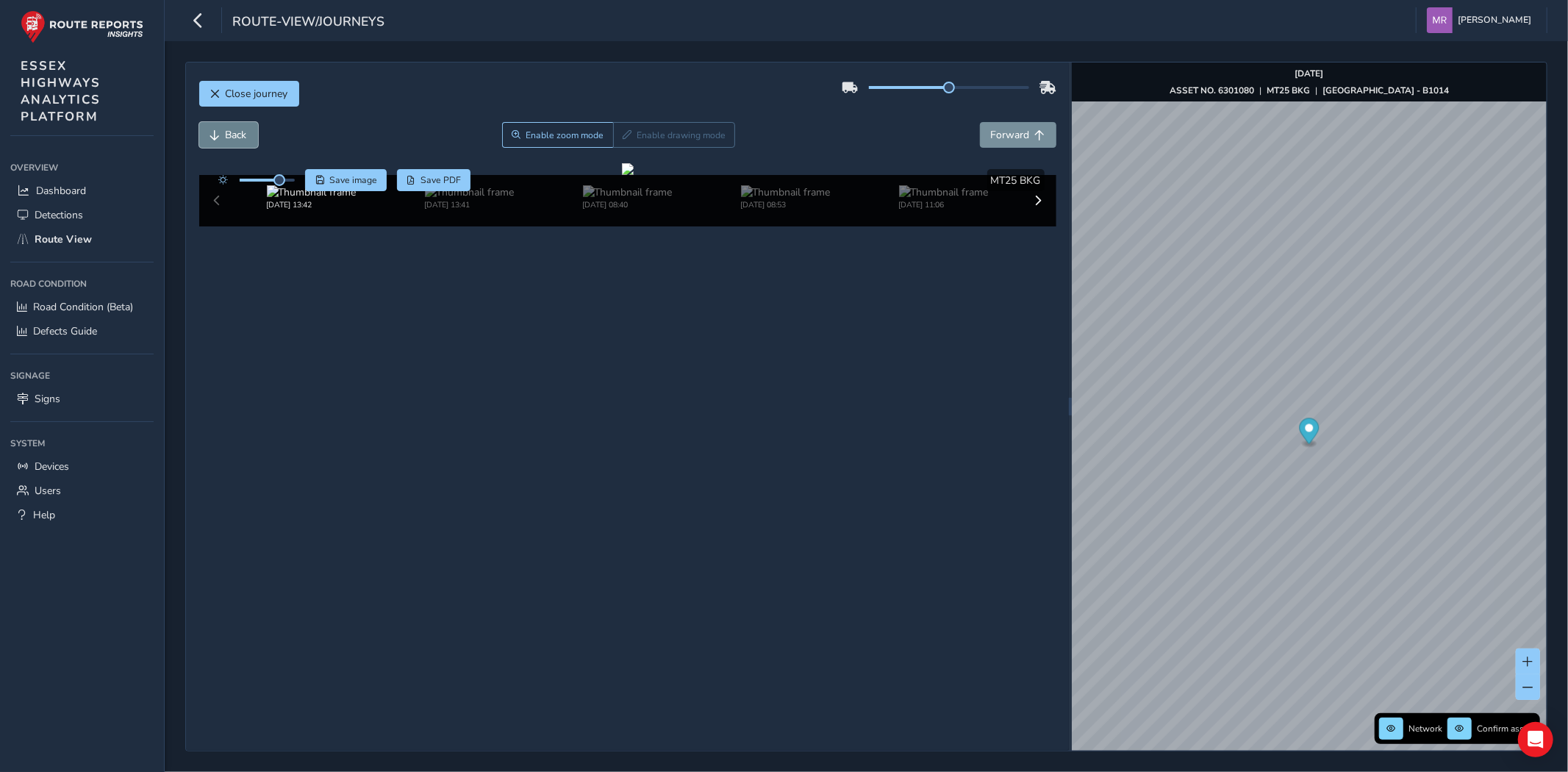
click at [233, 143] on button "Back" at bounding box center [228, 135] width 59 height 26
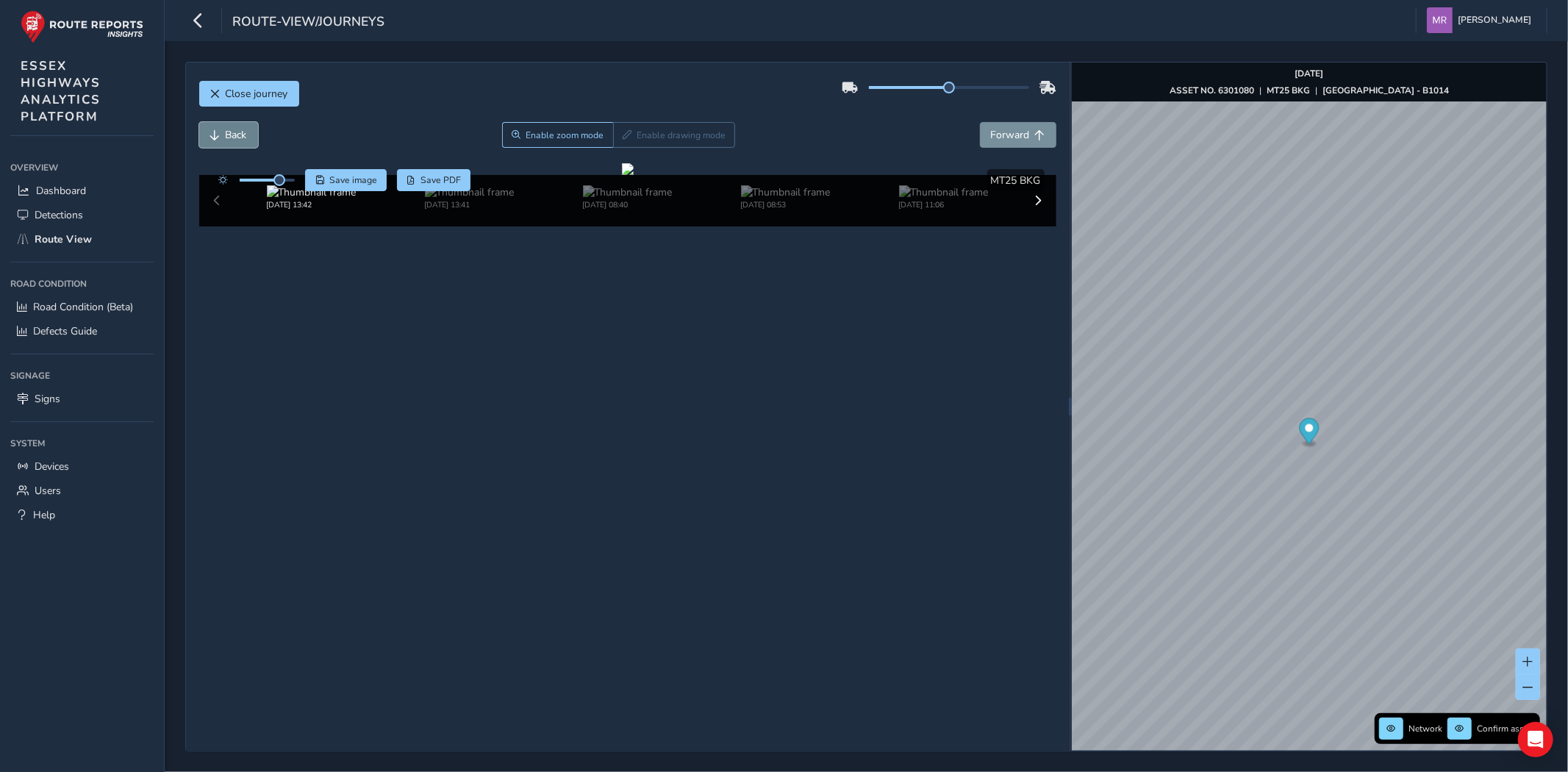
click at [233, 143] on button "Back" at bounding box center [228, 135] width 59 height 26
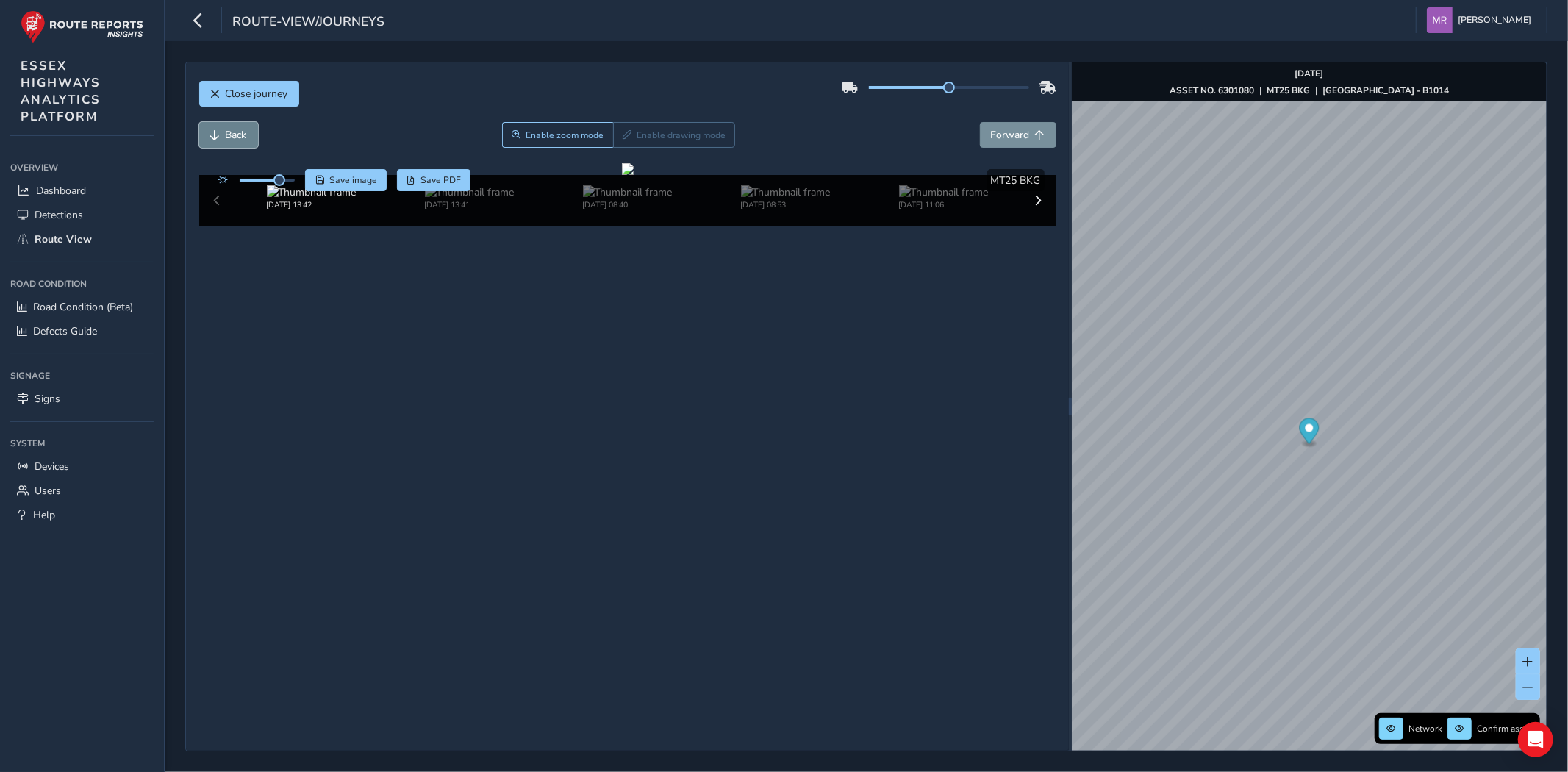
click at [233, 143] on button "Back" at bounding box center [228, 135] width 59 height 26
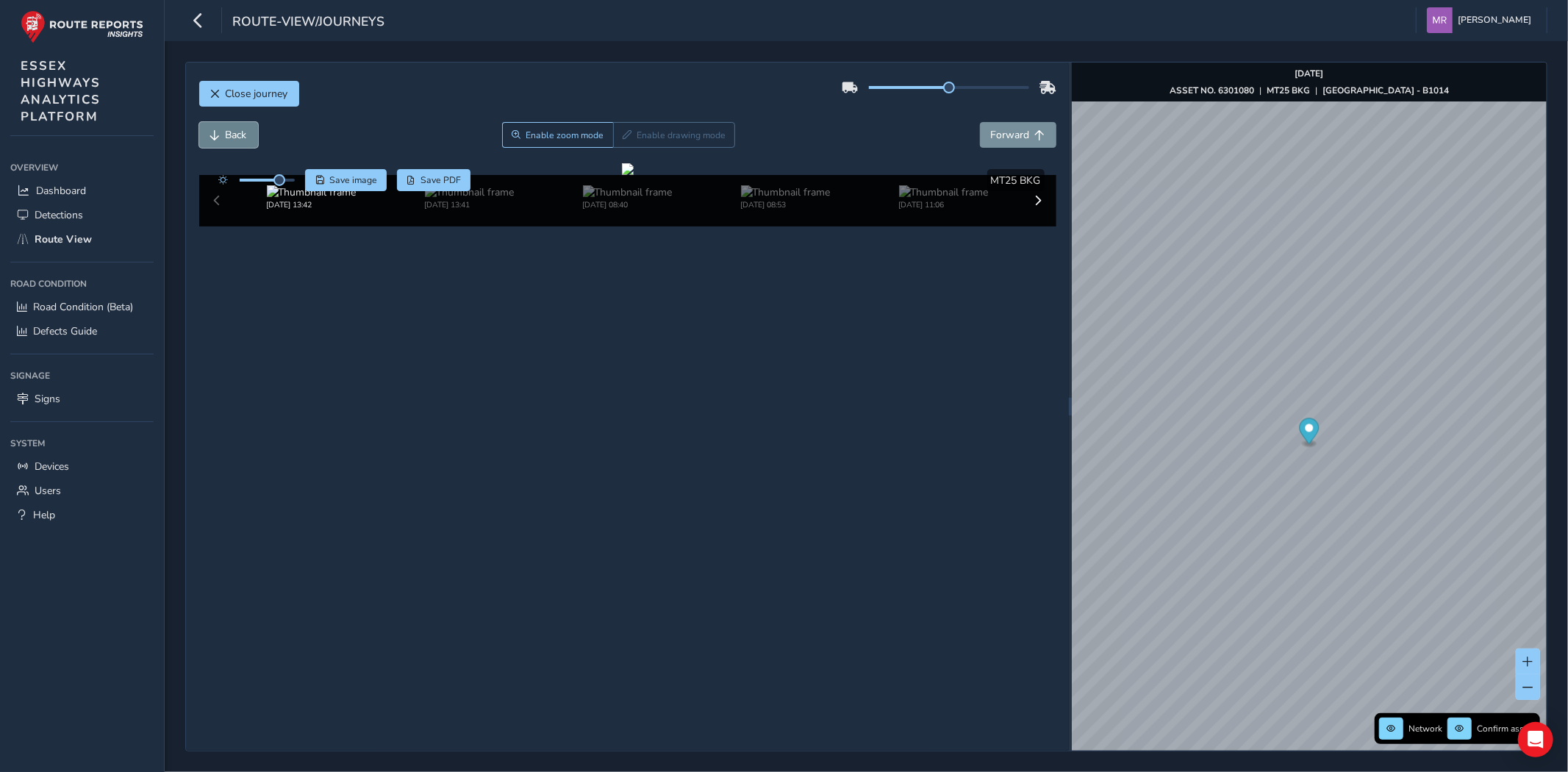
click at [233, 143] on button "Back" at bounding box center [228, 135] width 59 height 26
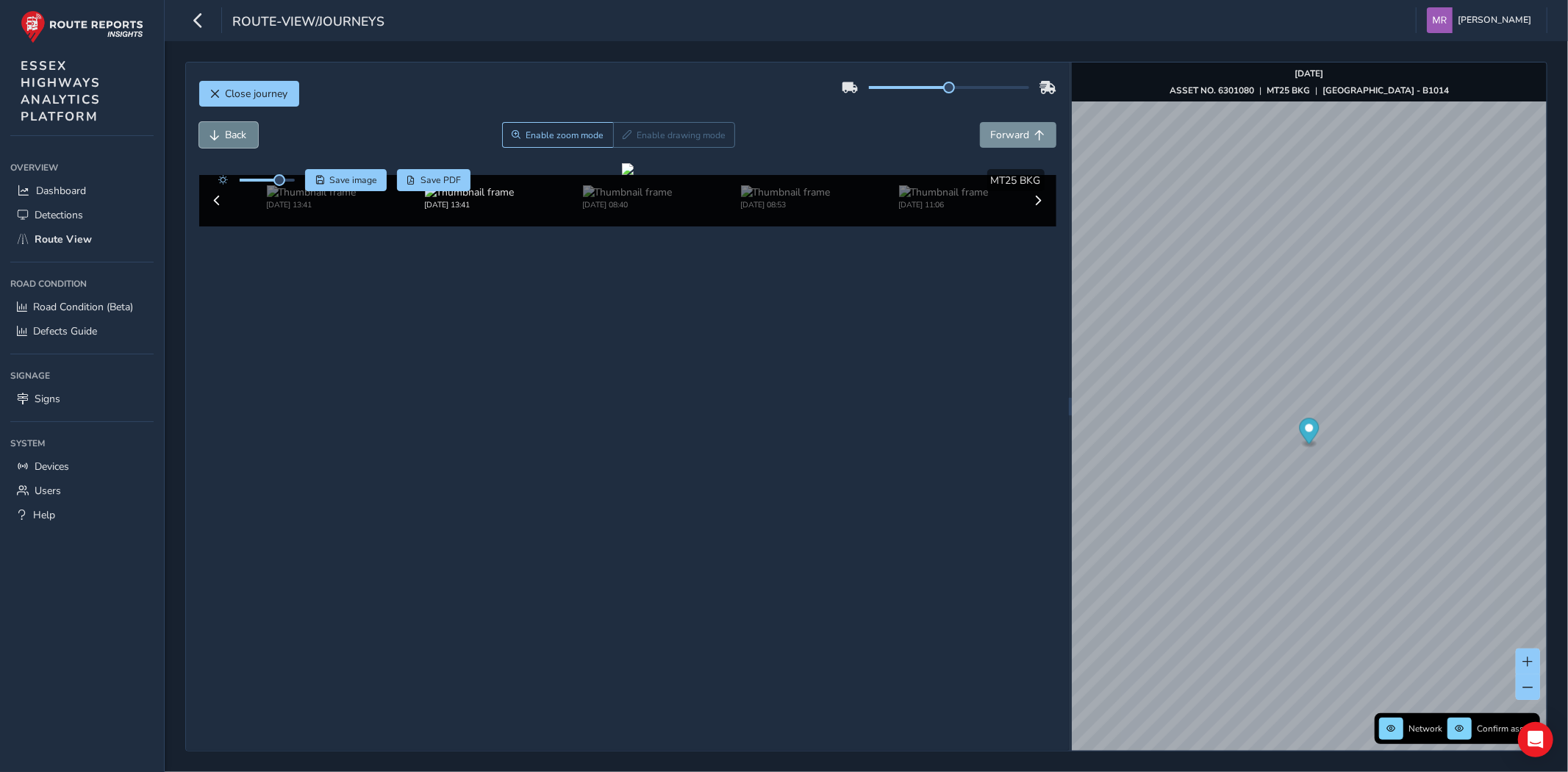
click at [233, 143] on button "Back" at bounding box center [228, 135] width 59 height 26
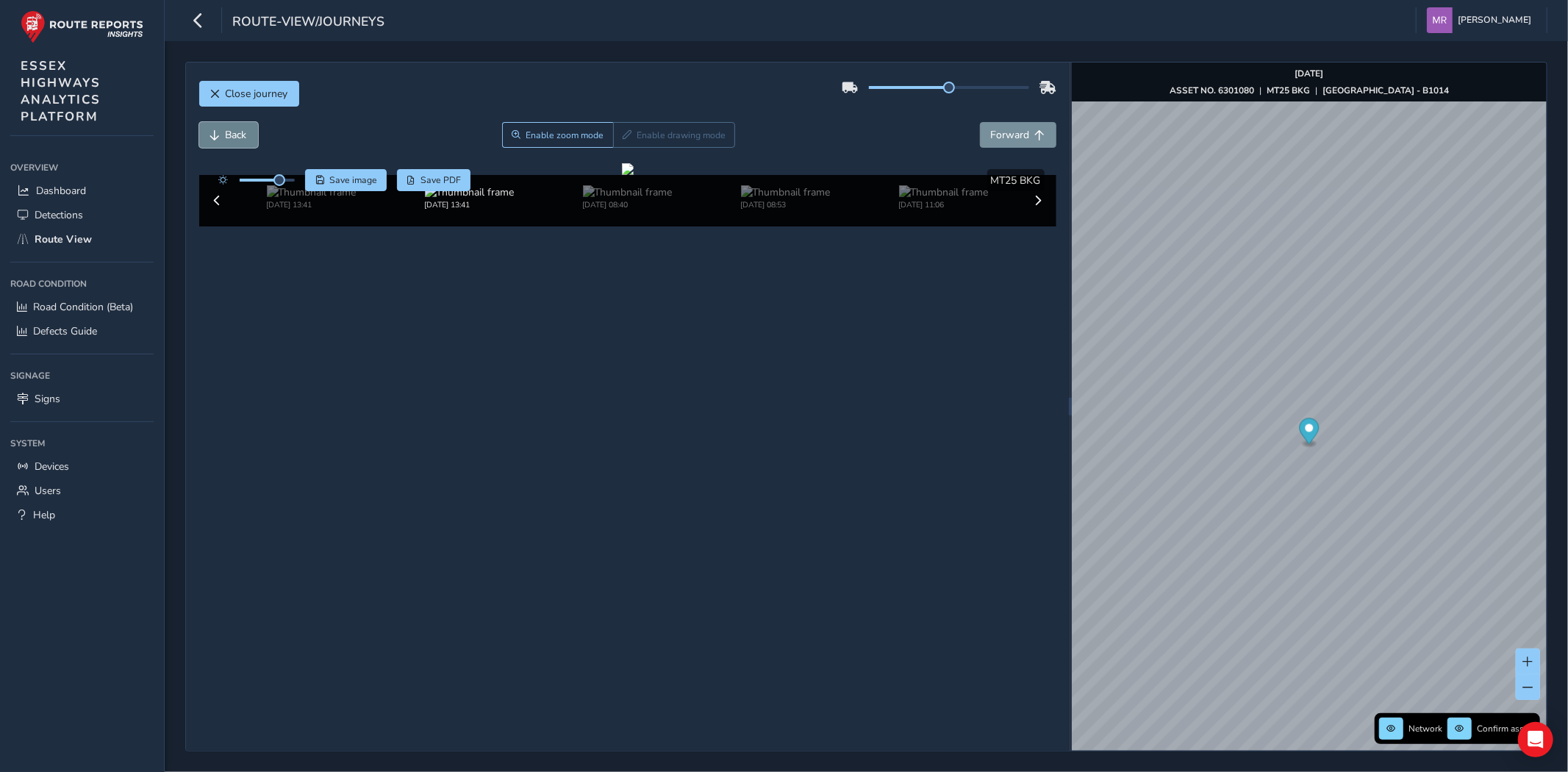
click at [233, 143] on button "Back" at bounding box center [228, 135] width 59 height 26
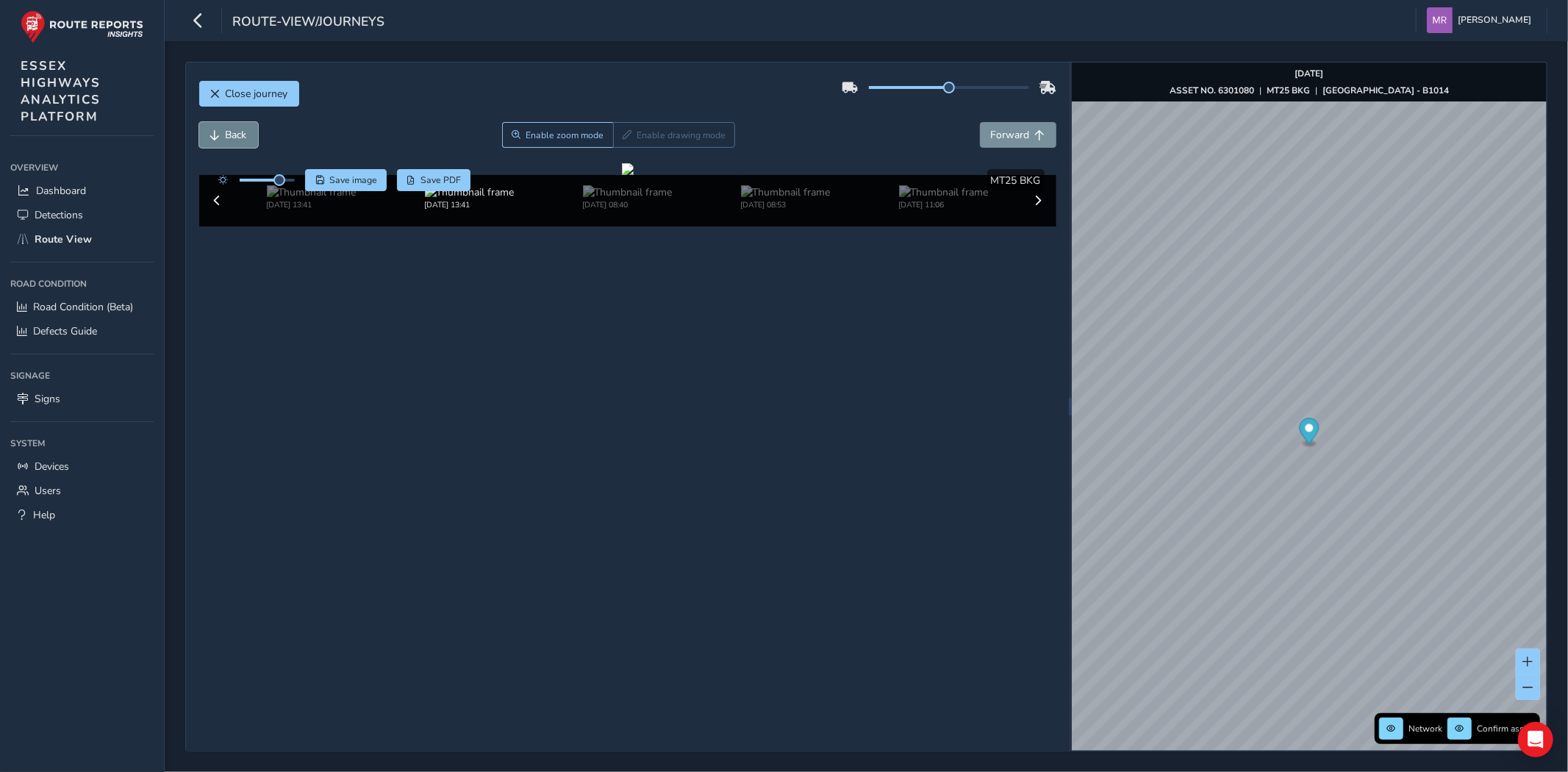
click at [233, 143] on button "Back" at bounding box center [228, 135] width 59 height 26
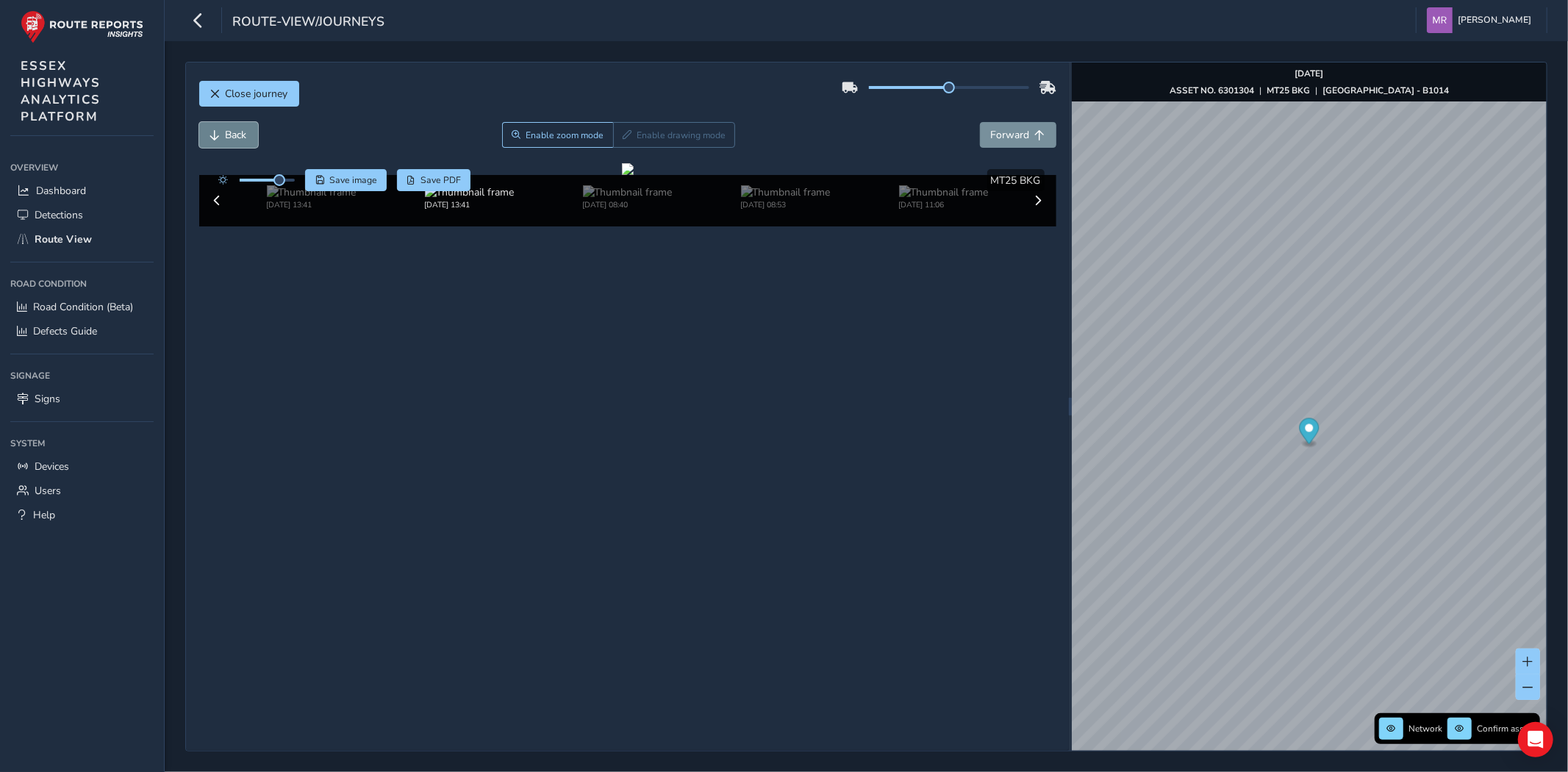
click at [233, 143] on button "Back" at bounding box center [228, 135] width 59 height 26
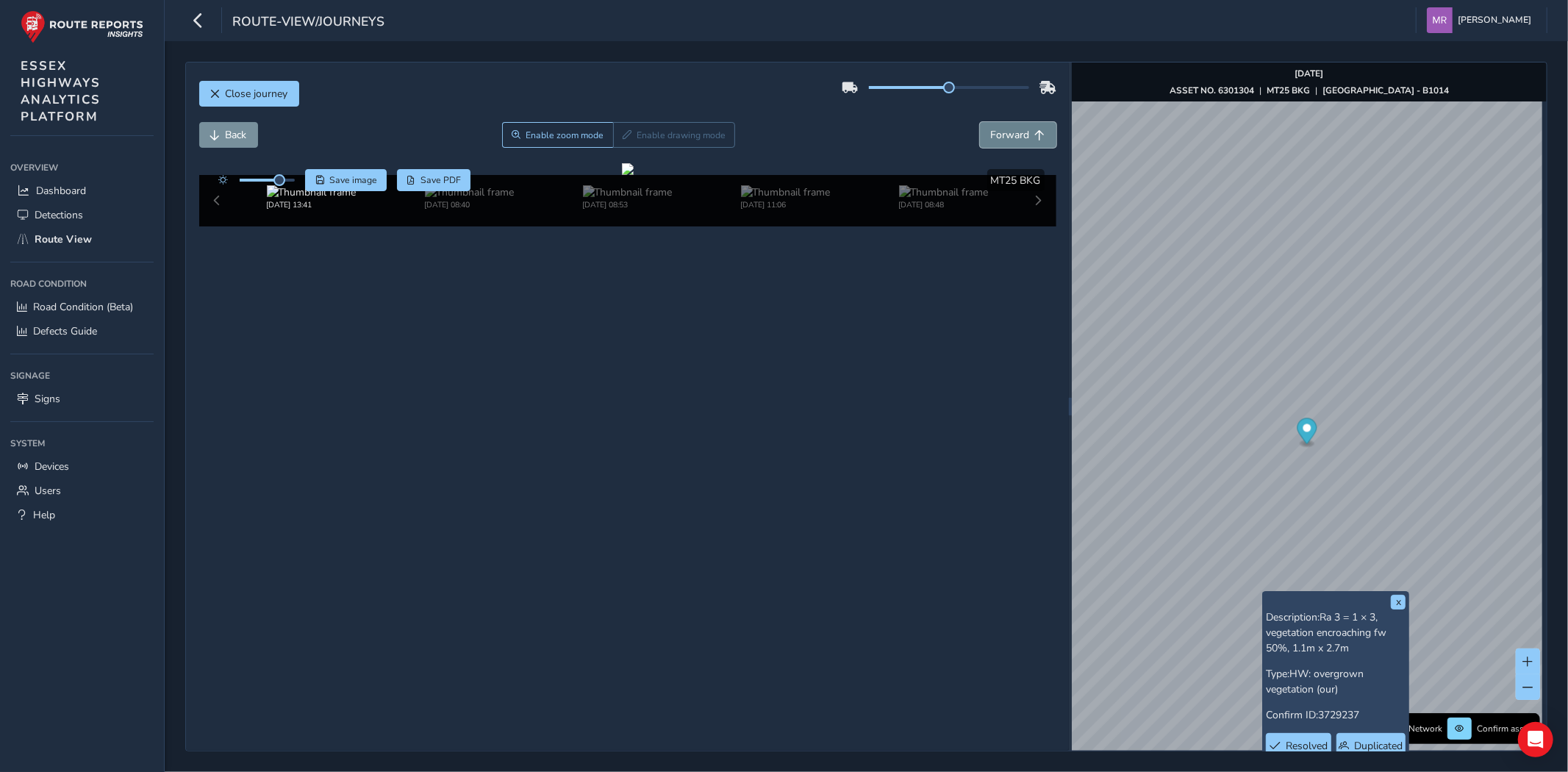
click at [1008, 136] on span "Forward" at bounding box center [1010, 135] width 39 height 14
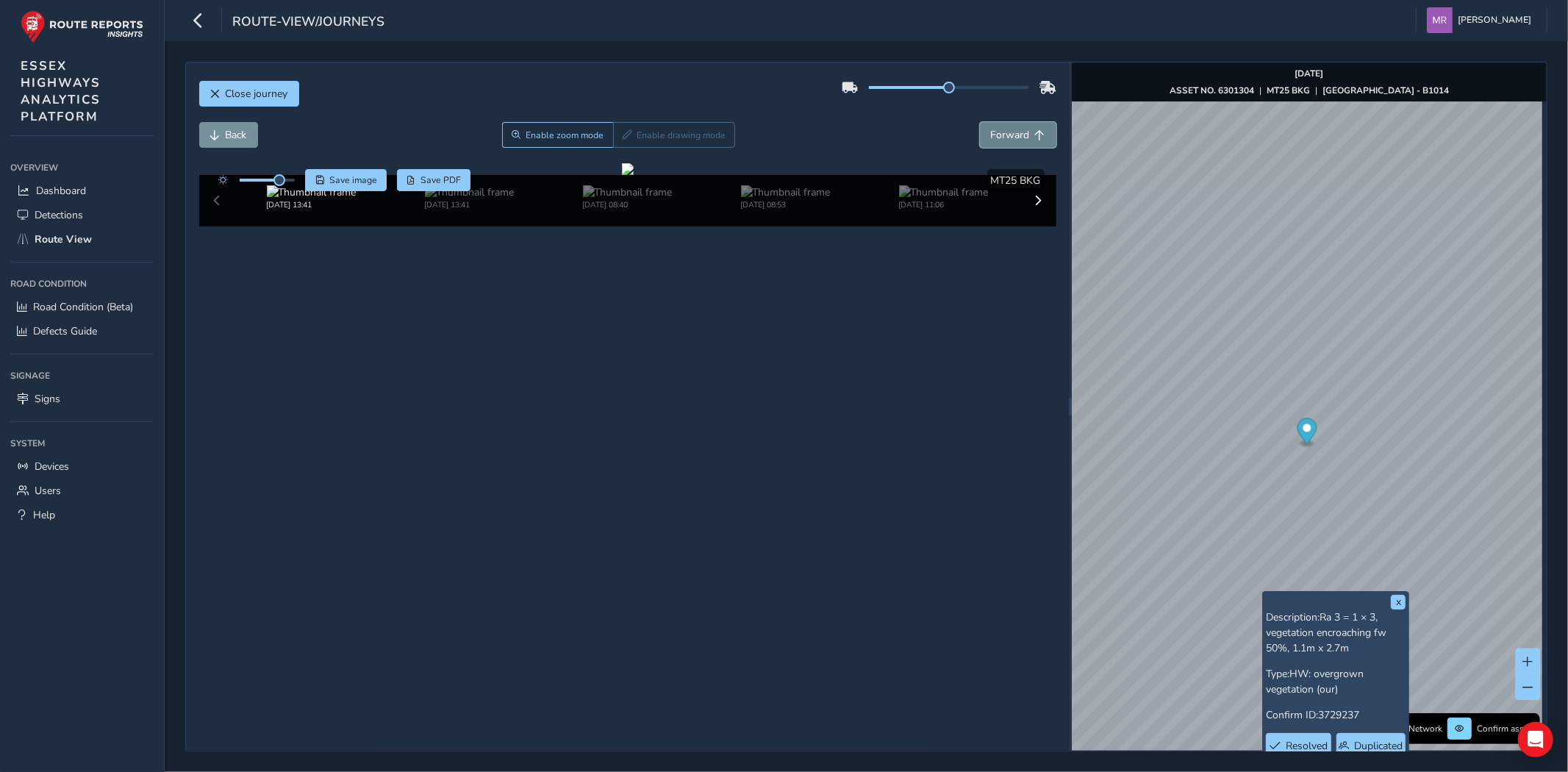
click at [1008, 136] on span "Forward" at bounding box center [1010, 135] width 39 height 14
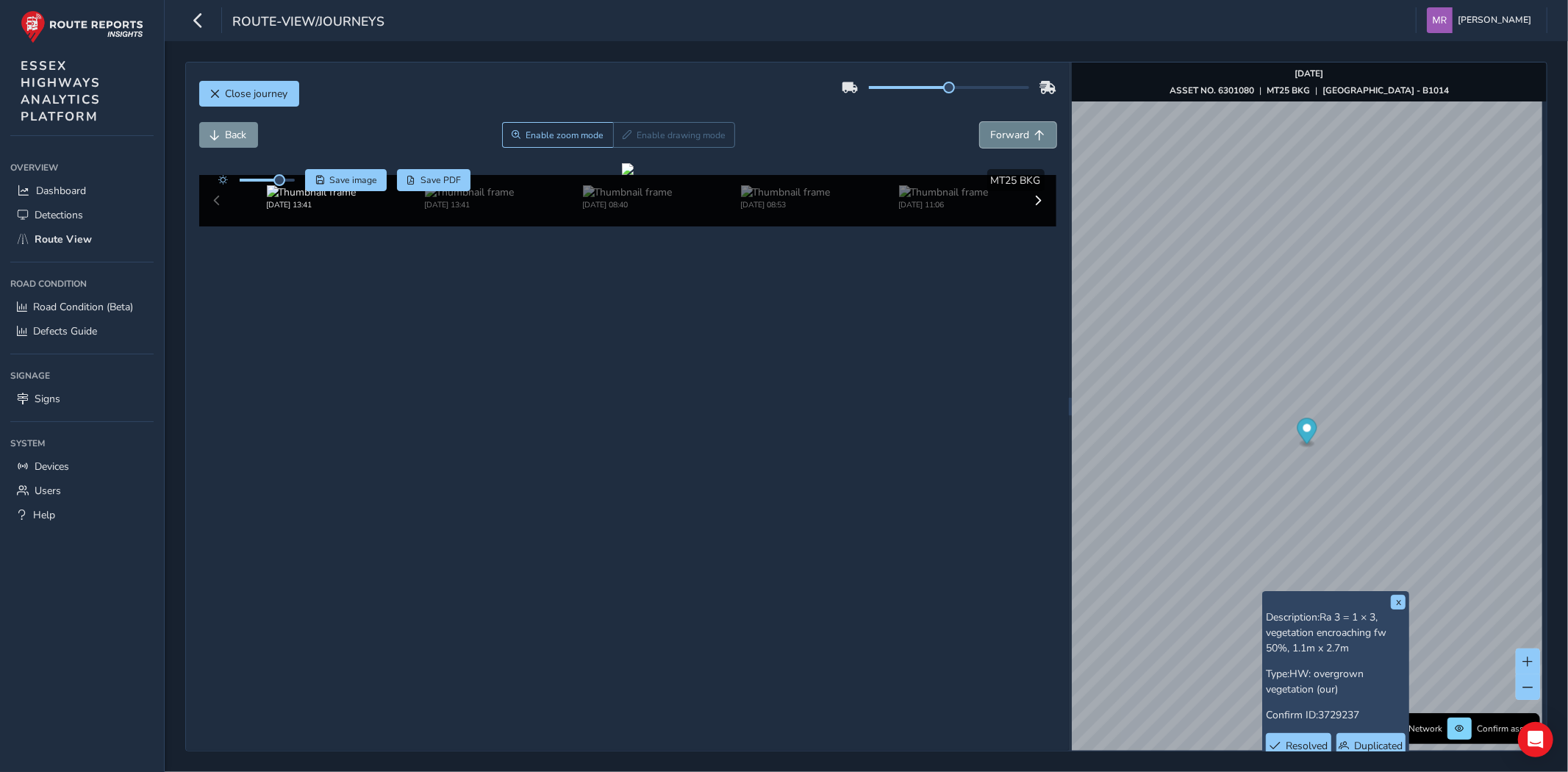
click at [1008, 136] on span "Forward" at bounding box center [1010, 135] width 39 height 14
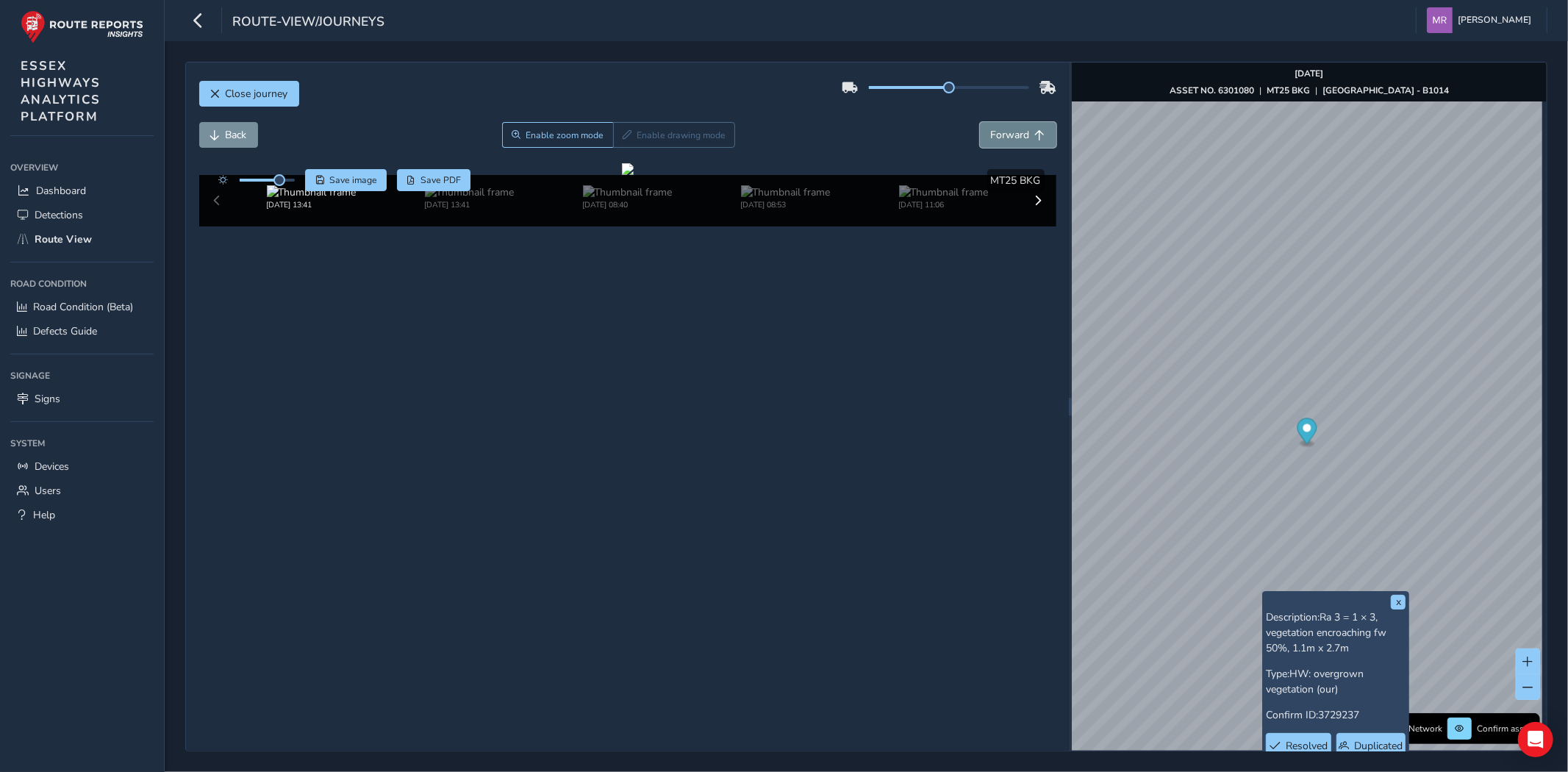
click at [1008, 136] on span "Forward" at bounding box center [1010, 135] width 39 height 14
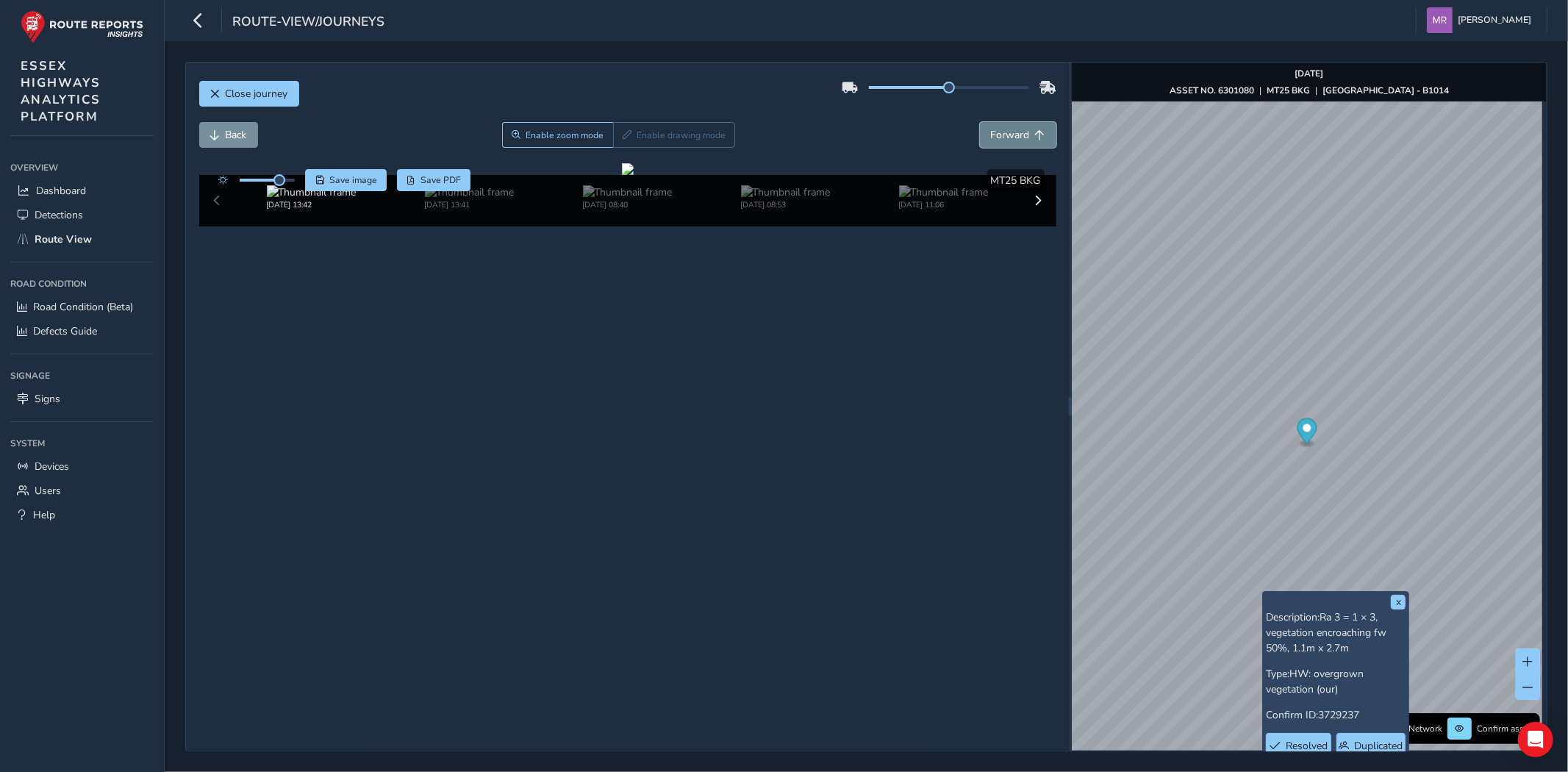
click at [1008, 136] on span "Forward" at bounding box center [1010, 135] width 39 height 14
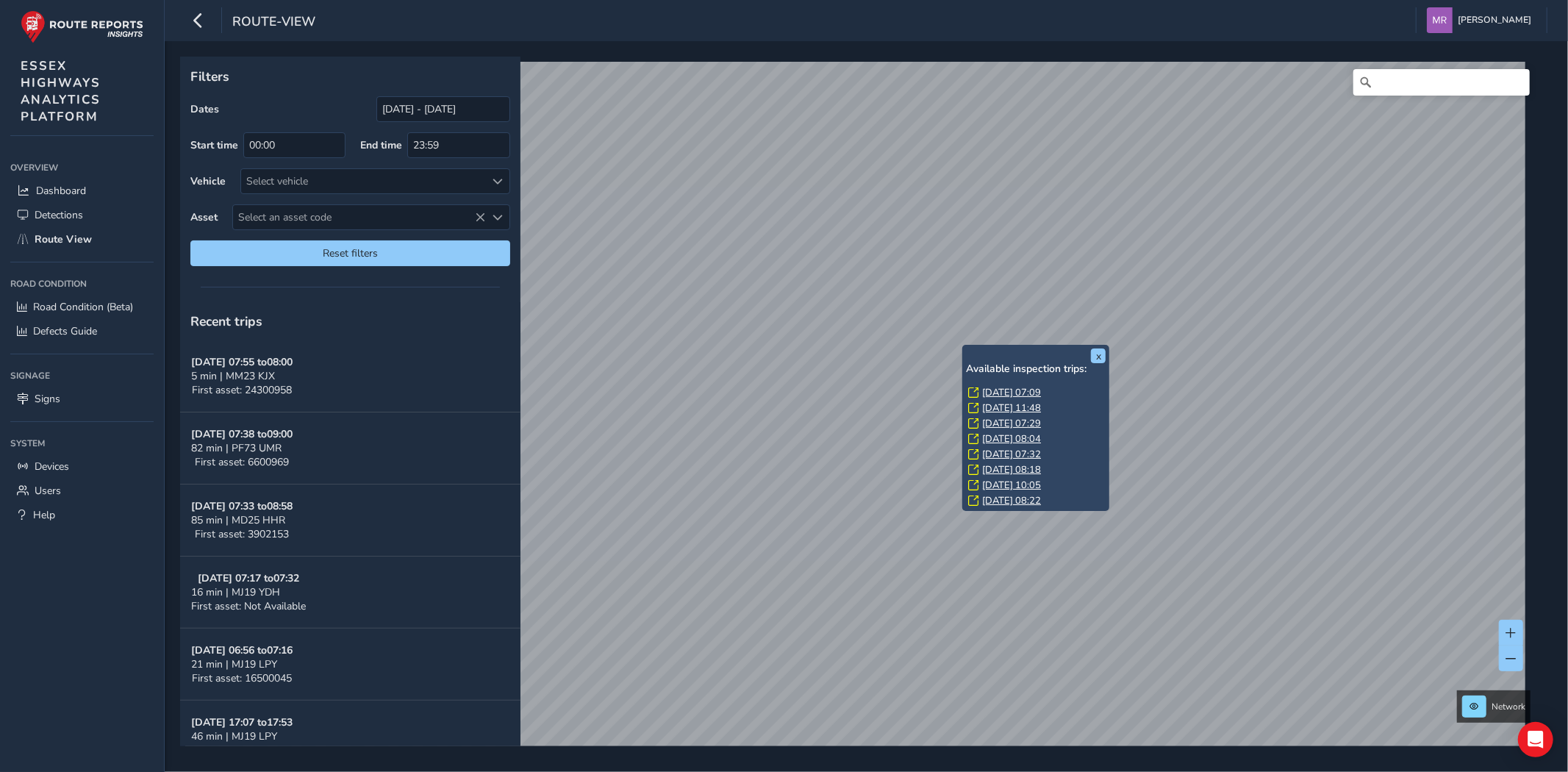
click at [997, 392] on link "Fri, 12 Sep, 07:09" at bounding box center [1011, 392] width 59 height 13
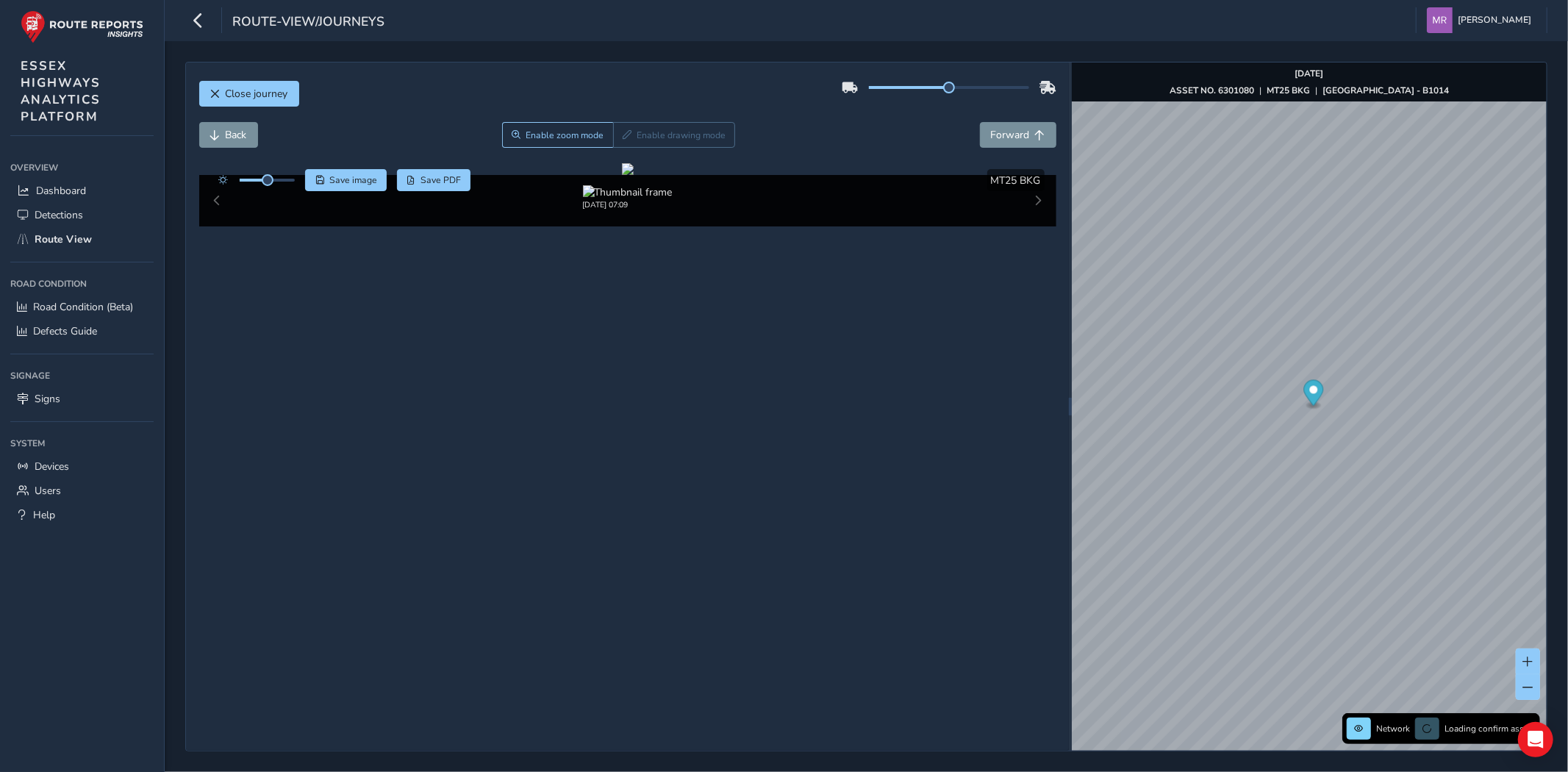
click at [286, 181] on div at bounding box center [267, 179] width 55 height 3
click at [1008, 140] on span "Forward" at bounding box center [1010, 135] width 39 height 14
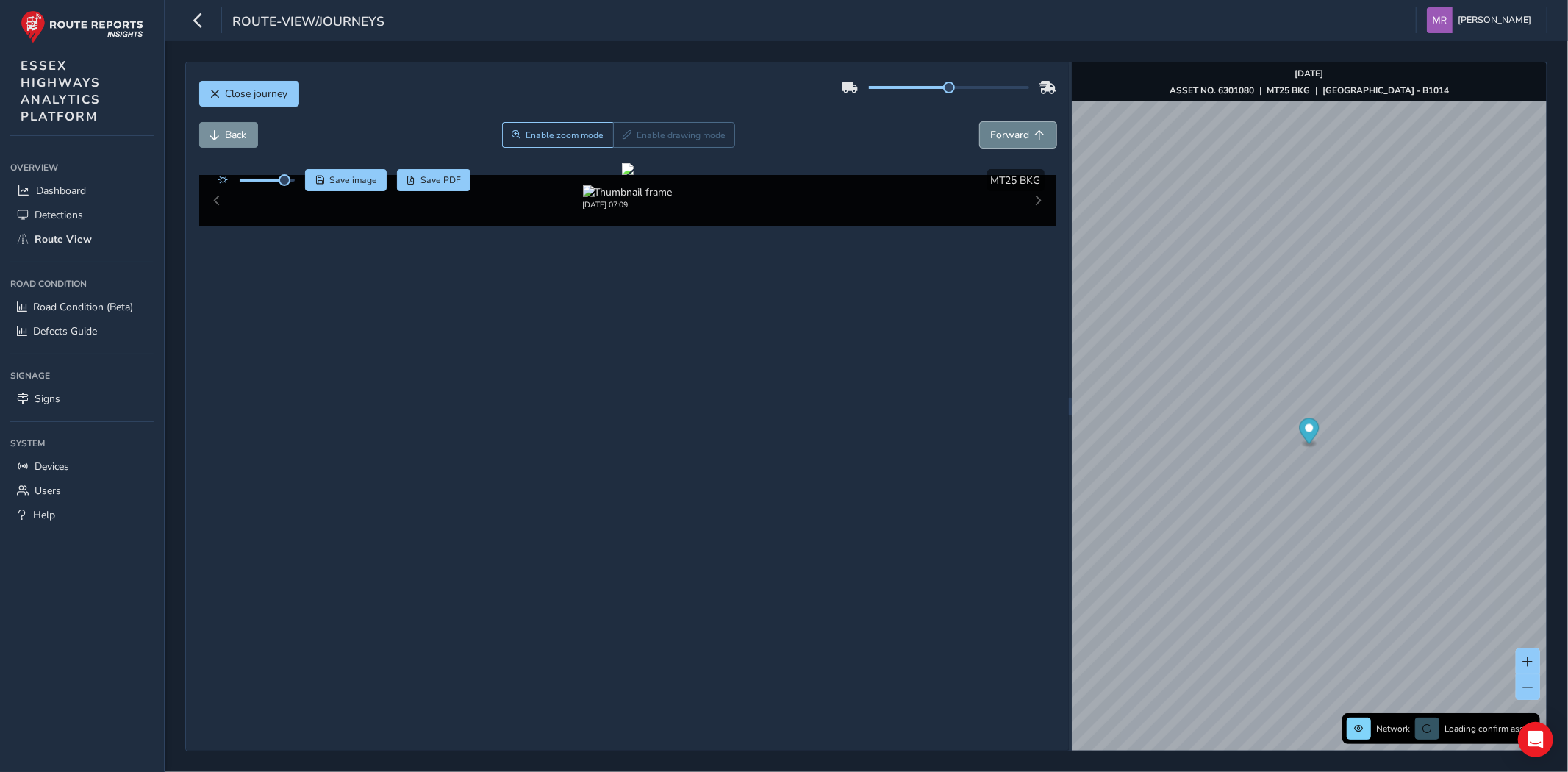
click at [1008, 140] on span "Forward" at bounding box center [1010, 135] width 39 height 14
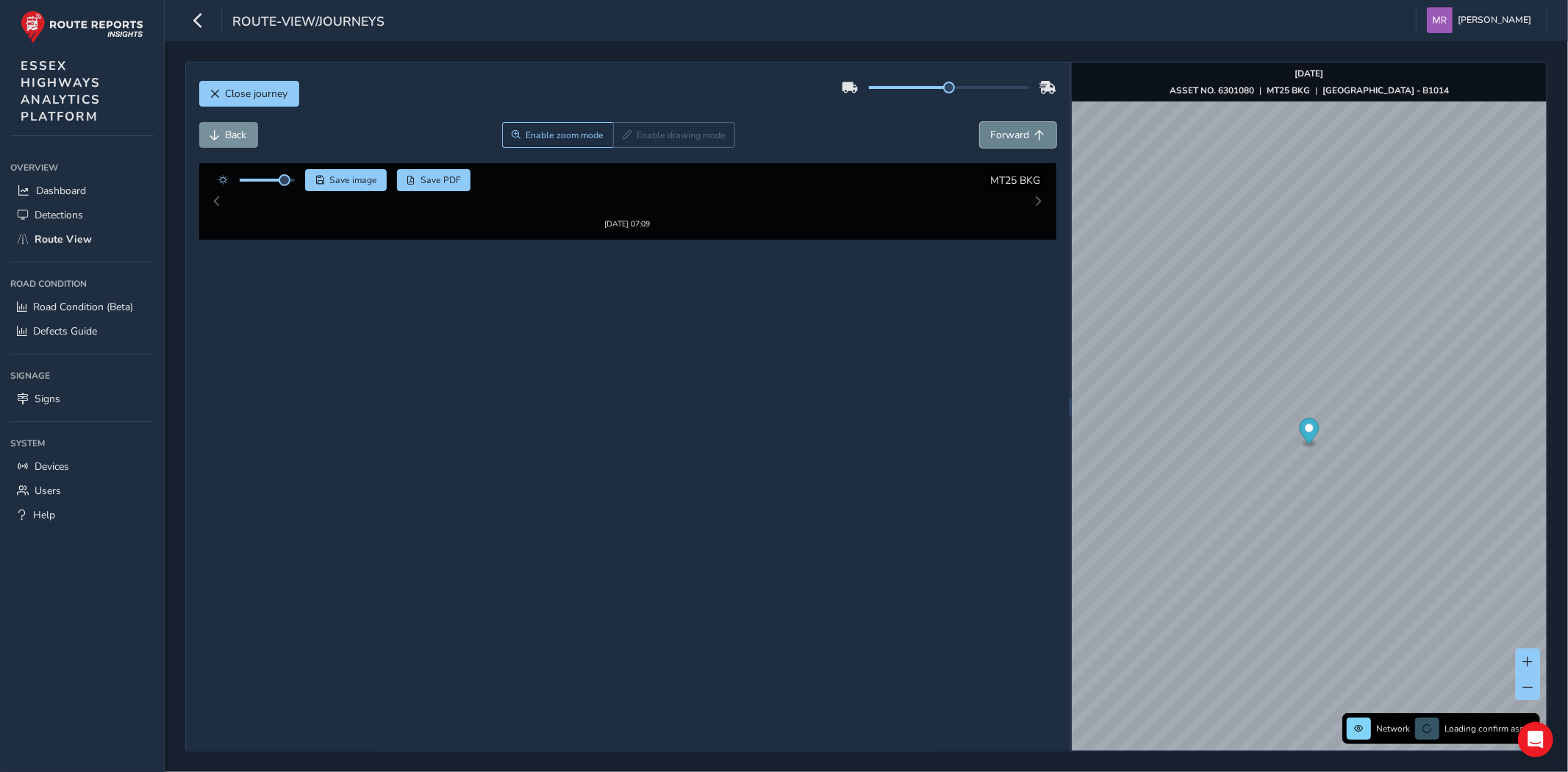
click at [1008, 140] on span "Forward" at bounding box center [1010, 135] width 39 height 14
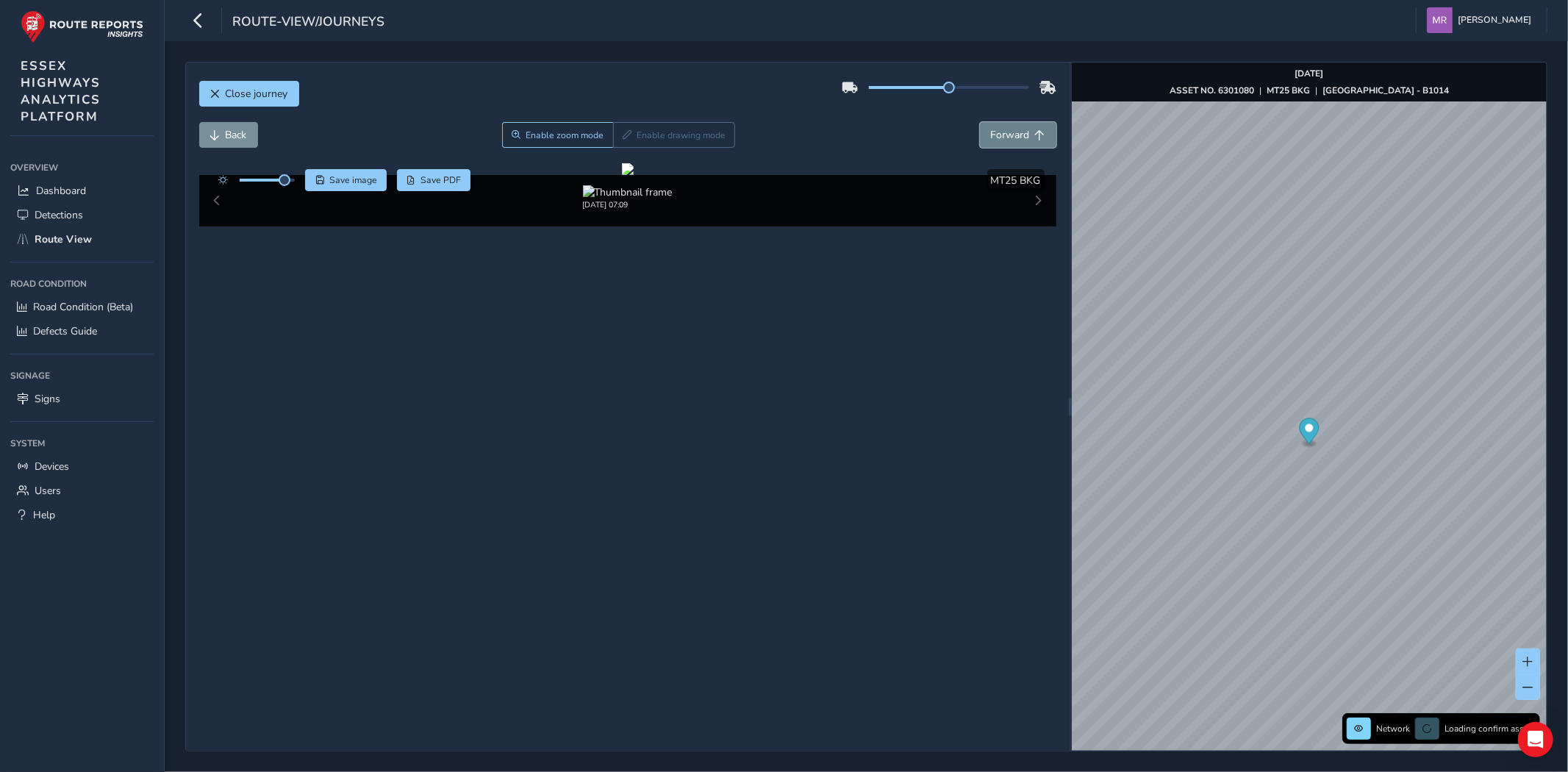
click at [1008, 140] on span "Forward" at bounding box center [1010, 135] width 39 height 14
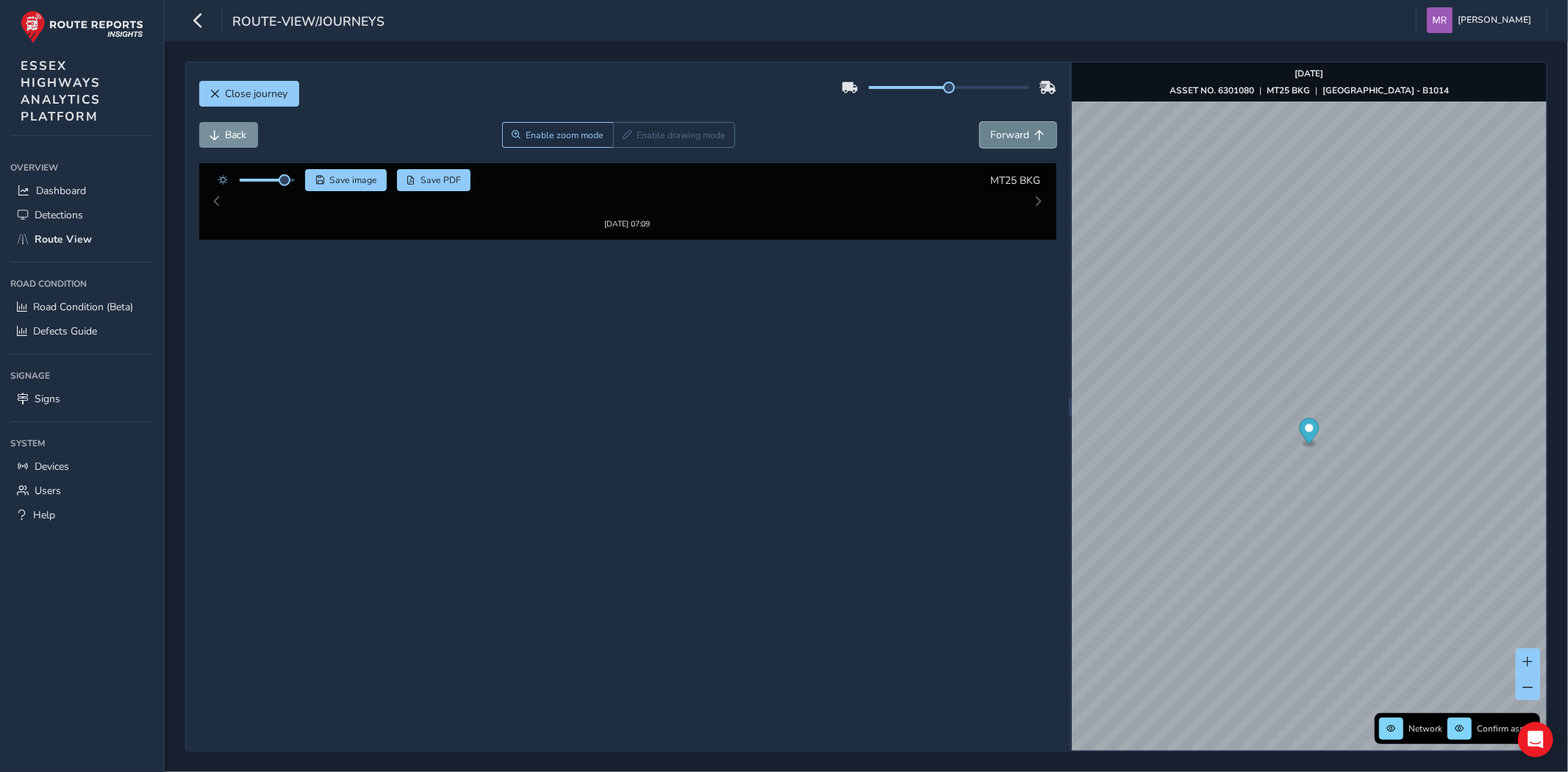
click at [1008, 140] on span "Forward" at bounding box center [1010, 135] width 39 height 14
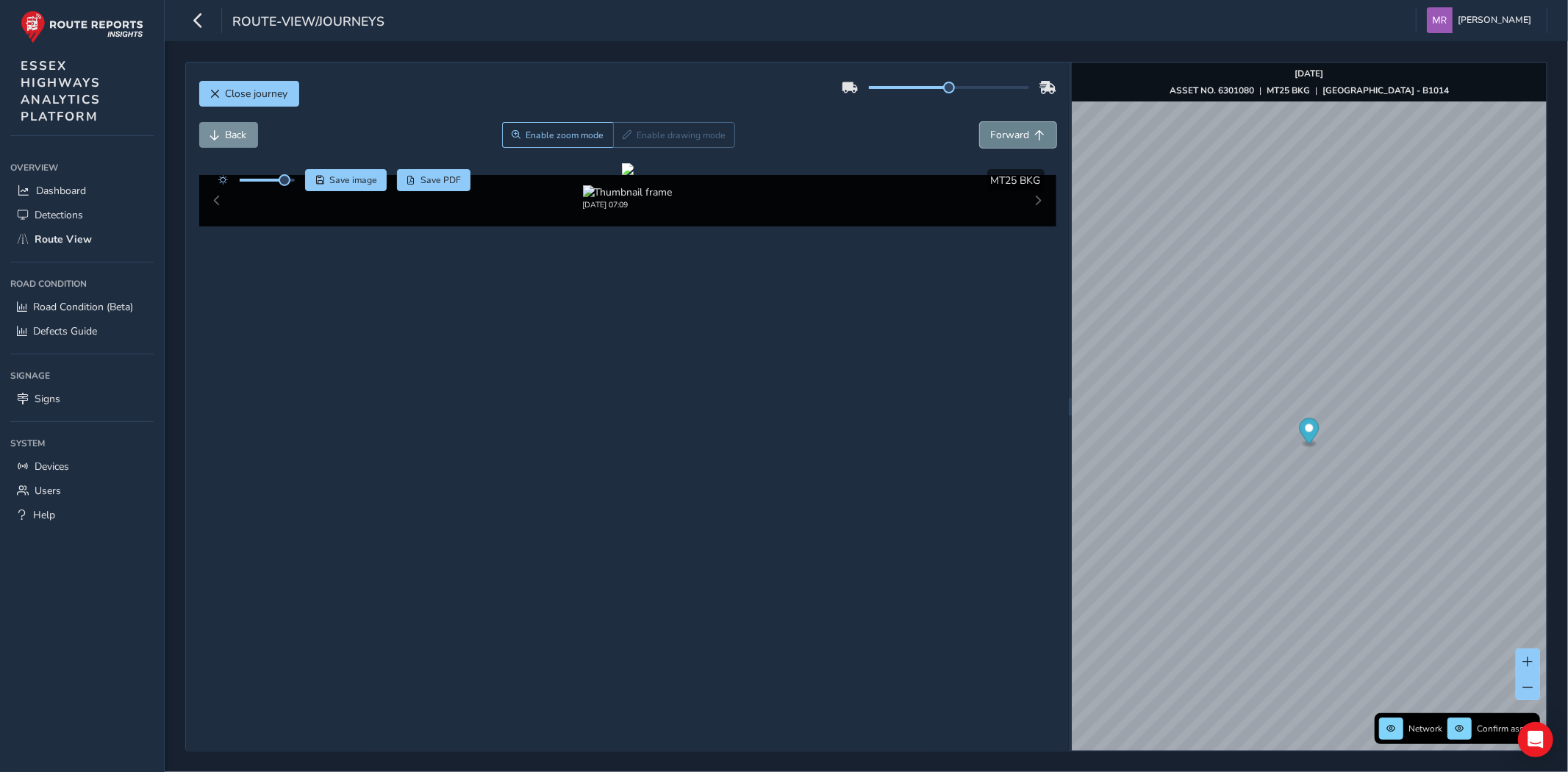
click at [1008, 140] on span "Forward" at bounding box center [1010, 135] width 39 height 14
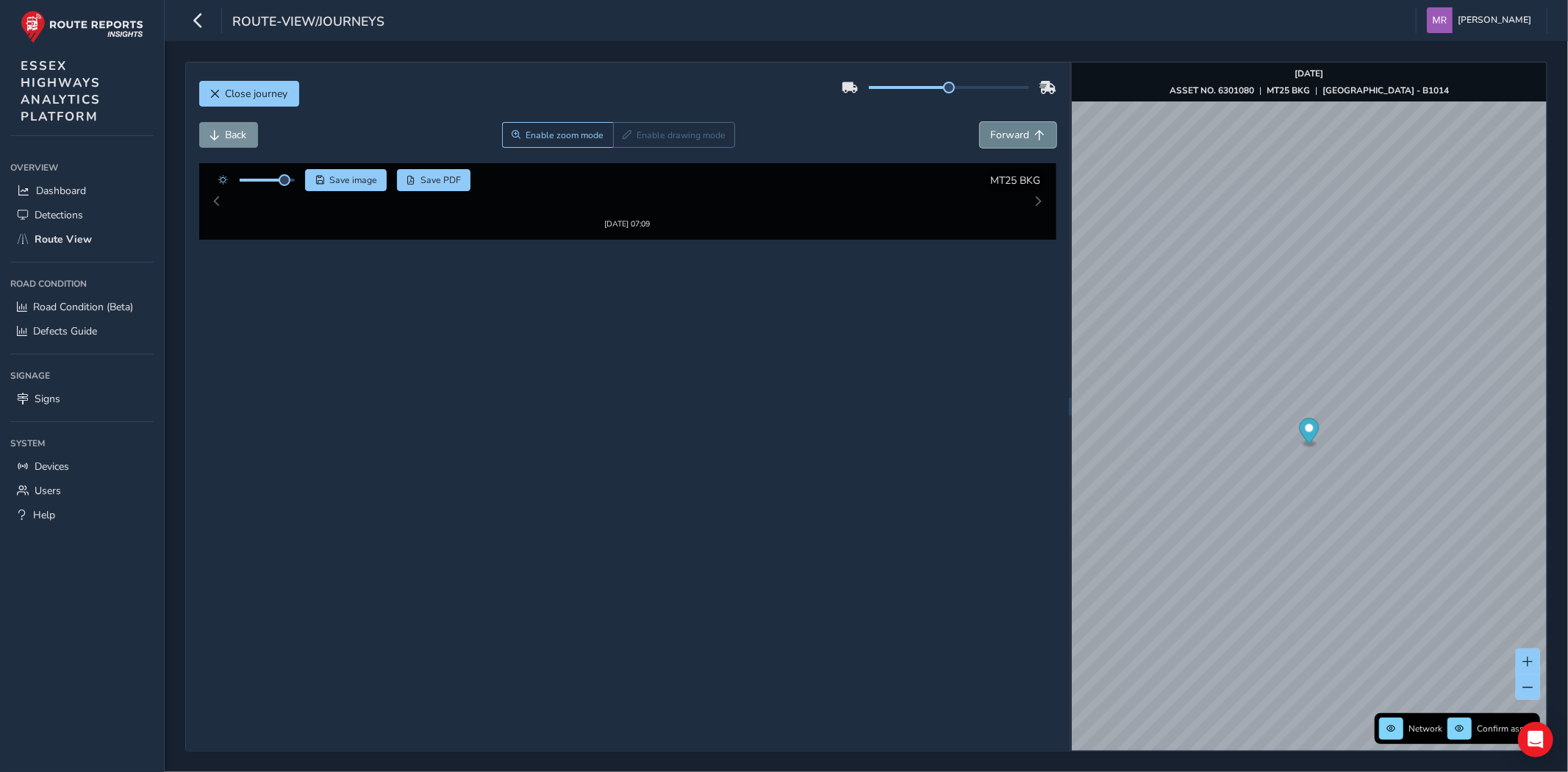
click at [1008, 140] on span "Forward" at bounding box center [1010, 135] width 39 height 14
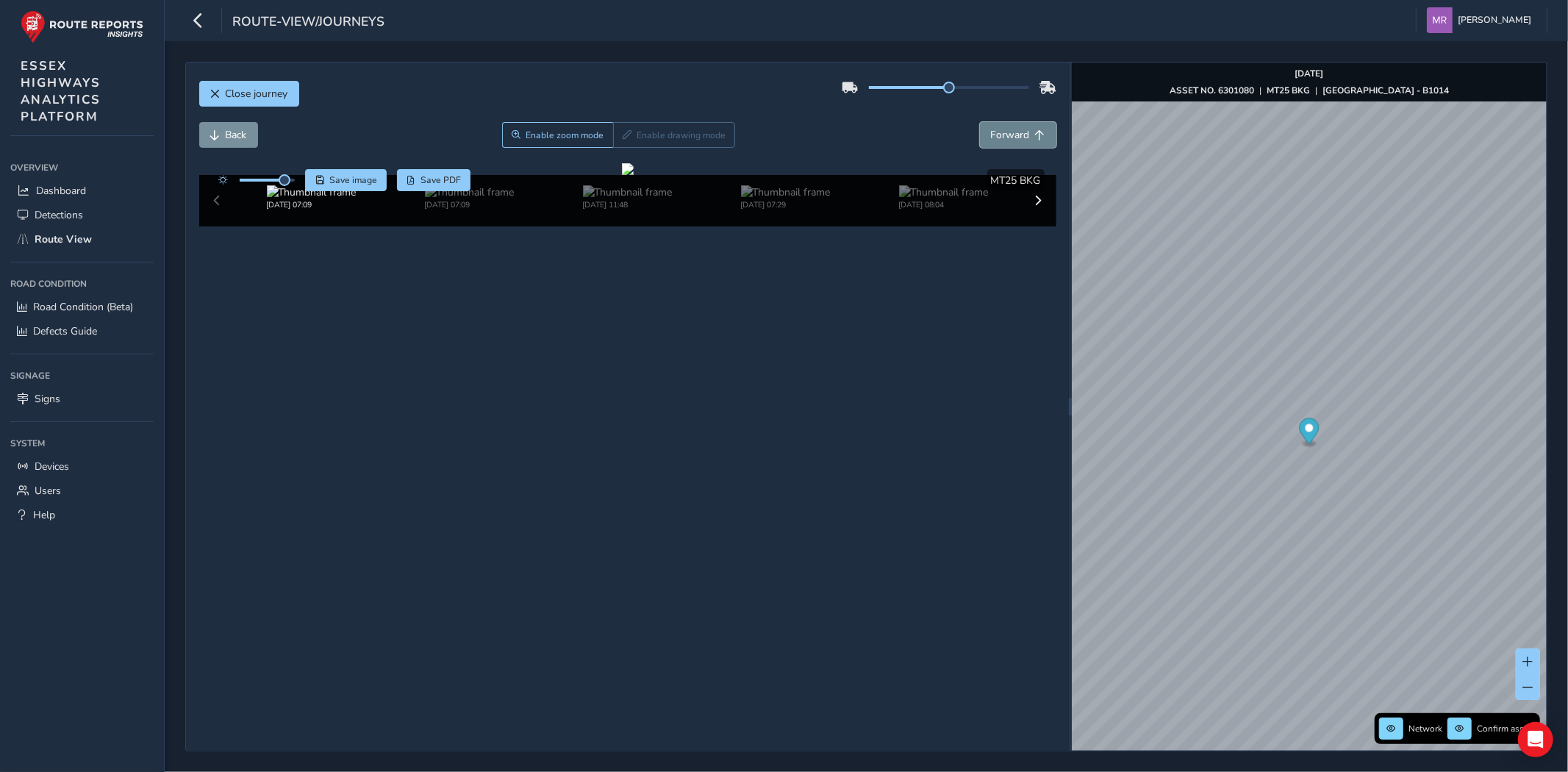
click at [1008, 140] on span "Forward" at bounding box center [1010, 135] width 39 height 14
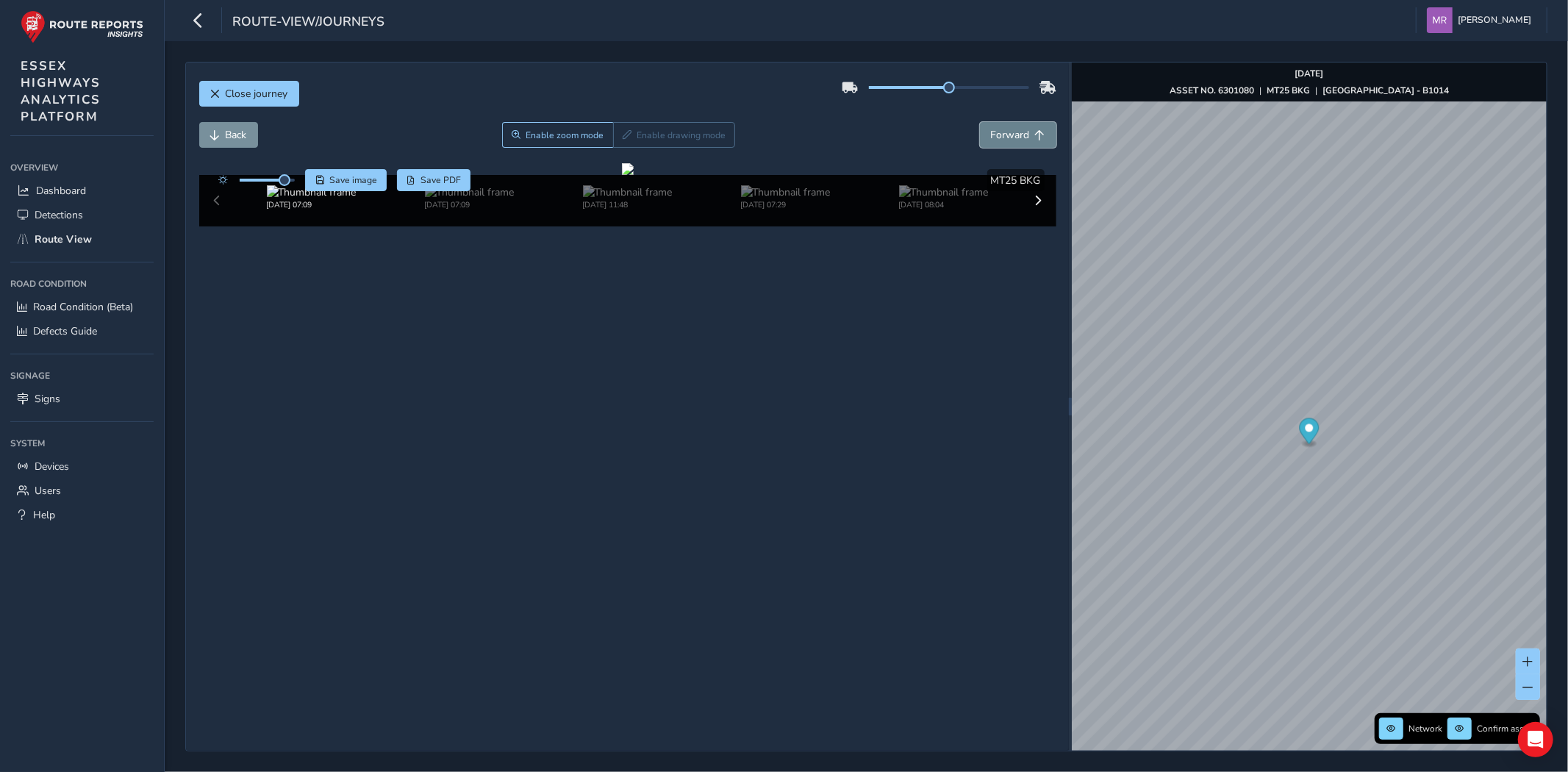
click at [1008, 140] on span "Forward" at bounding box center [1010, 135] width 39 height 14
click at [245, 132] on span "Back" at bounding box center [236, 135] width 21 height 14
click at [997, 137] on span "Forward" at bounding box center [1010, 135] width 39 height 14
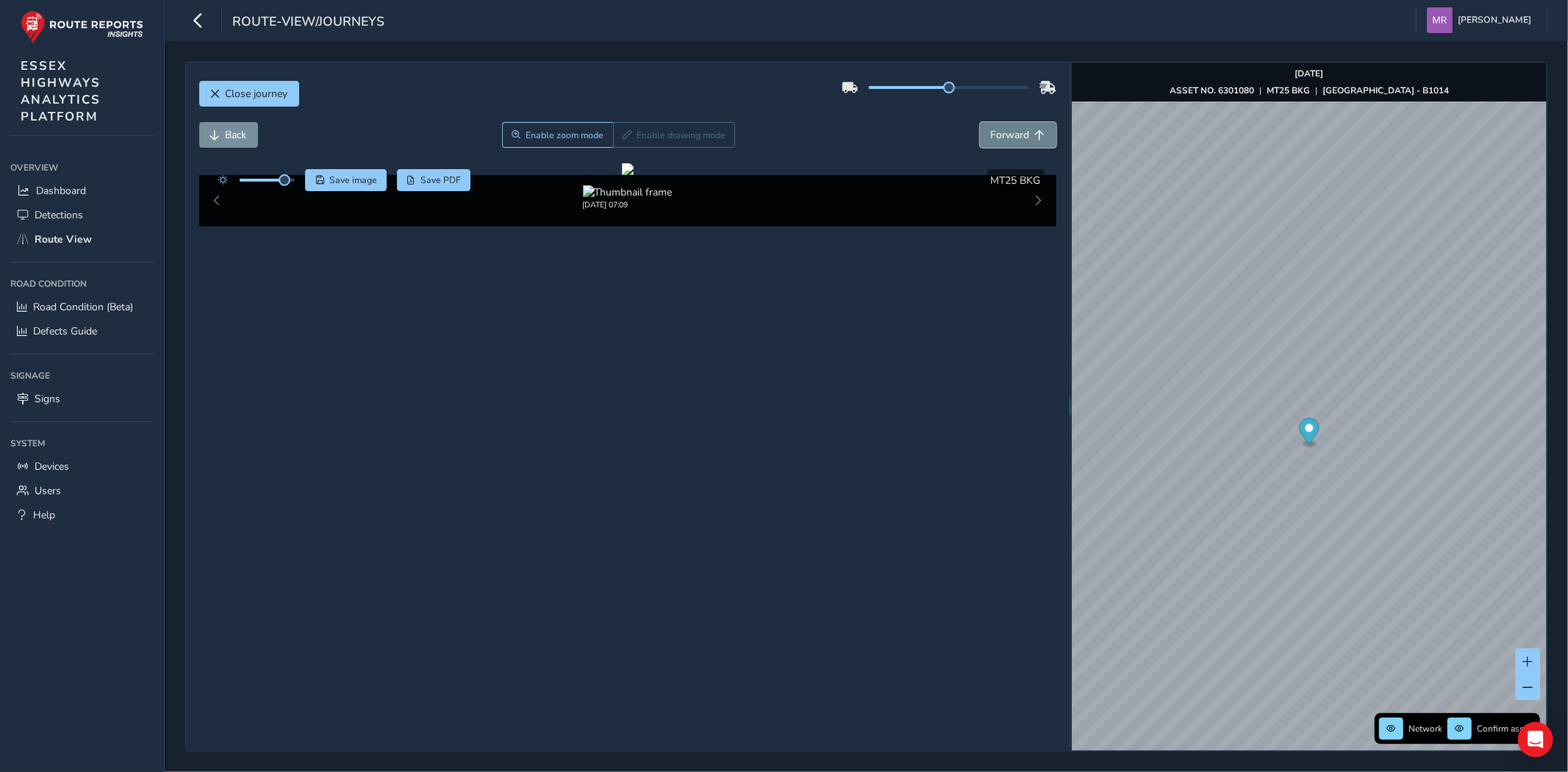
click at [997, 137] on span "Forward" at bounding box center [1010, 135] width 39 height 14
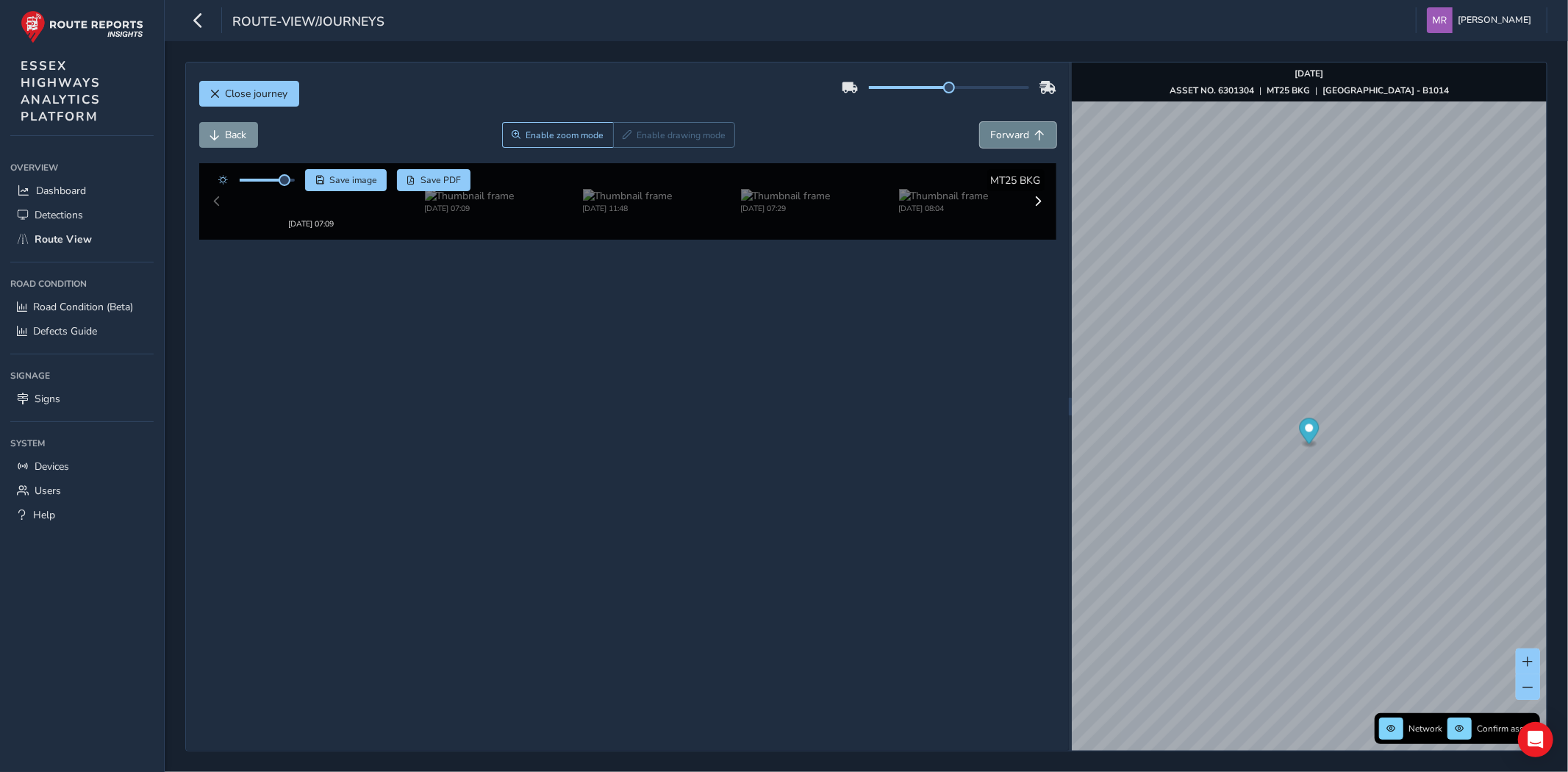
click at [997, 137] on span "Forward" at bounding box center [1010, 135] width 39 height 14
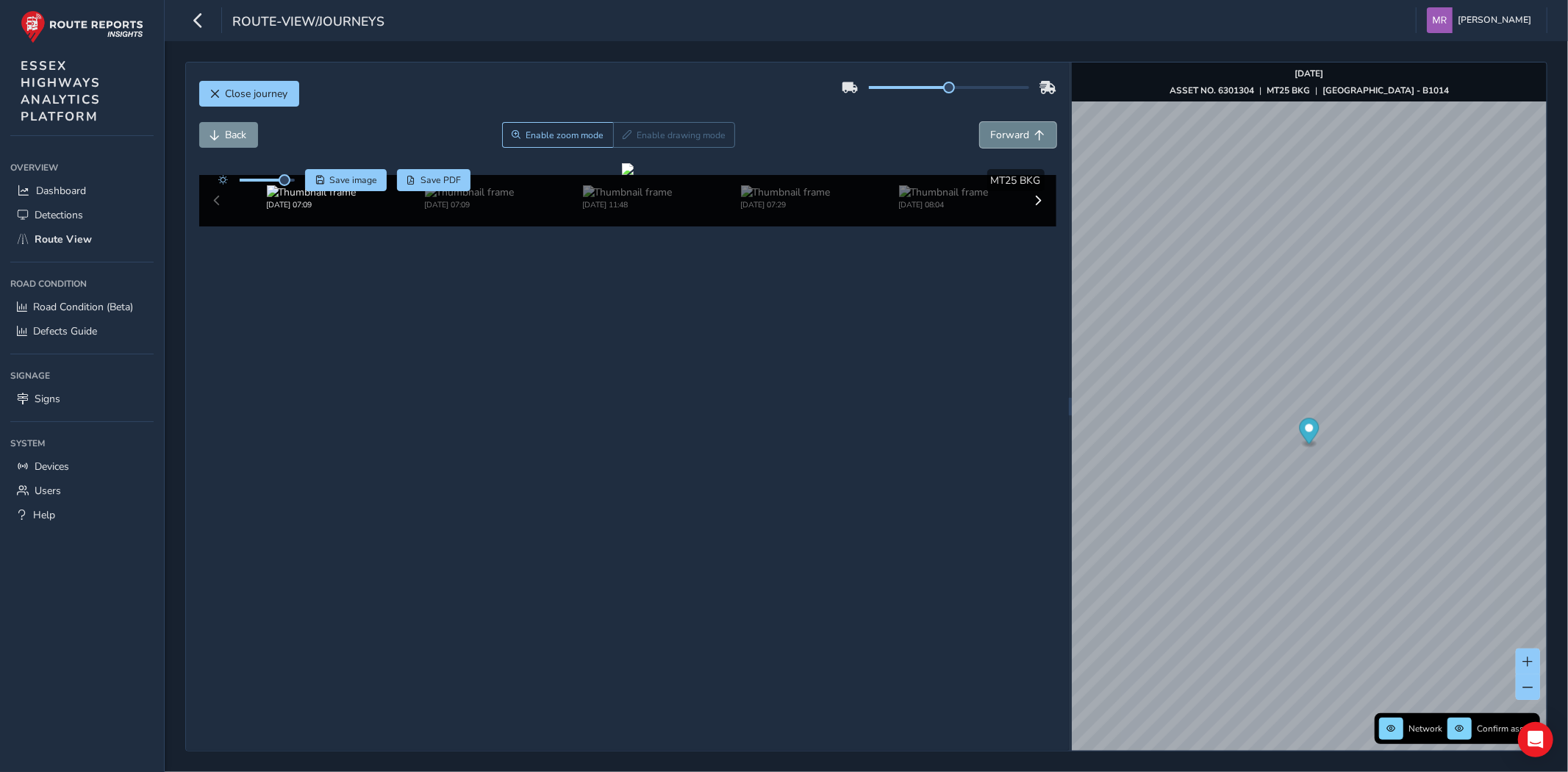
click at [997, 137] on span "Forward" at bounding box center [1010, 135] width 39 height 14
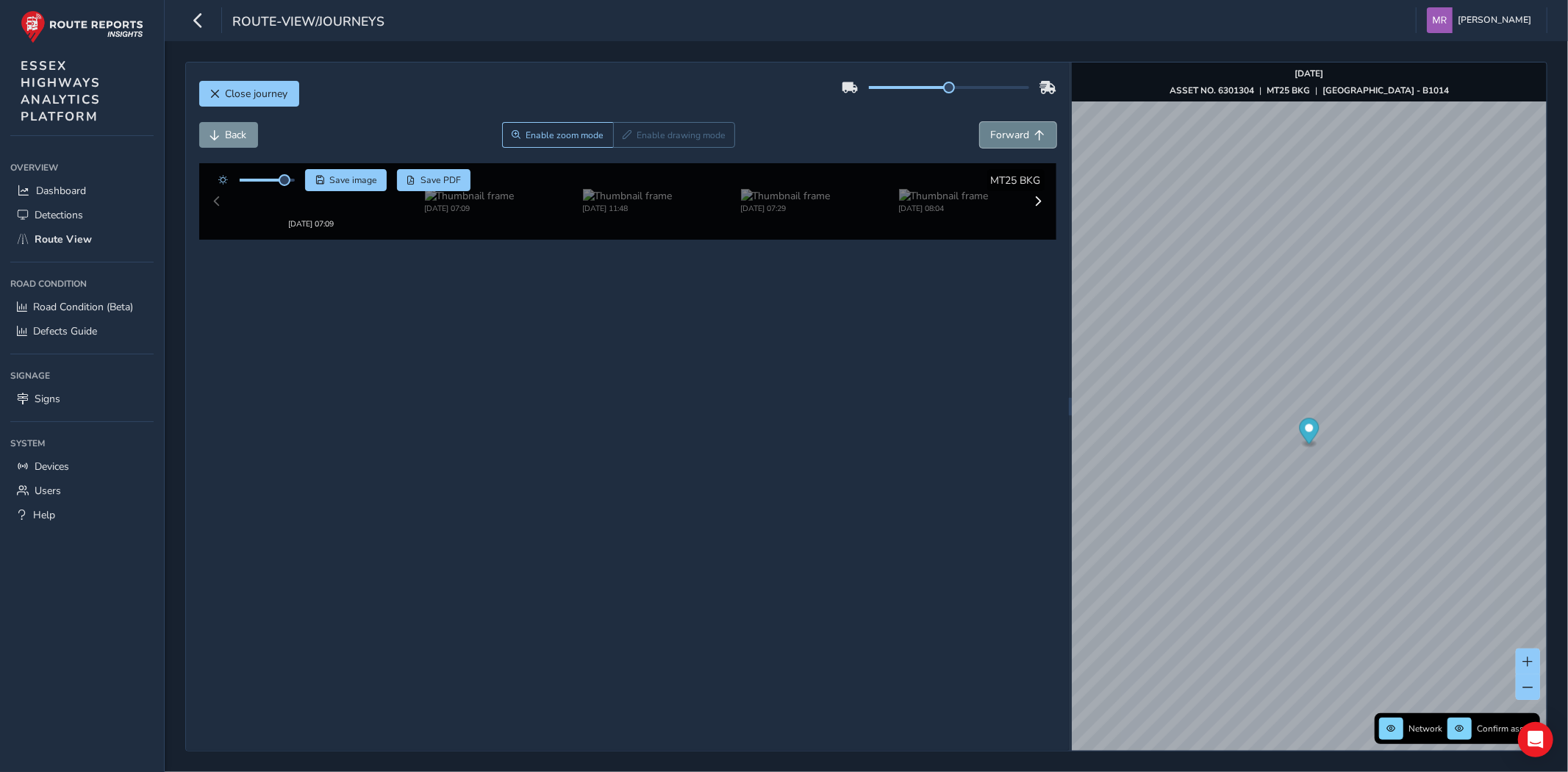
click at [997, 137] on span "Forward" at bounding box center [1010, 135] width 39 height 14
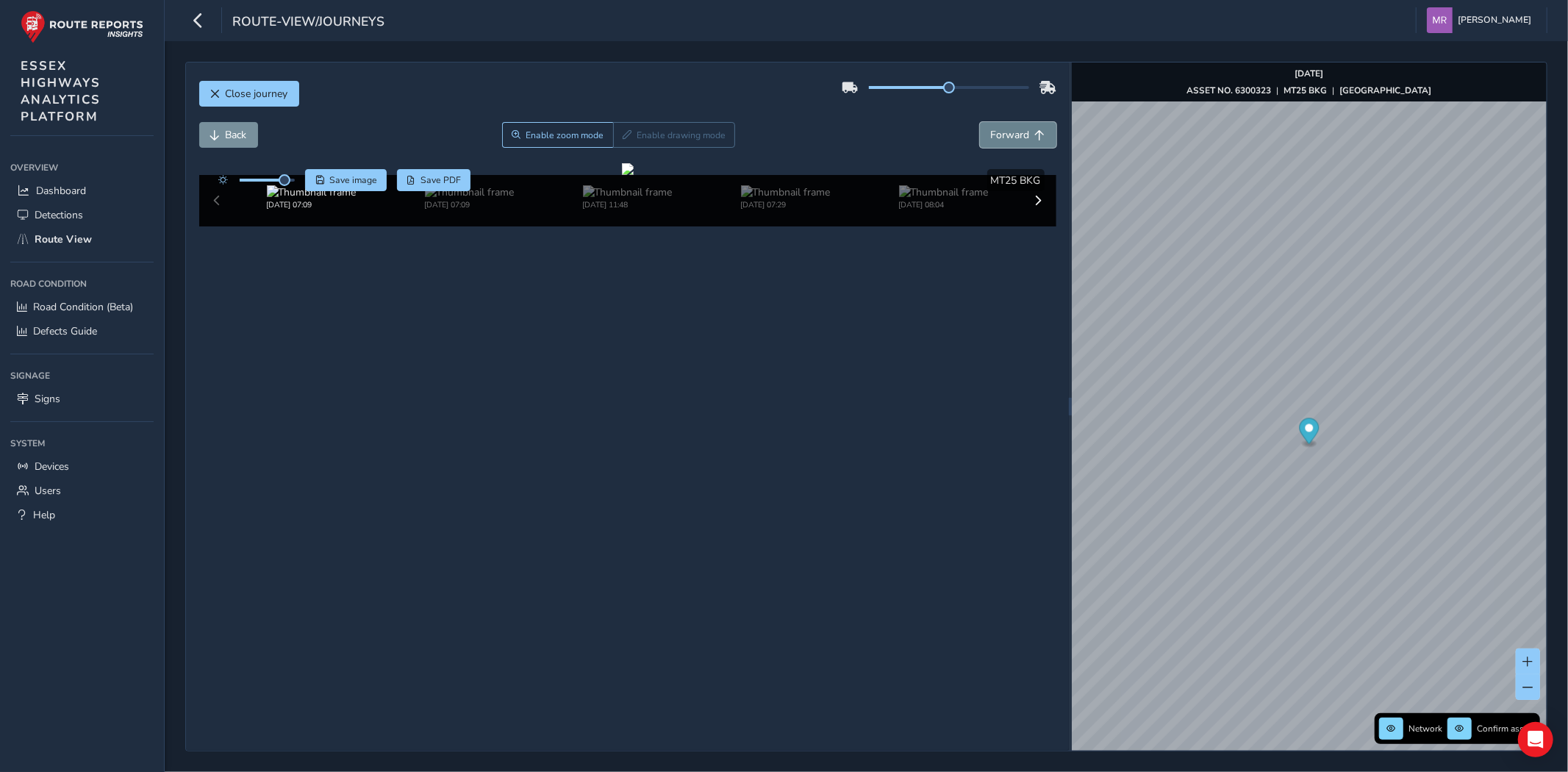
click at [997, 137] on span "Forward" at bounding box center [1010, 135] width 39 height 14
click at [253, 96] on span "Close journey" at bounding box center [257, 94] width 63 height 14
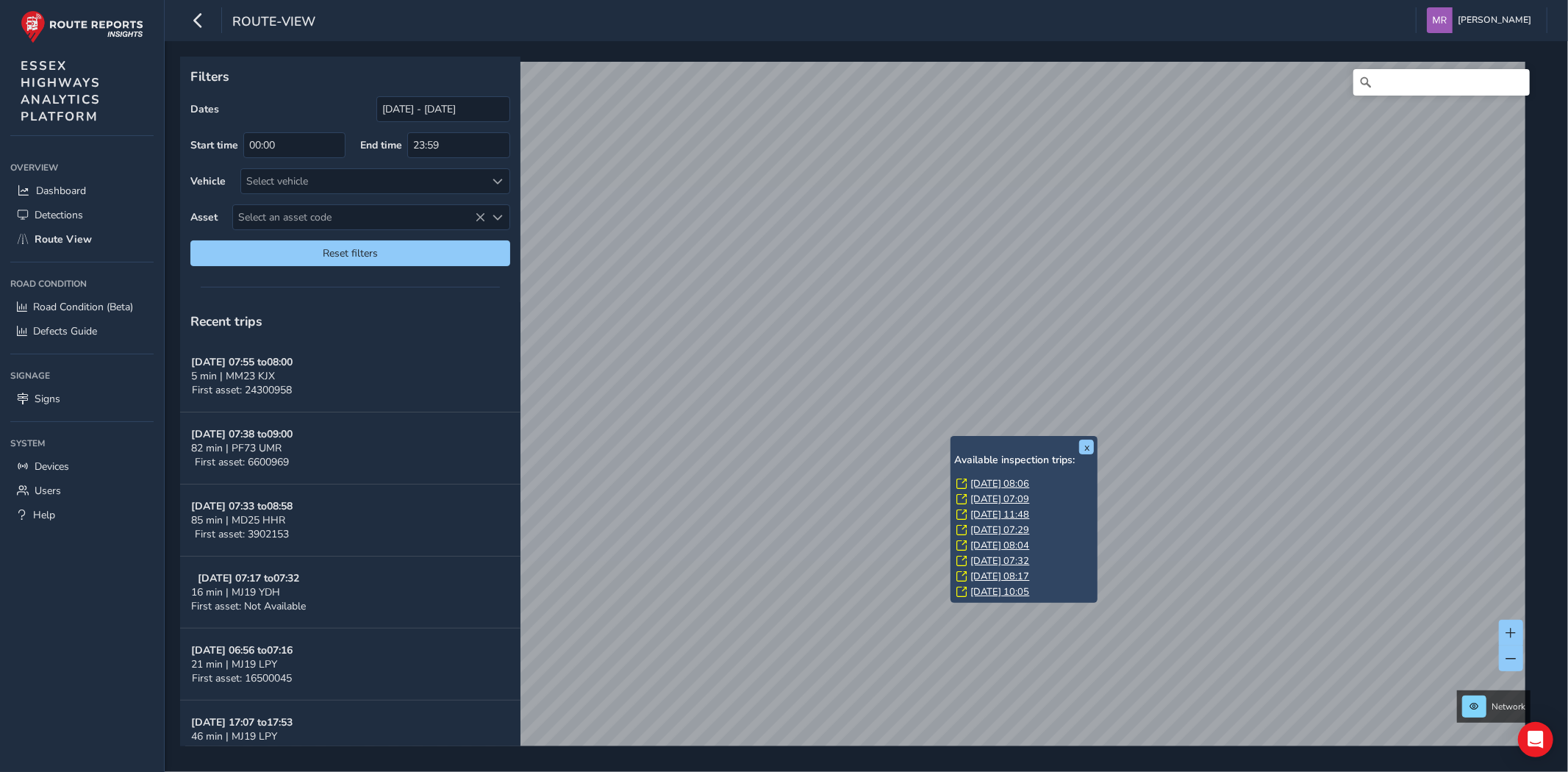
click at [984, 480] on link "Mon, 15 Sep, 08:06" at bounding box center [1000, 483] width 59 height 13
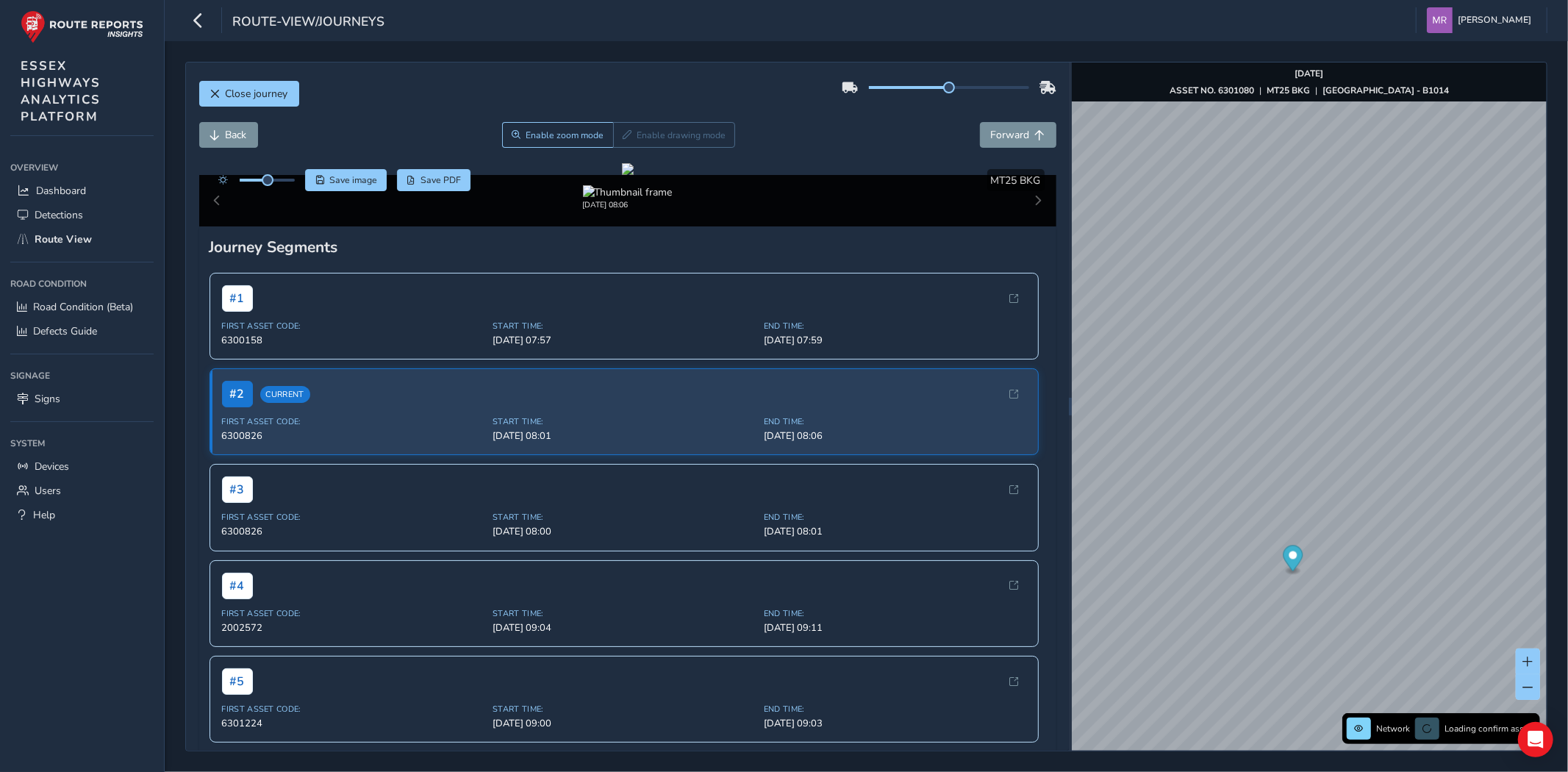
click at [289, 177] on div at bounding box center [253, 180] width 85 height 22
click at [270, 102] on button "Close journey" at bounding box center [249, 94] width 100 height 26
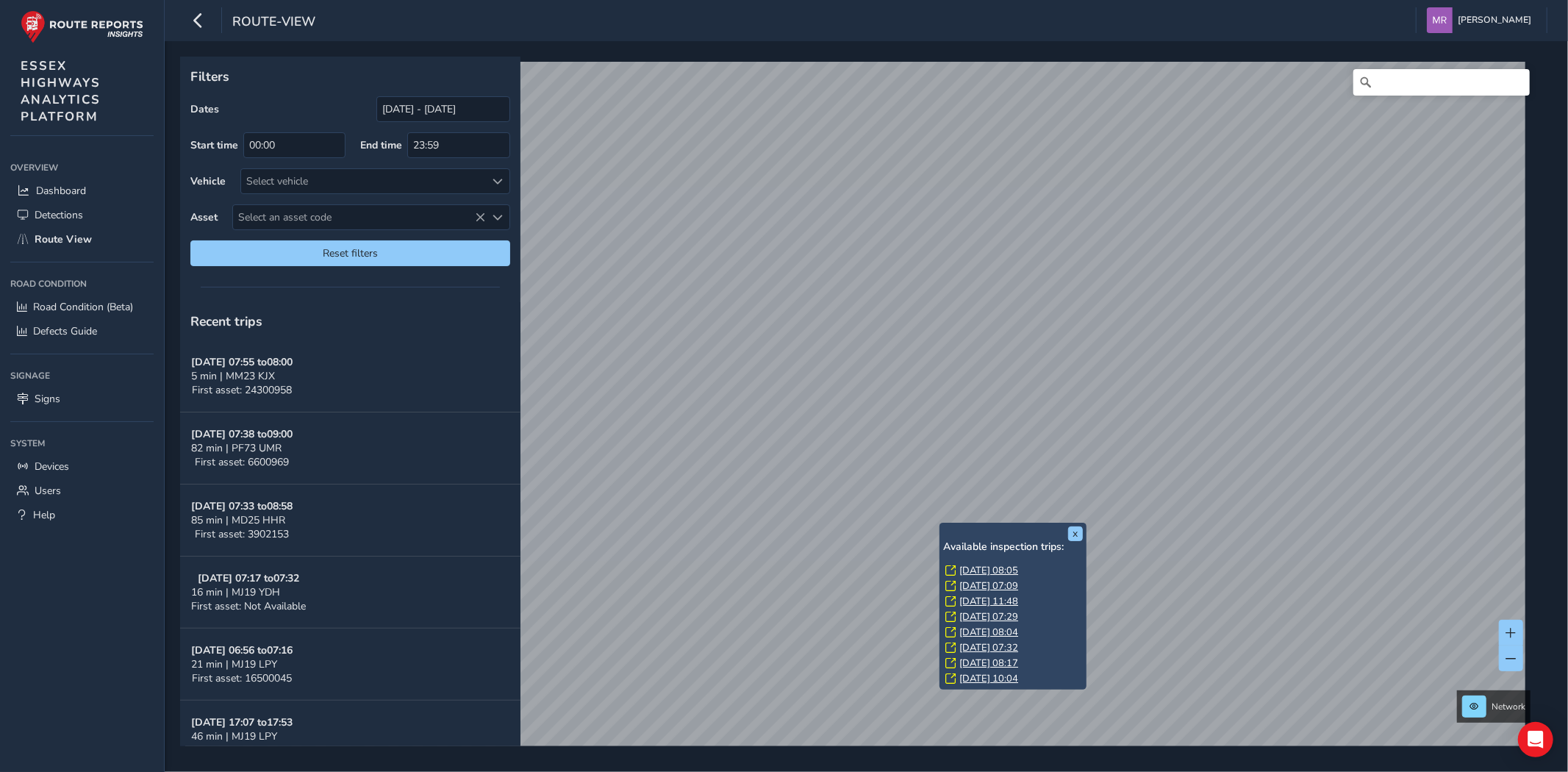
click at [972, 589] on link "Fri, 12 Sep, 07:09" at bounding box center [989, 586] width 59 height 13
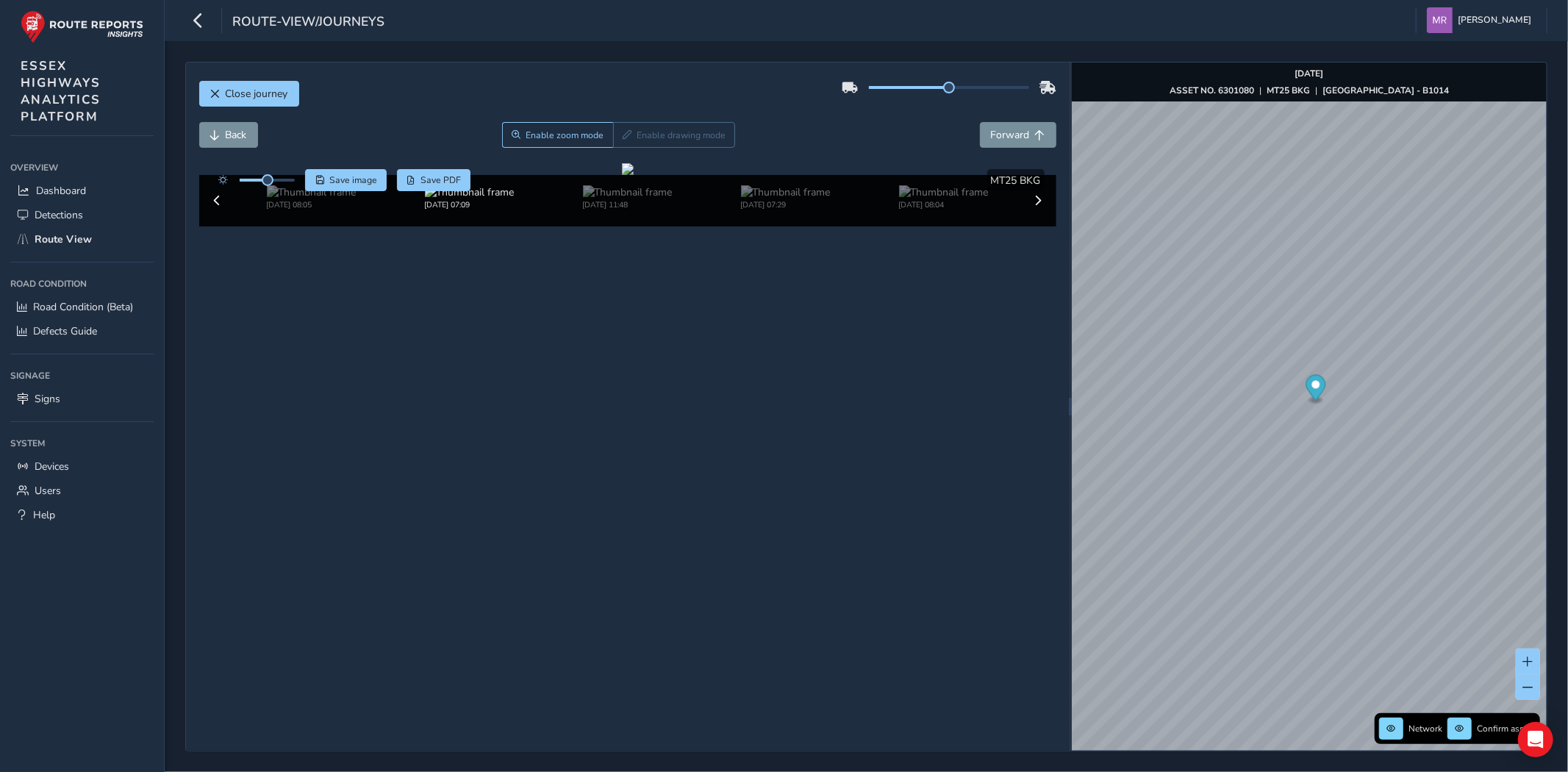
click at [273, 177] on div at bounding box center [253, 180] width 85 height 22
click at [280, 178] on div at bounding box center [253, 180] width 85 height 22
click at [291, 181] on div at bounding box center [267, 179] width 55 height 3
click at [1003, 129] on span "Forward" at bounding box center [1010, 135] width 39 height 14
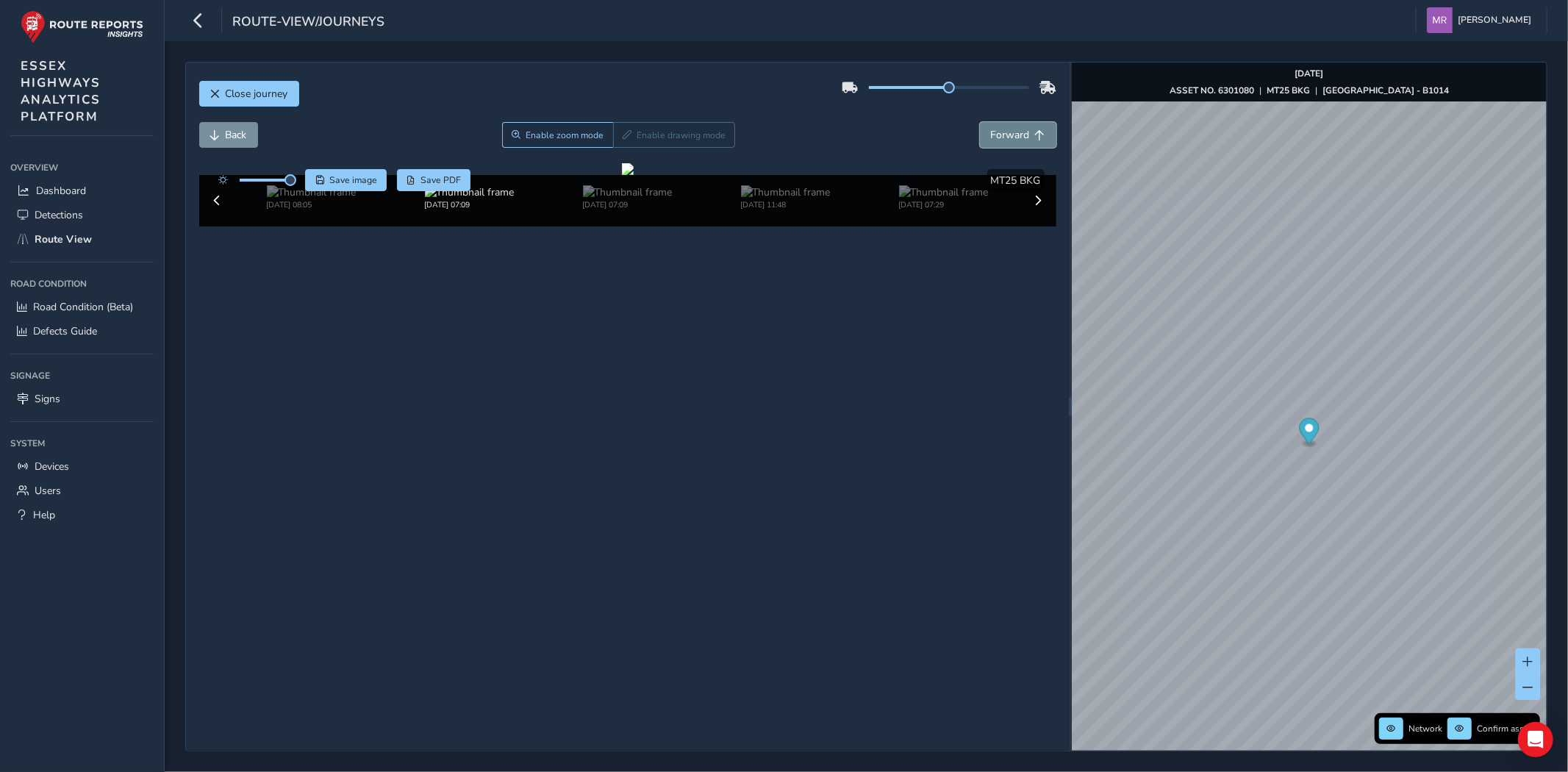
click at [1003, 129] on span "Forward" at bounding box center [1010, 135] width 39 height 14
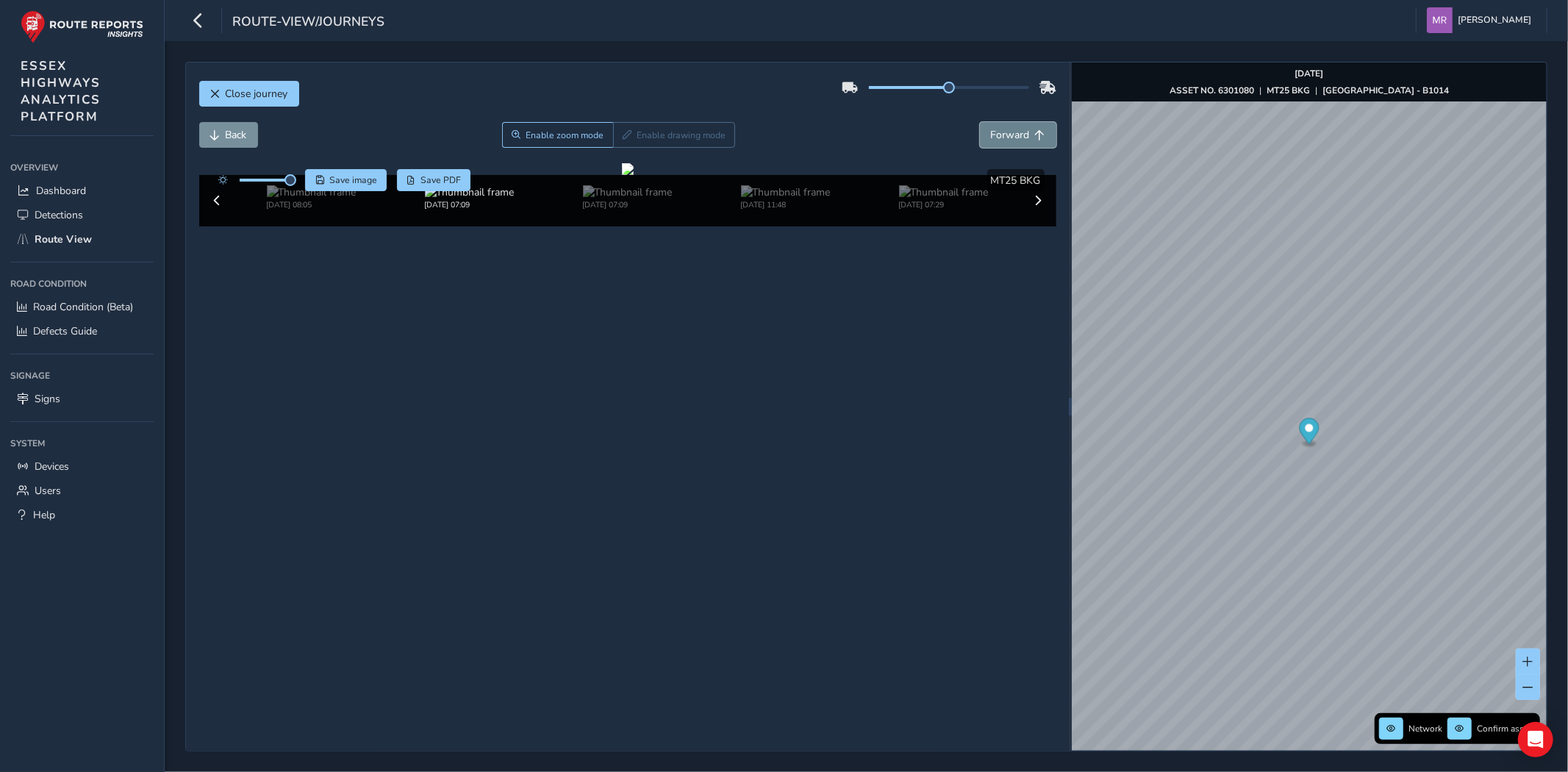
click at [1003, 129] on span "Forward" at bounding box center [1010, 135] width 39 height 14
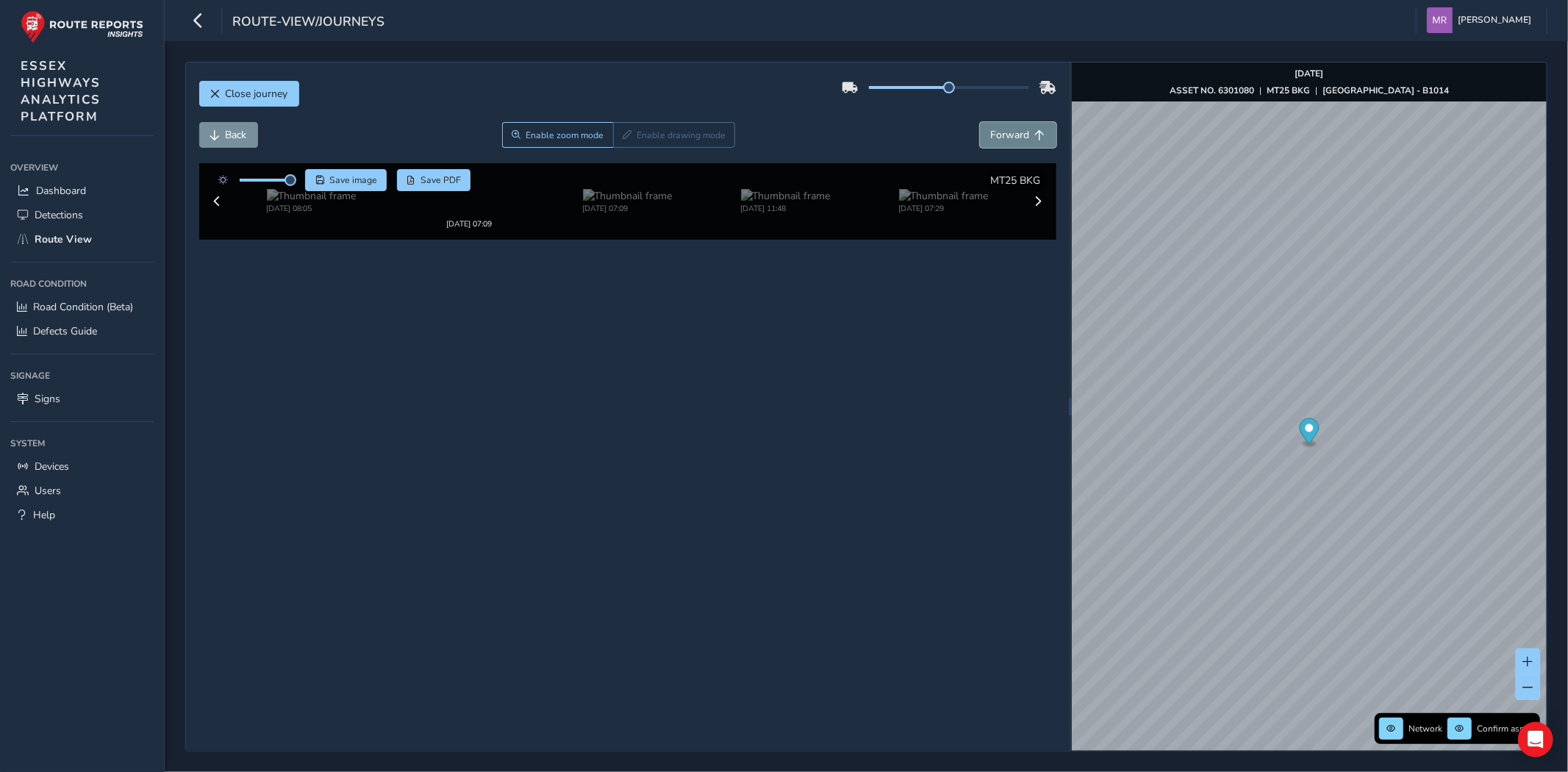
click at [1003, 129] on span "Forward" at bounding box center [1010, 135] width 39 height 14
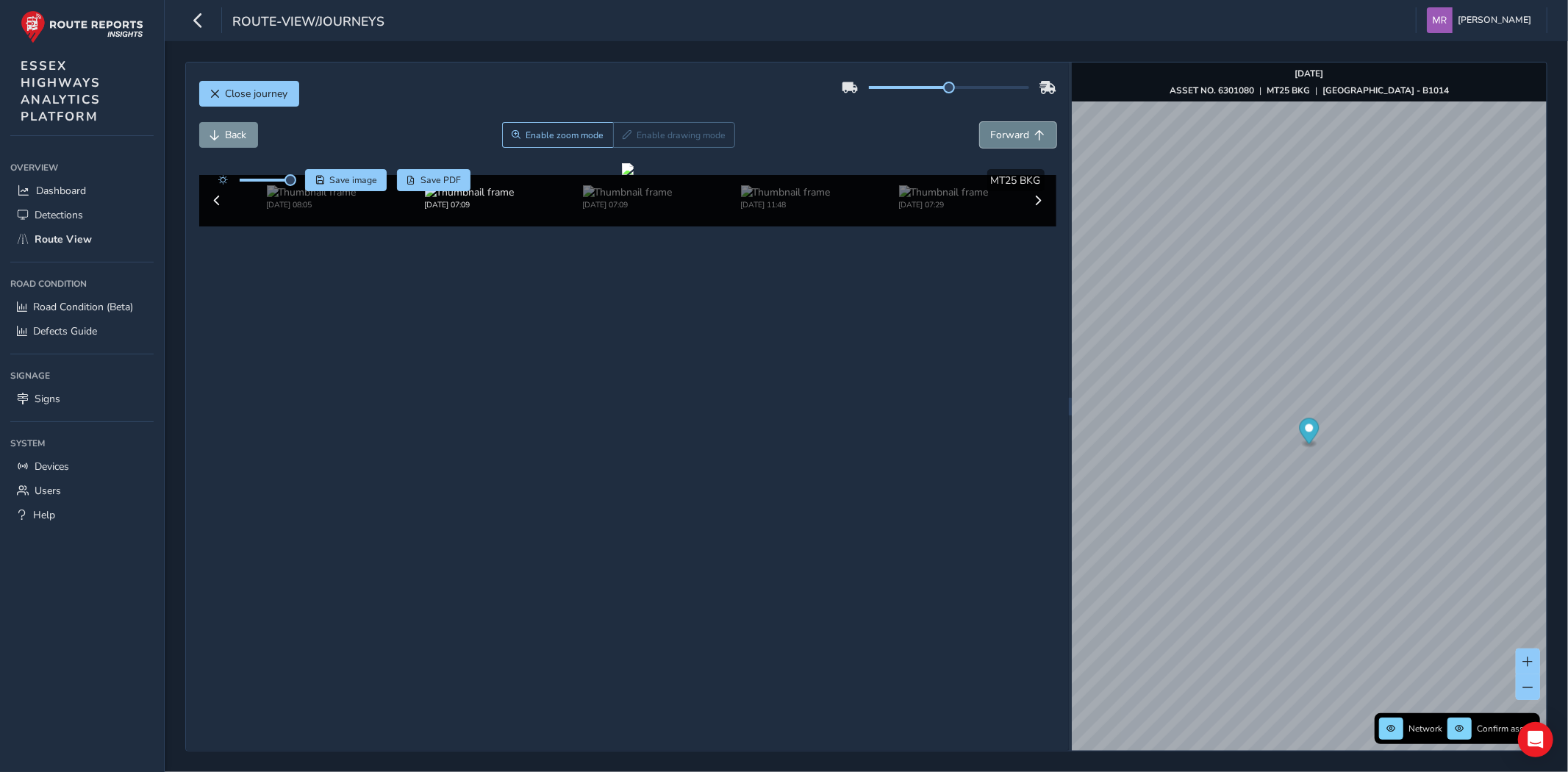
click at [1003, 129] on span "Forward" at bounding box center [1010, 135] width 39 height 14
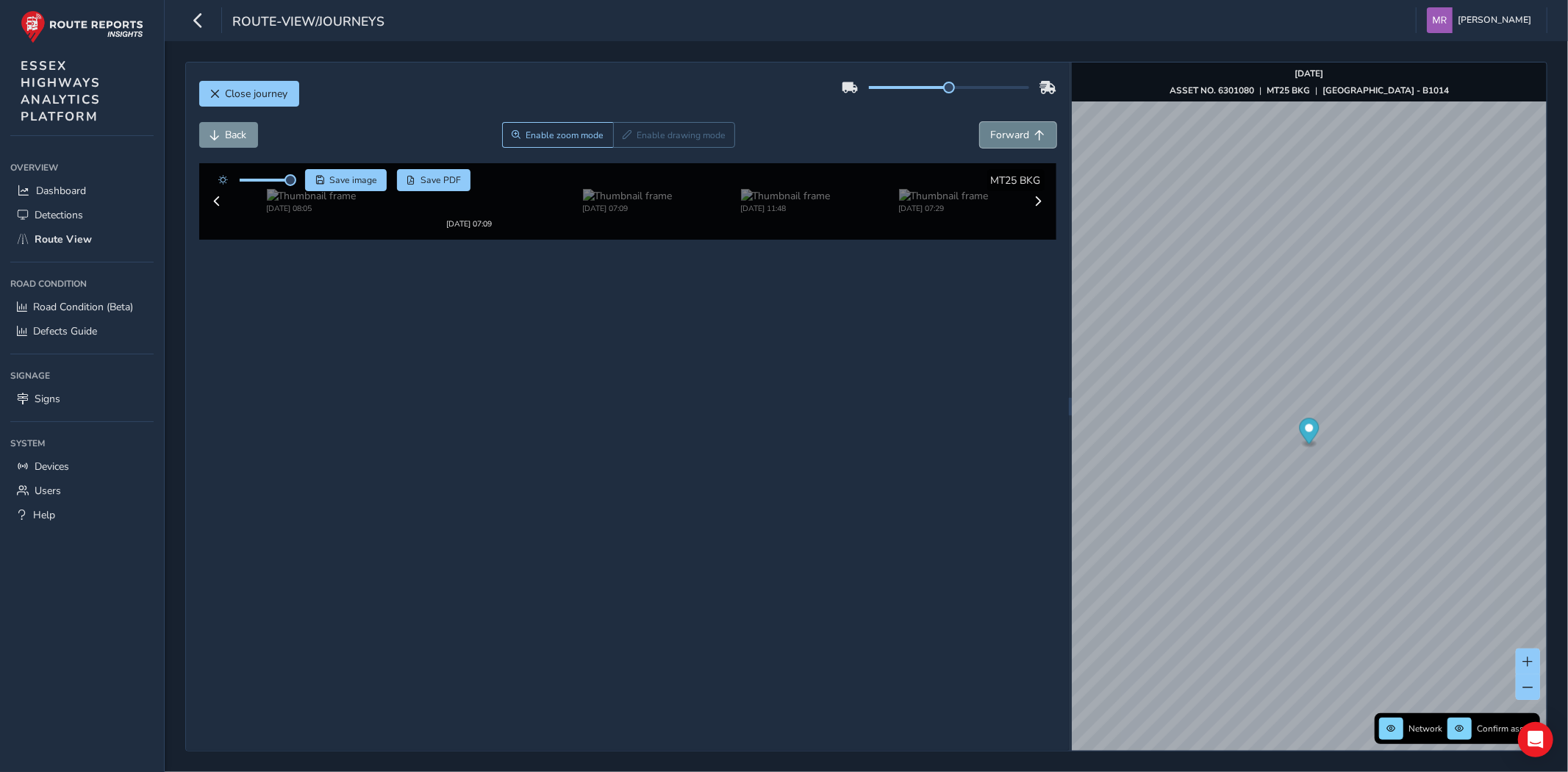
click at [1003, 129] on span "Forward" at bounding box center [1010, 135] width 39 height 14
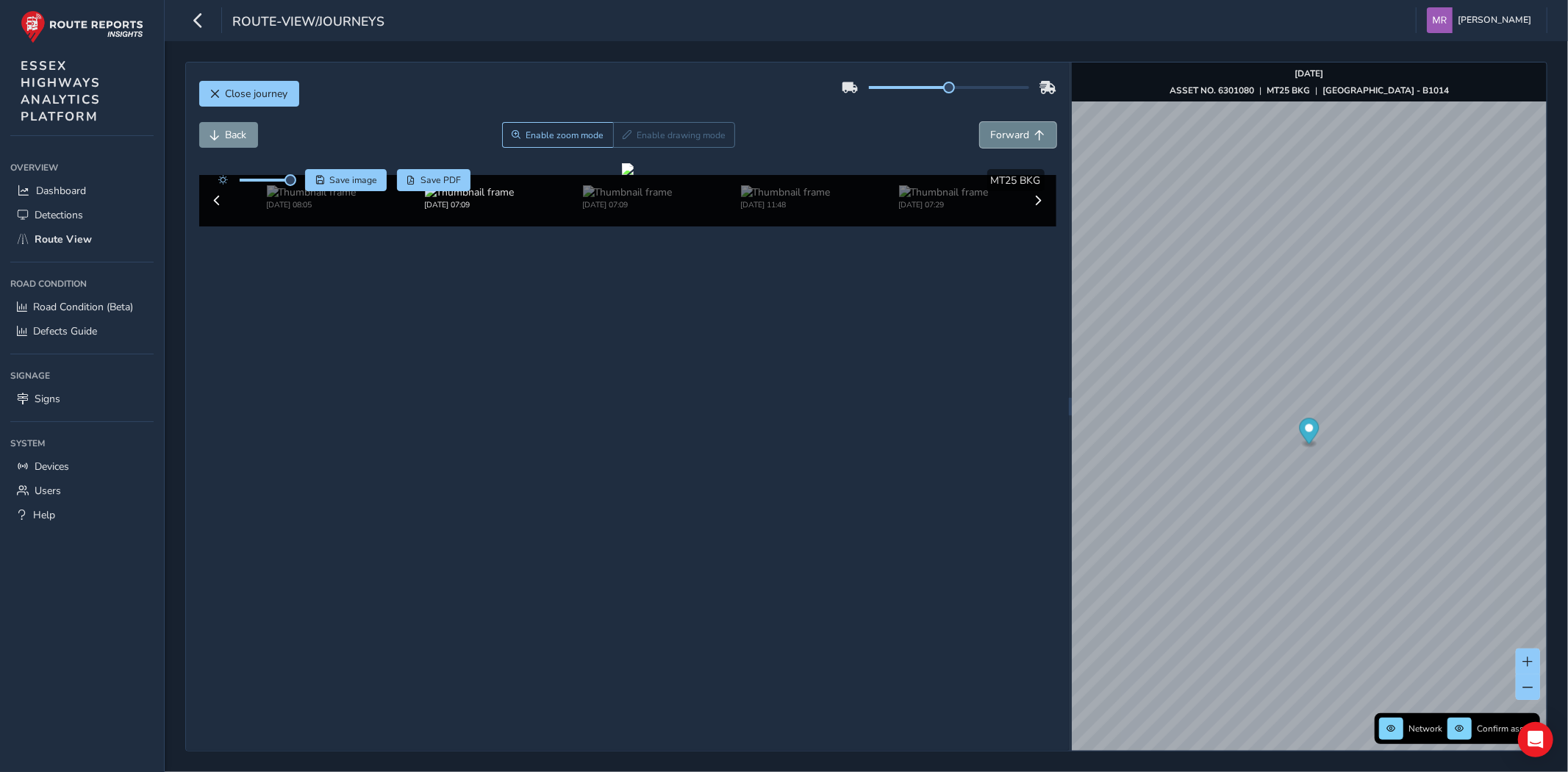
click at [1003, 129] on span "Forward" at bounding box center [1010, 135] width 39 height 14
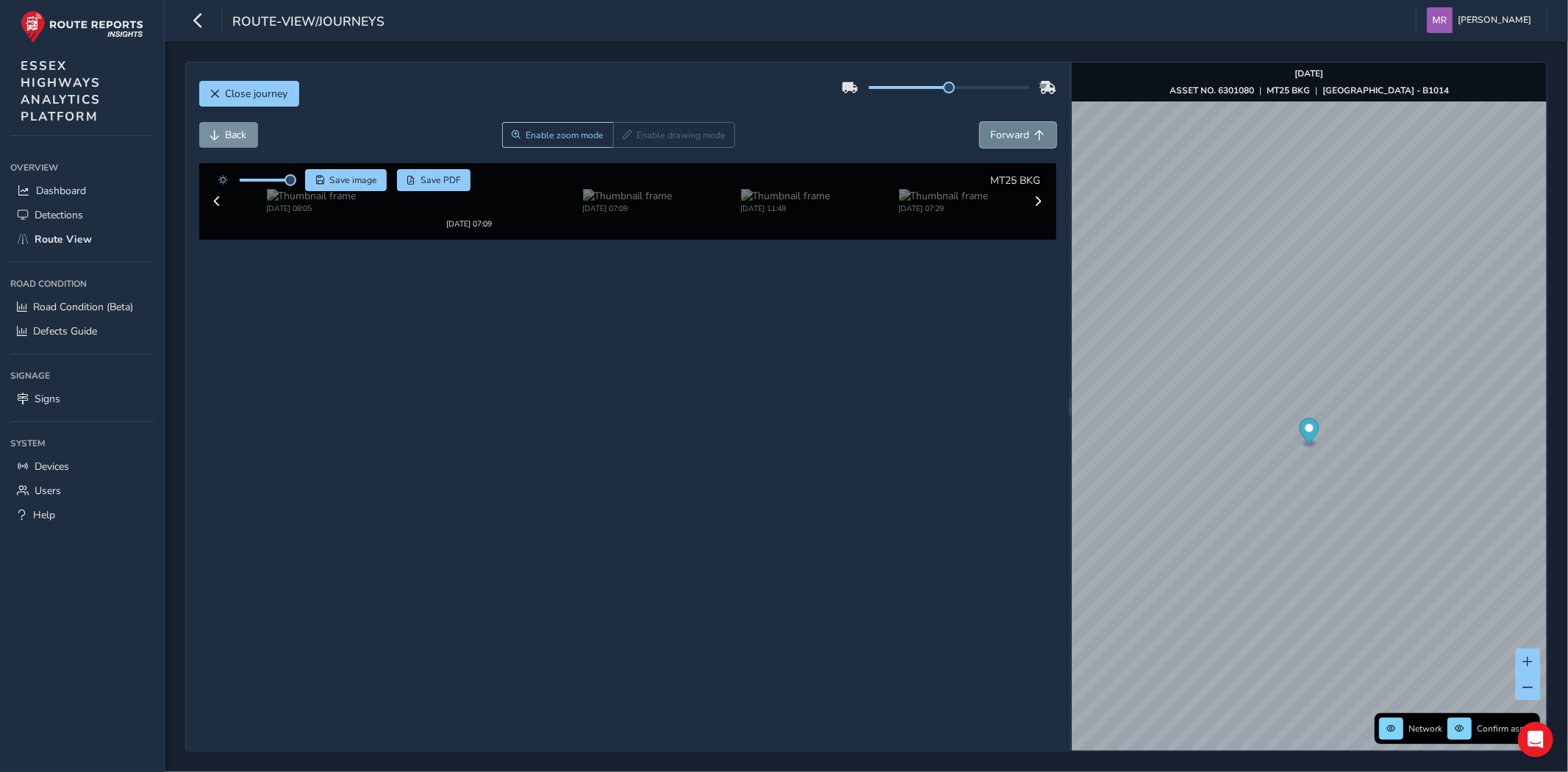
click at [1003, 129] on span "Forward" at bounding box center [1010, 135] width 39 height 14
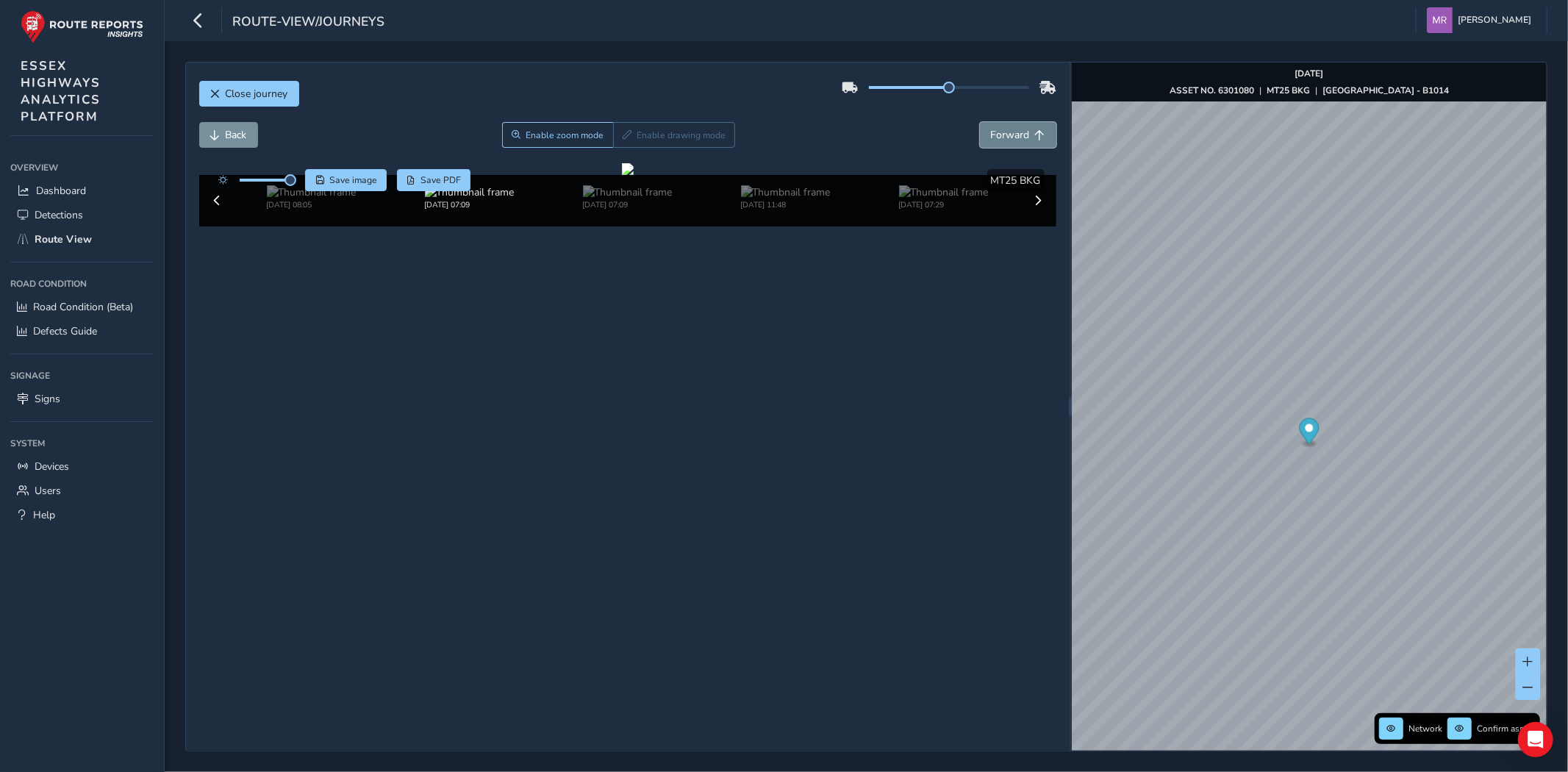
click at [1003, 129] on span "Forward" at bounding box center [1010, 135] width 39 height 14
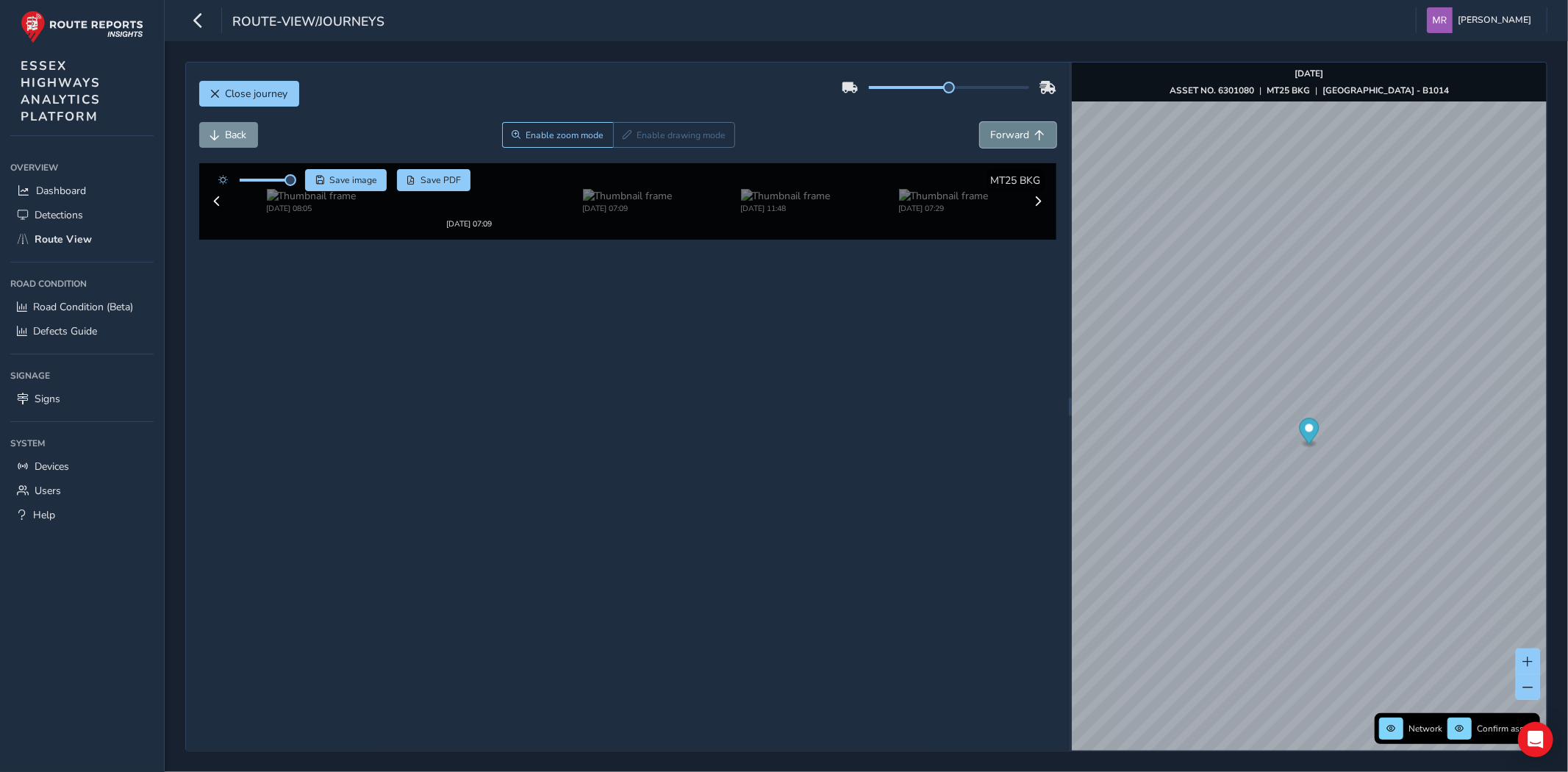
click at [1003, 129] on span "Forward" at bounding box center [1010, 135] width 39 height 14
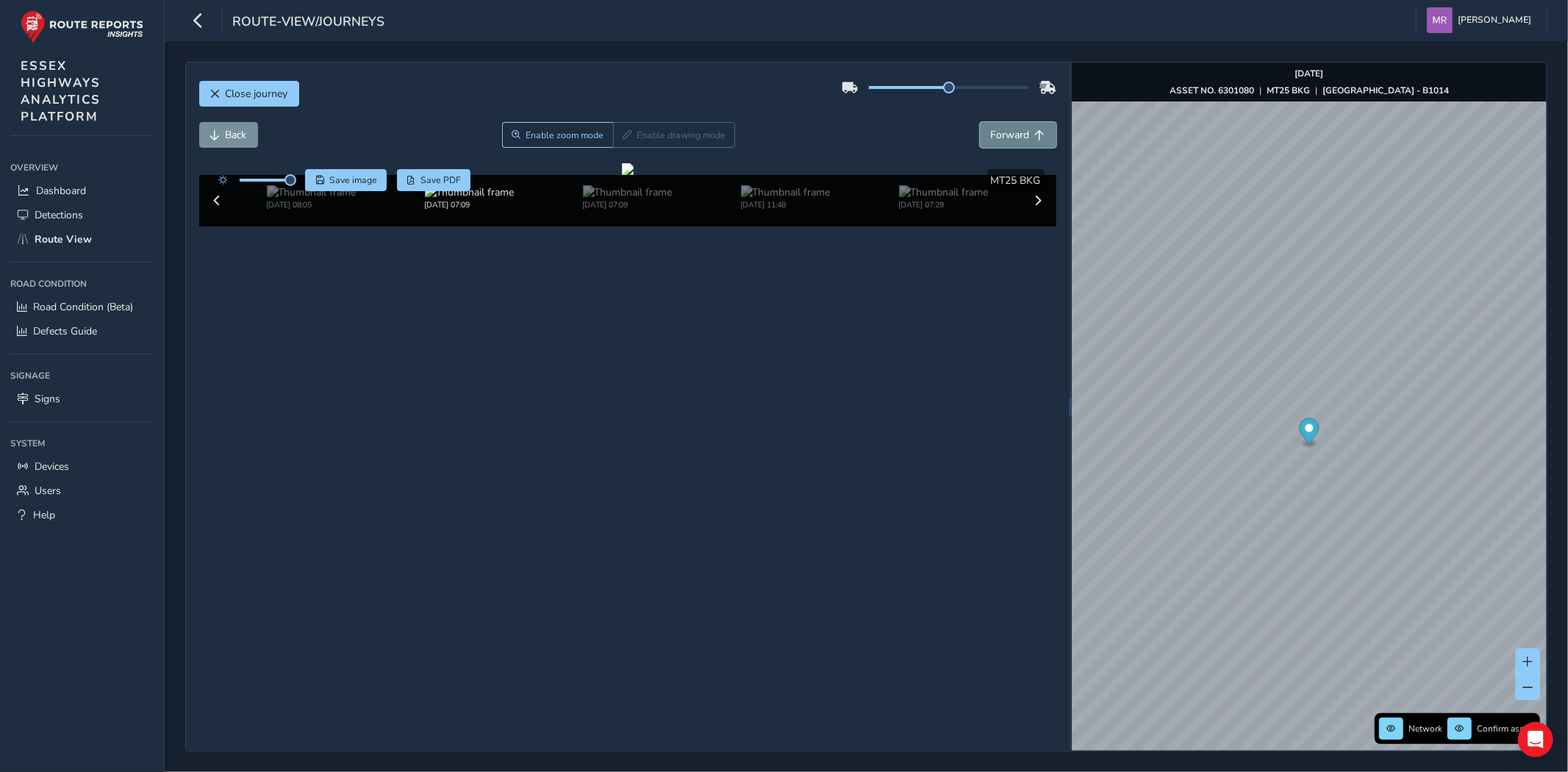
click at [1003, 129] on span "Forward" at bounding box center [1010, 135] width 39 height 14
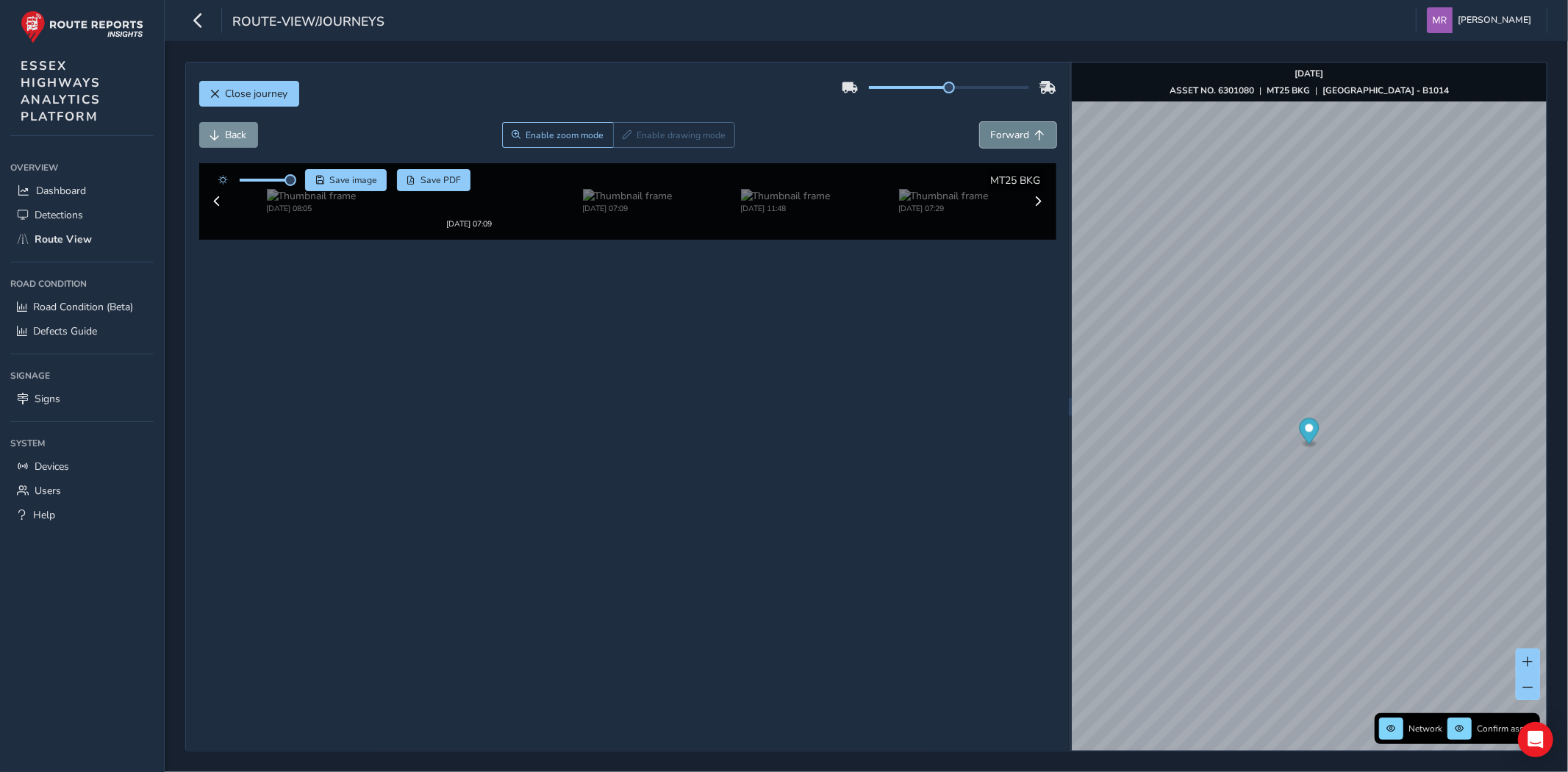
click at [1003, 129] on span "Forward" at bounding box center [1010, 135] width 39 height 14
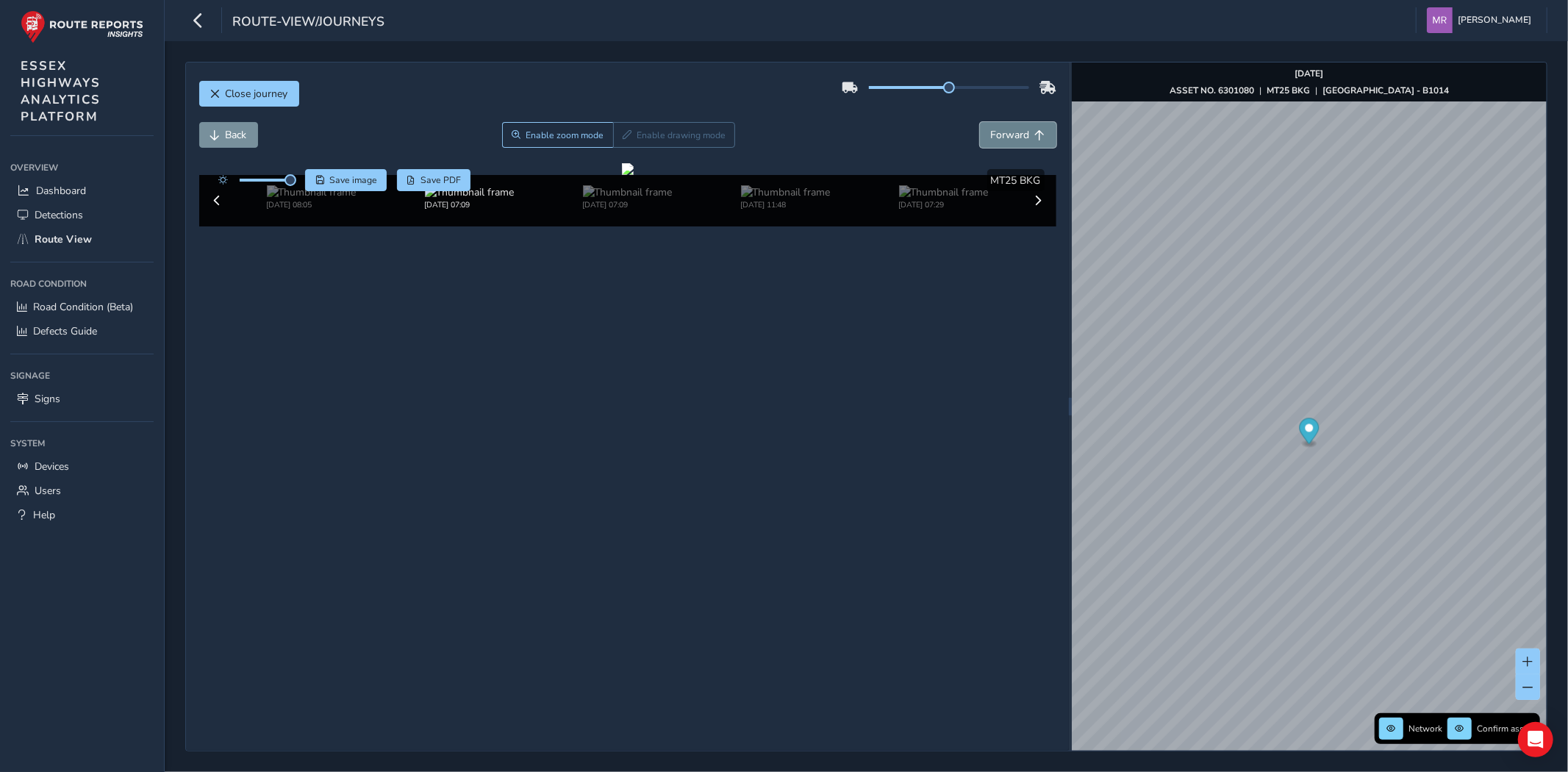
click at [1003, 129] on span "Forward" at bounding box center [1010, 135] width 39 height 14
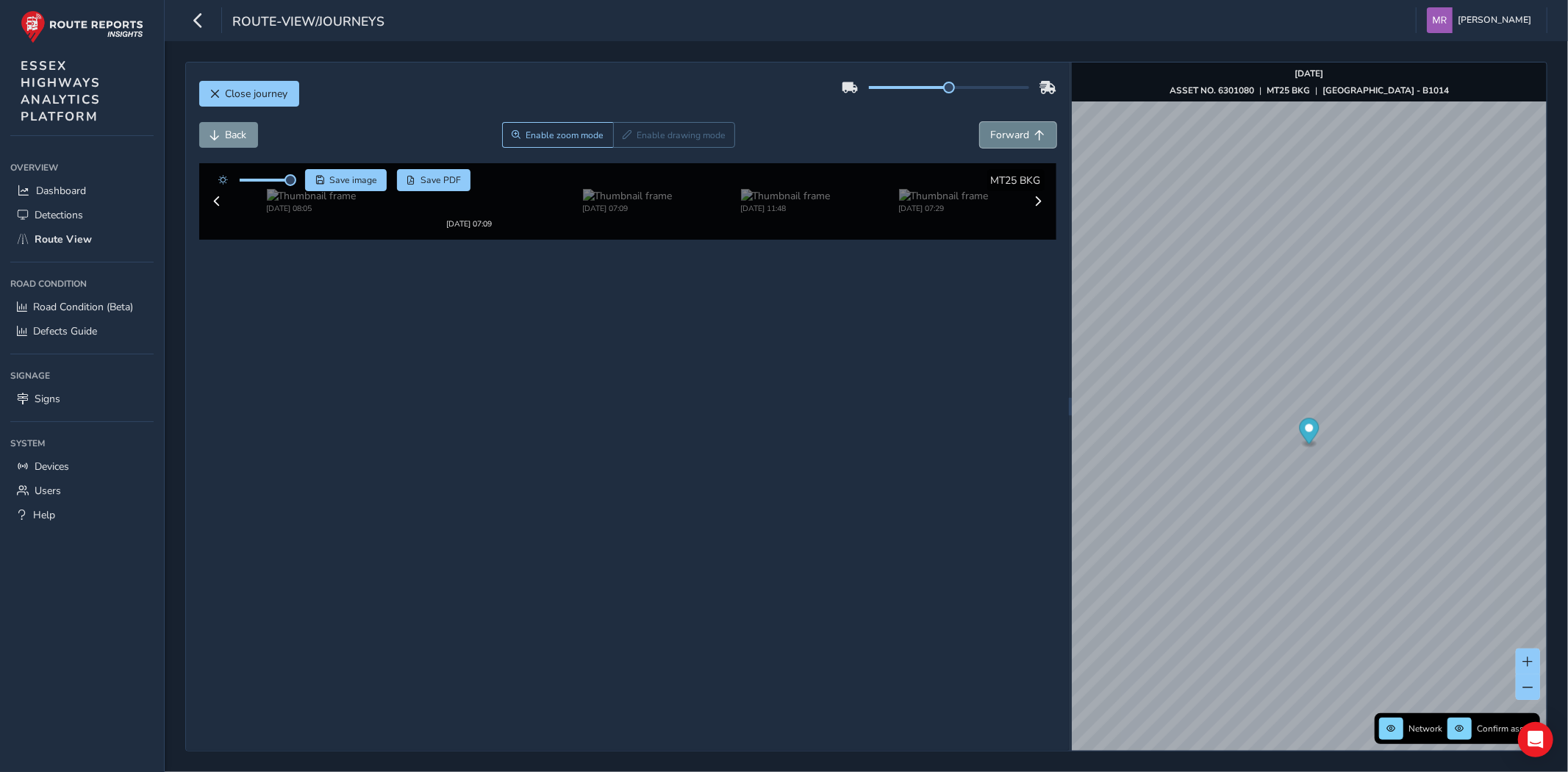
click at [1003, 129] on span "Forward" at bounding box center [1010, 135] width 39 height 14
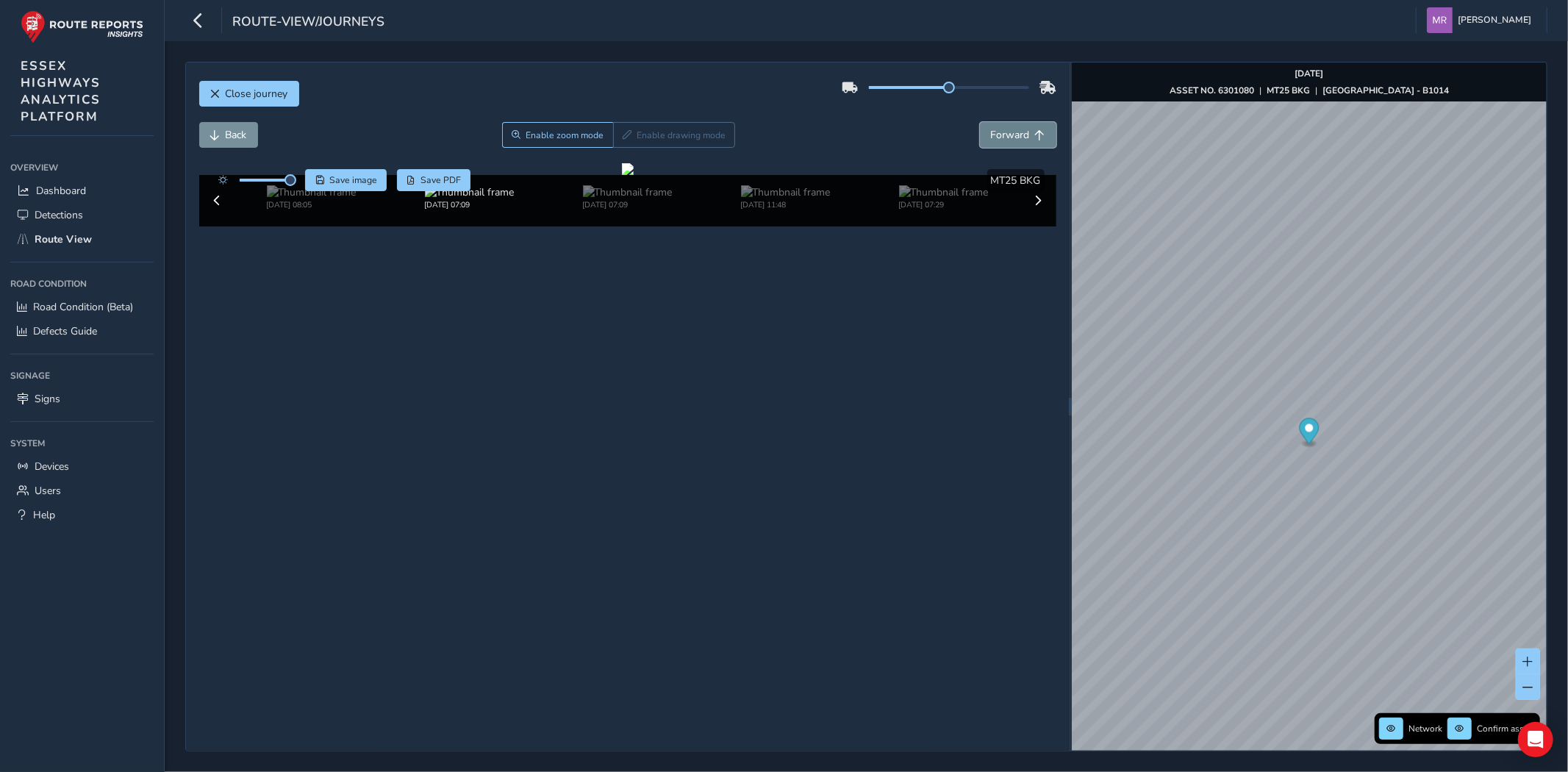
click at [1003, 129] on span "Forward" at bounding box center [1010, 135] width 39 height 14
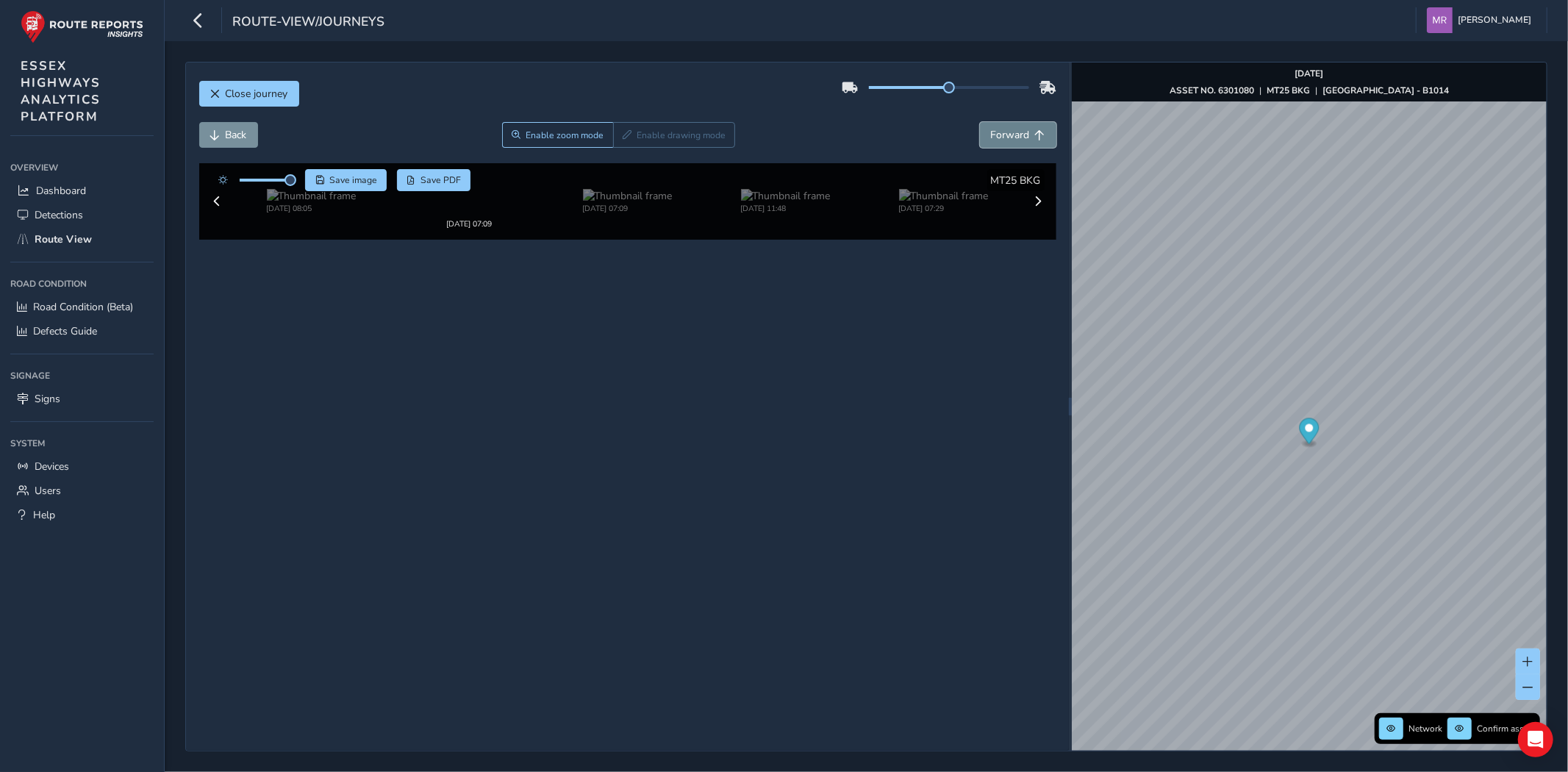
click at [1003, 129] on span "Forward" at bounding box center [1010, 135] width 39 height 14
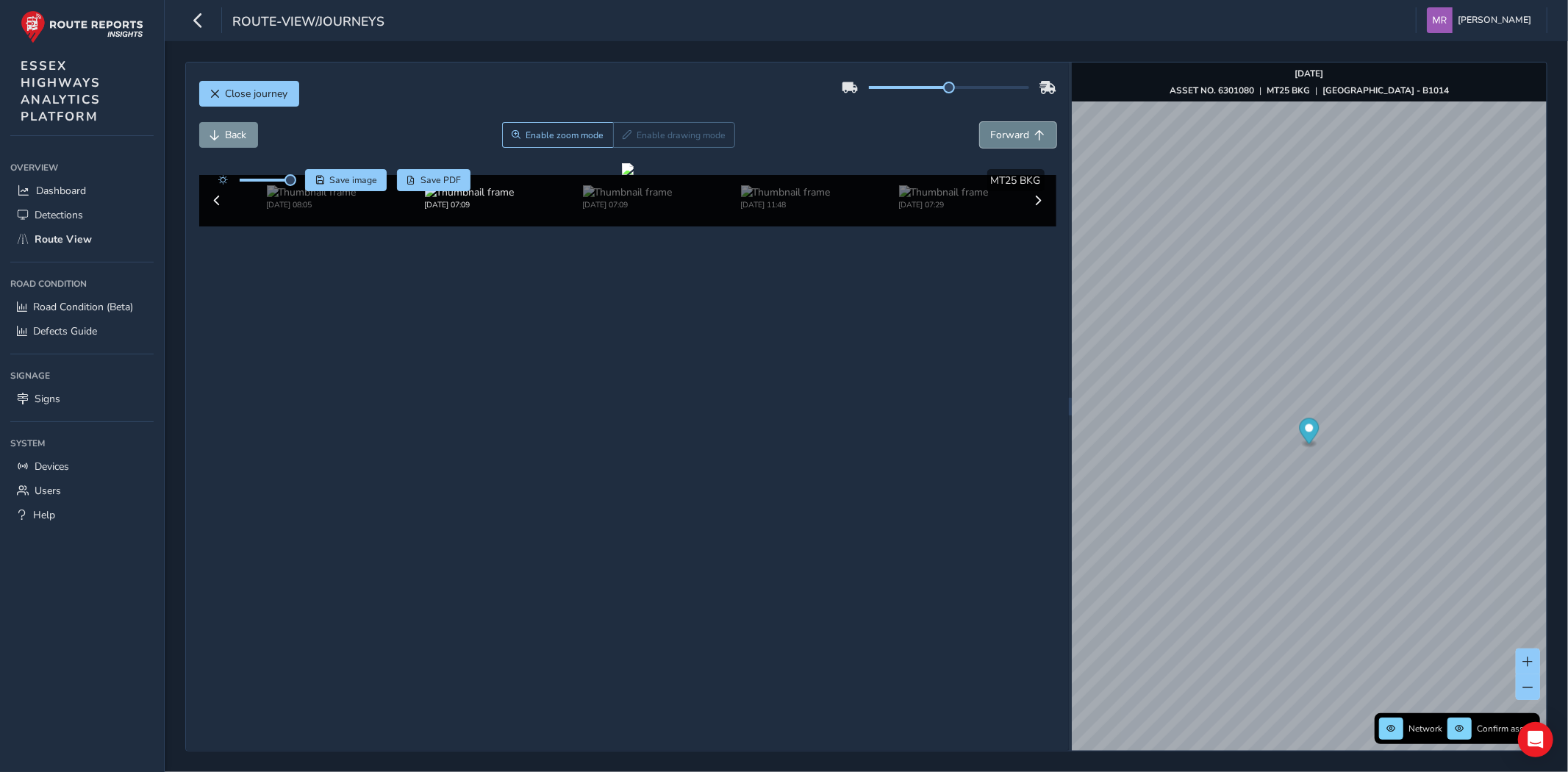
click at [1003, 129] on span "Forward" at bounding box center [1010, 135] width 39 height 14
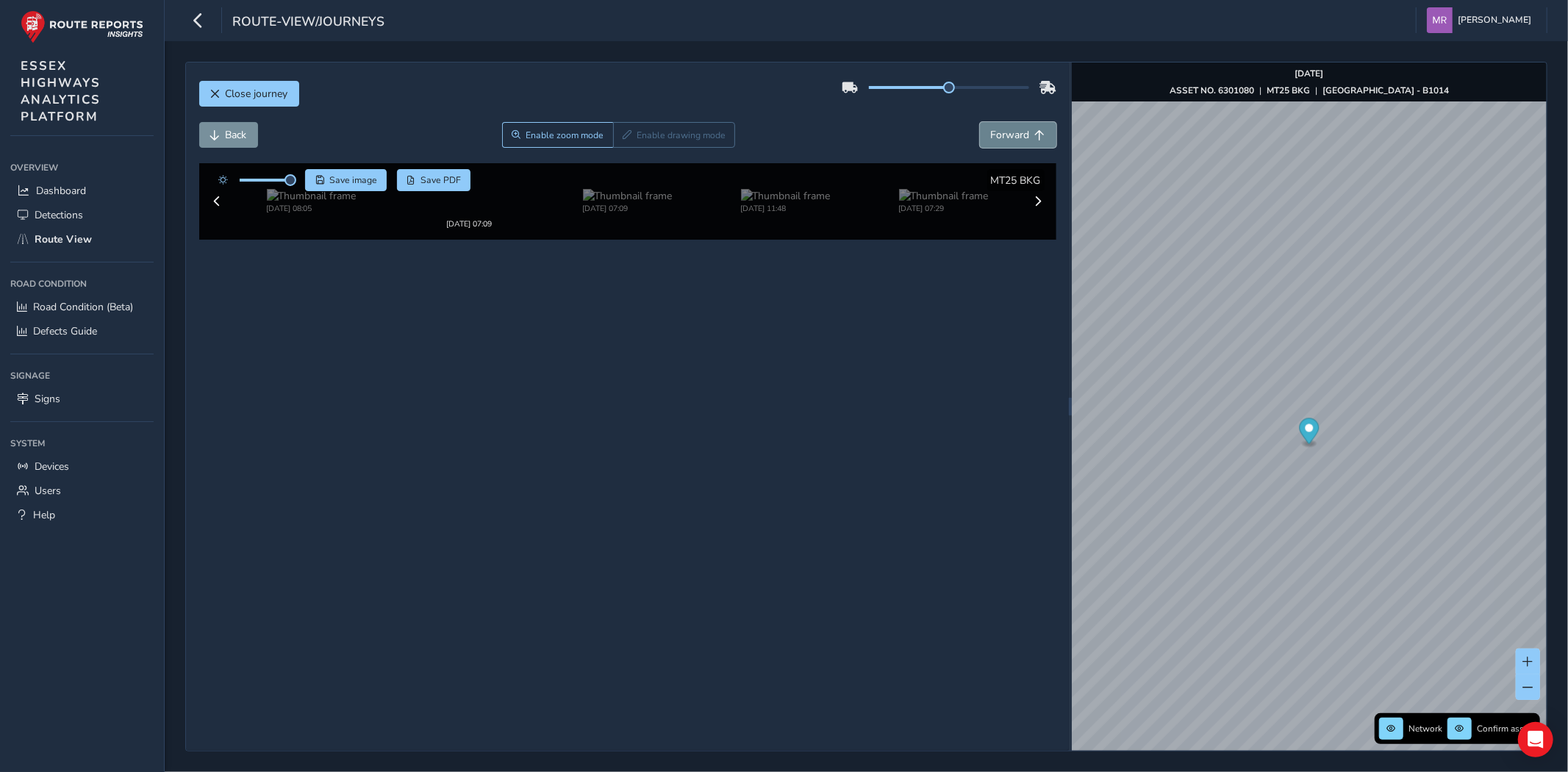
click at [1003, 129] on span "Forward" at bounding box center [1010, 135] width 39 height 14
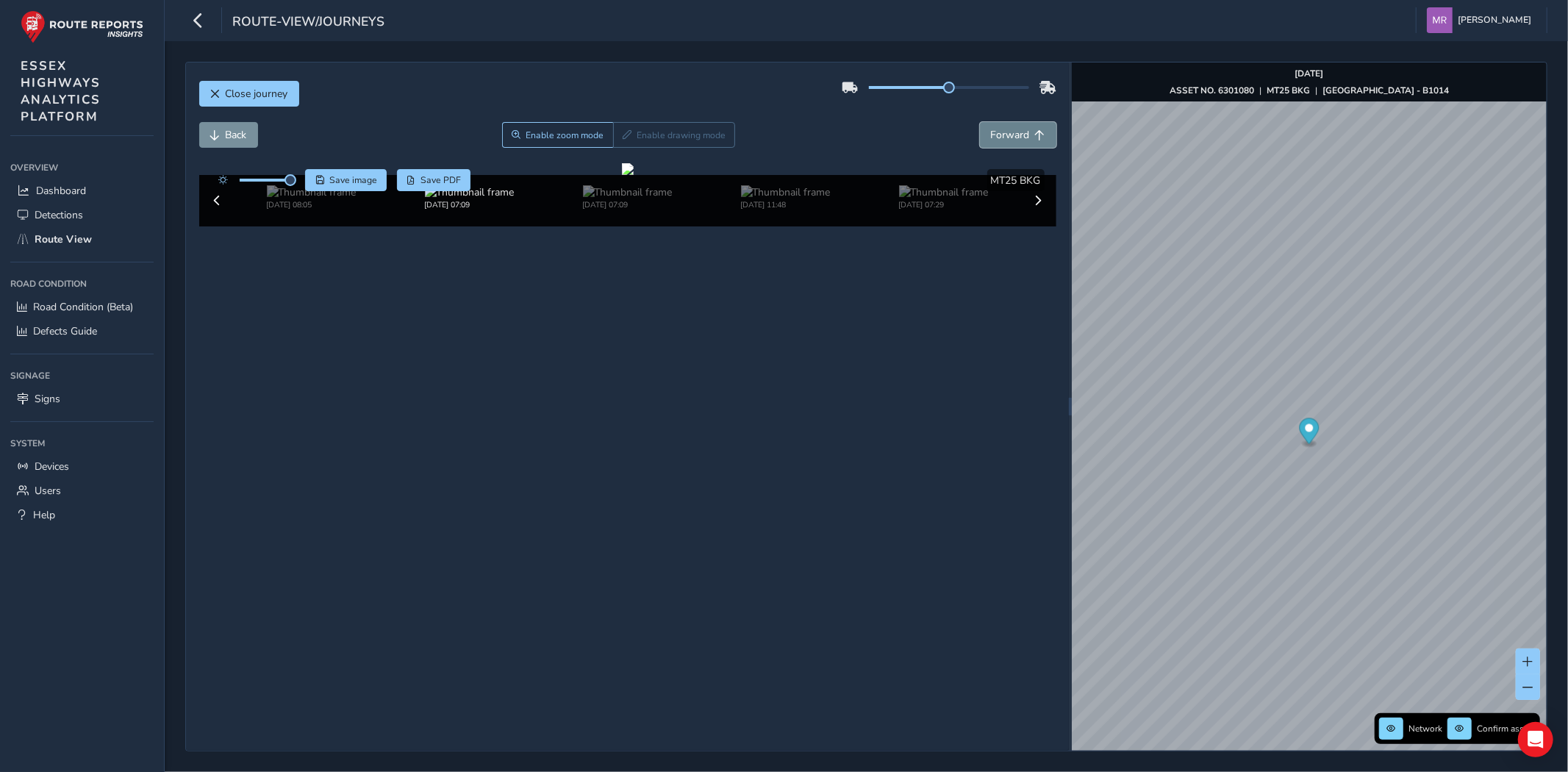
click at [1003, 129] on span "Forward" at bounding box center [1010, 135] width 39 height 14
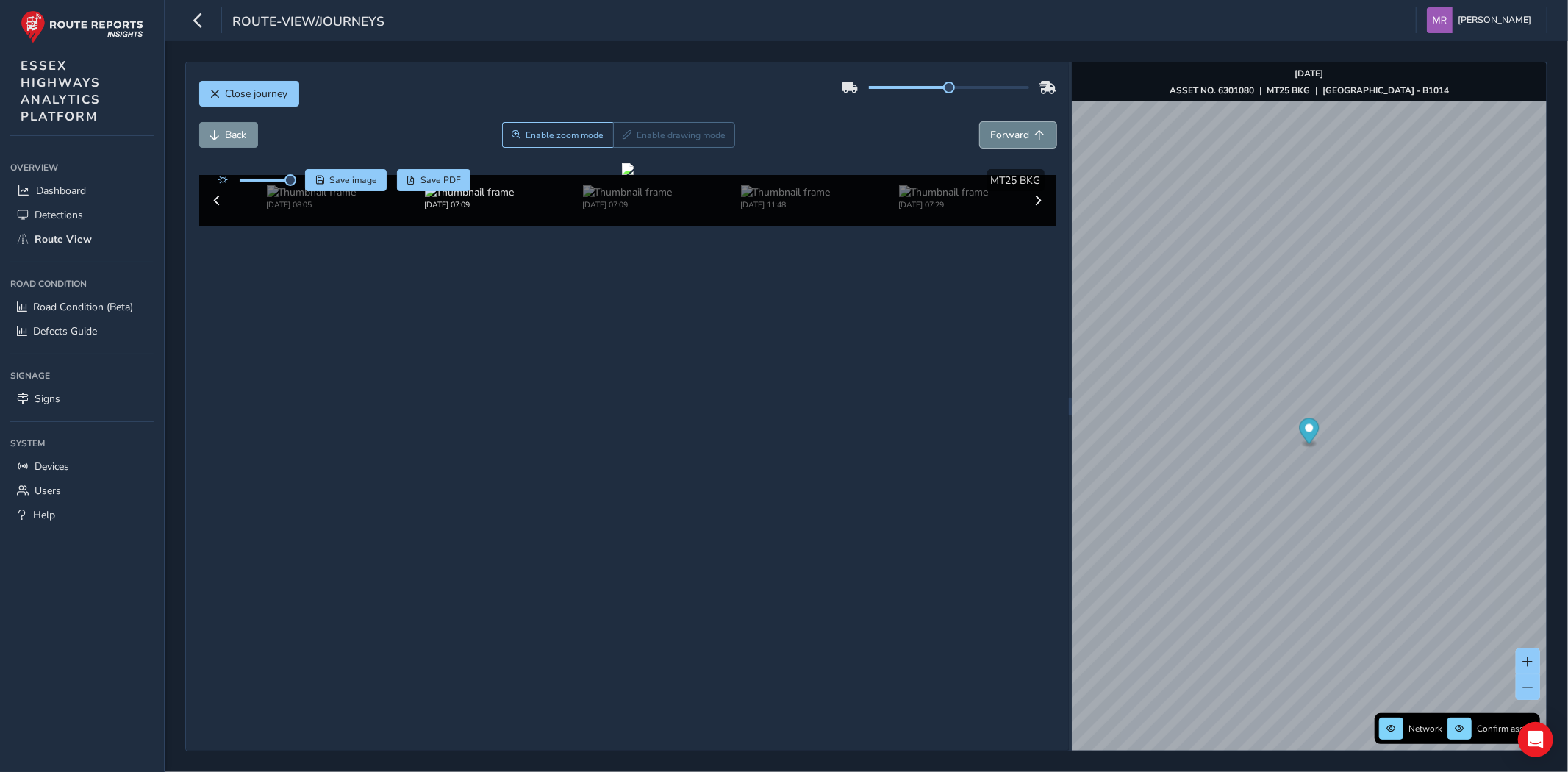
click at [1003, 129] on span "Forward" at bounding box center [1010, 135] width 39 height 14
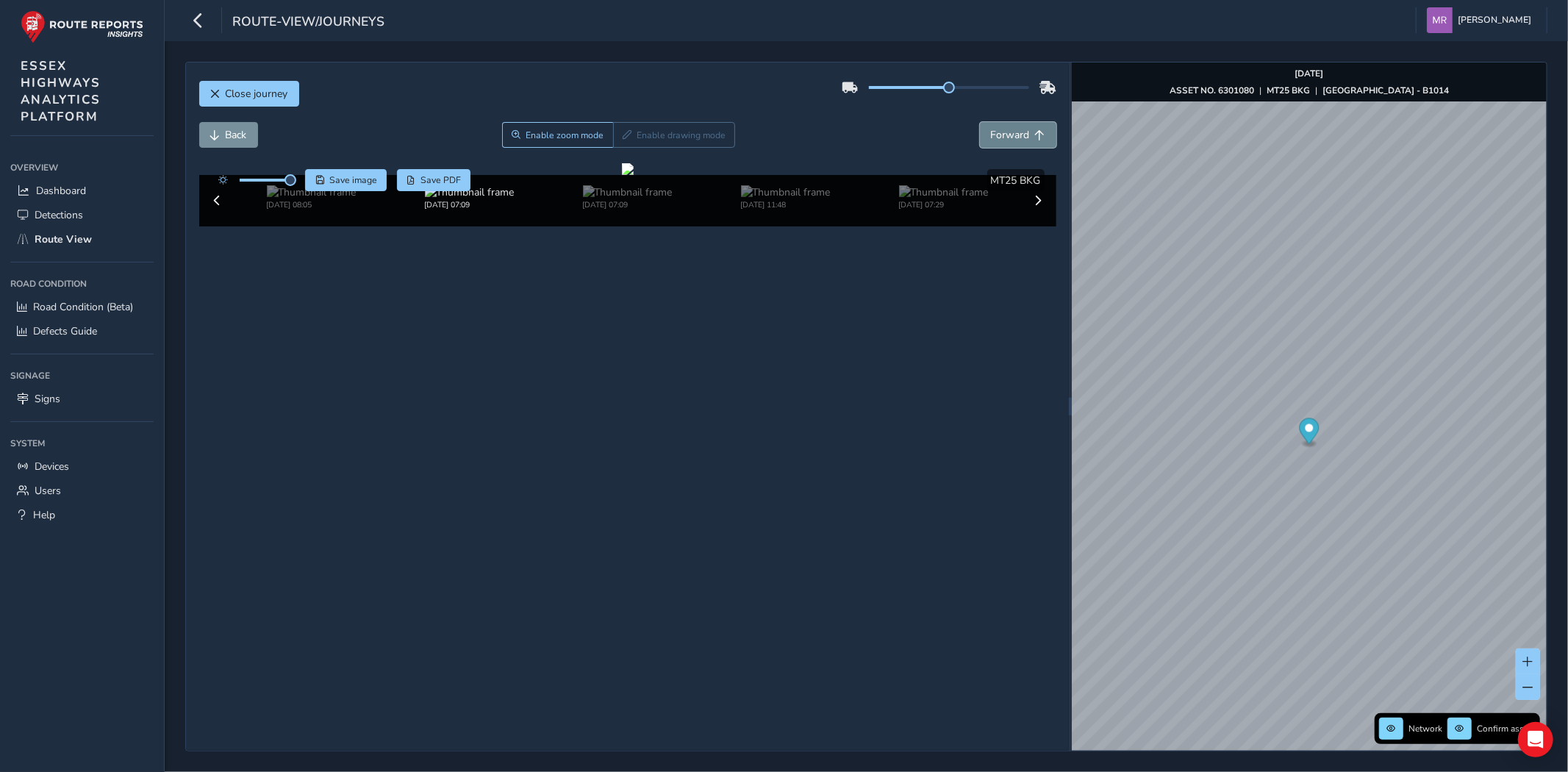
click at [1003, 129] on span "Forward" at bounding box center [1010, 135] width 39 height 14
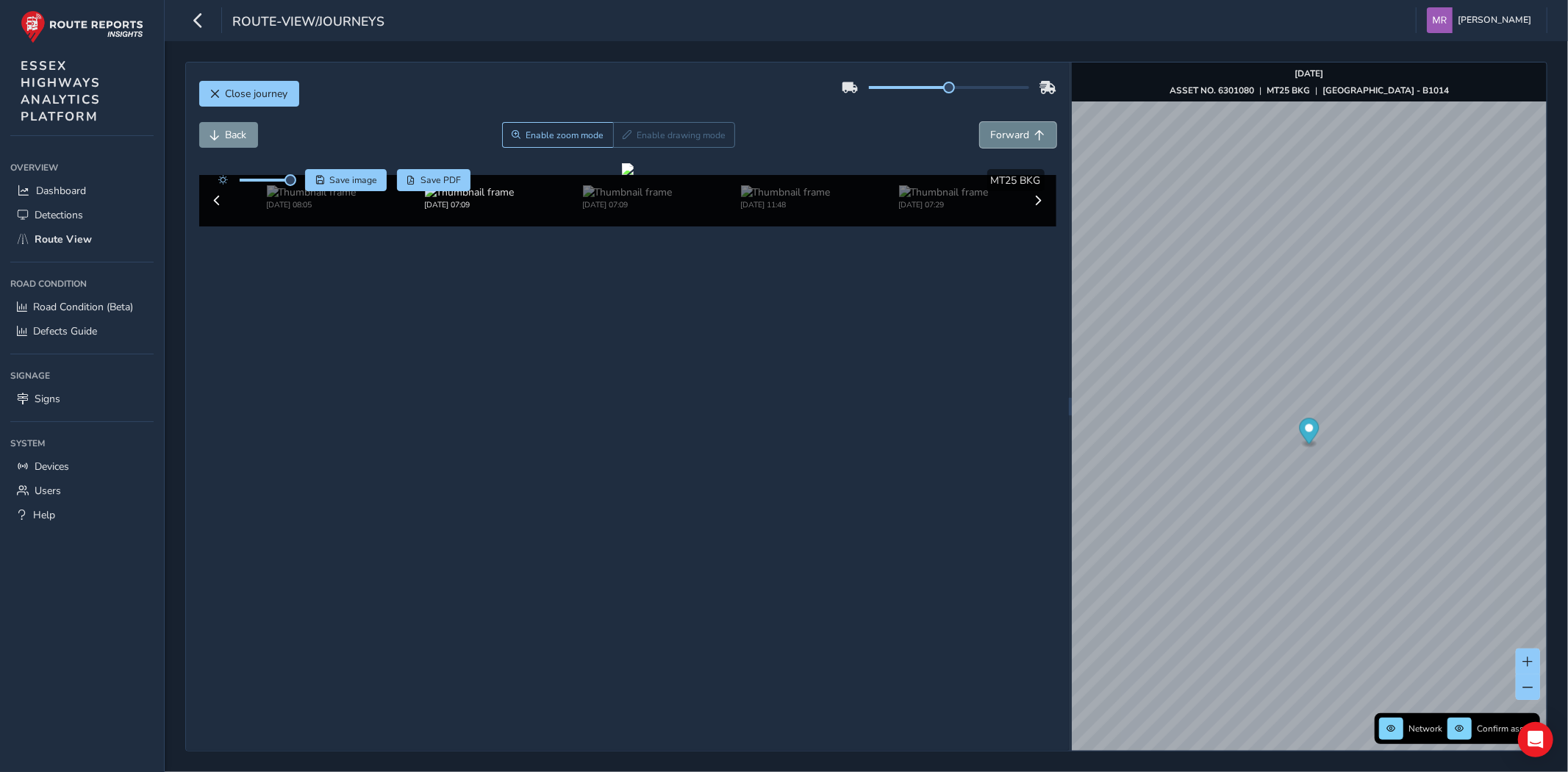
click at [1003, 129] on span "Forward" at bounding box center [1010, 135] width 39 height 14
